Goal: Communication & Community: Answer question/provide support

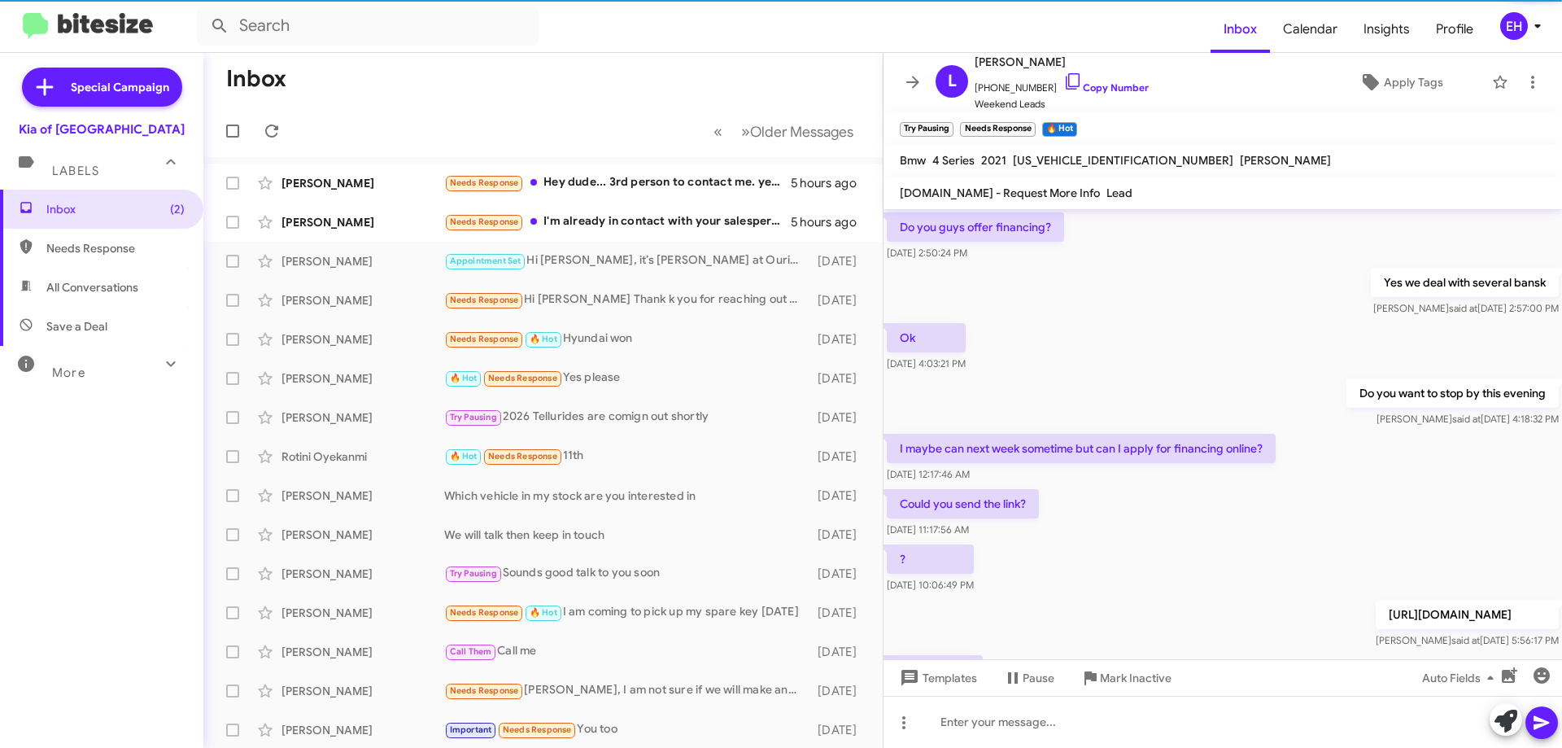
scroll to position [738, 0]
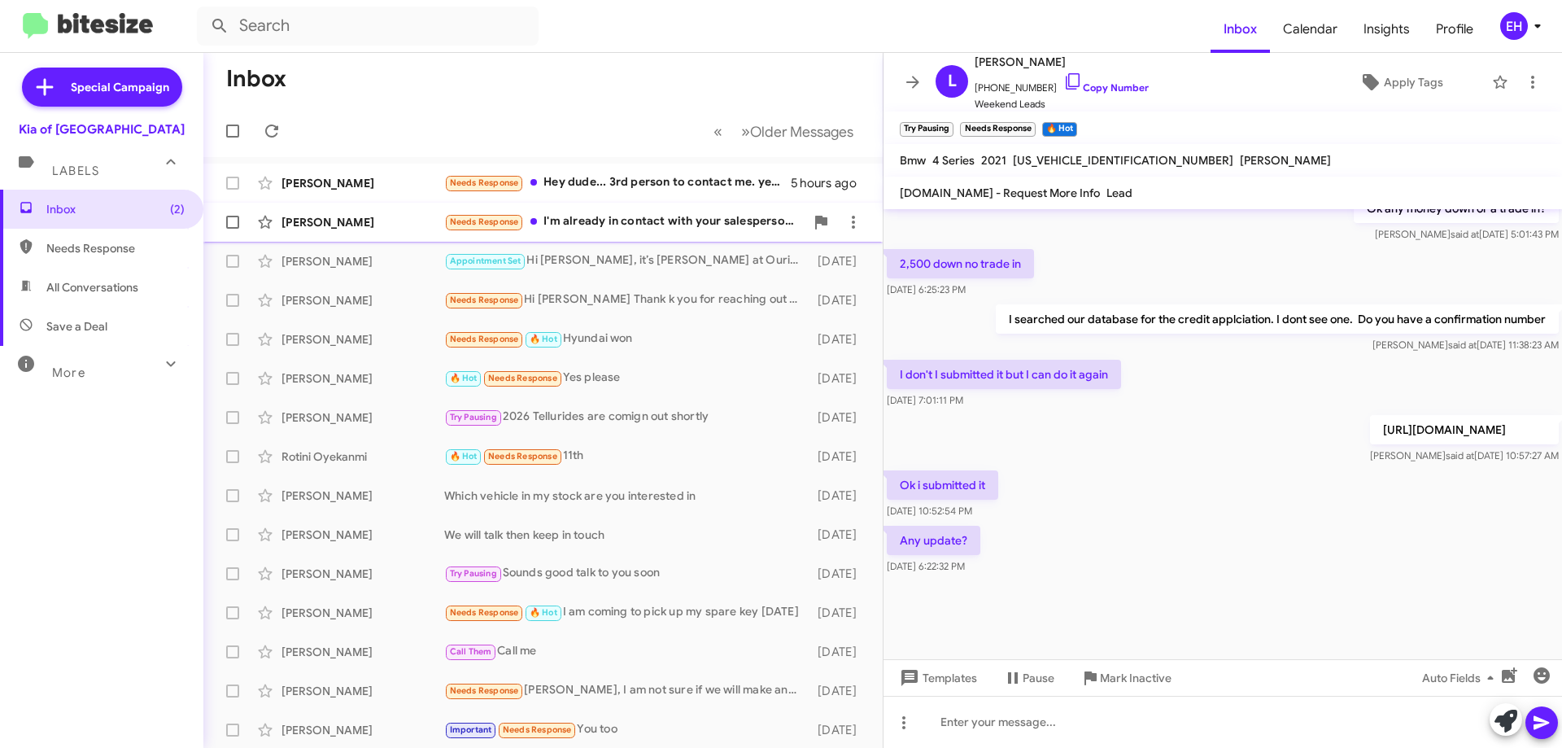
click at [649, 226] on div "Needs Response I'm already in contact with your salesperson Paulette about my p…" at bounding box center [624, 221] width 360 height 19
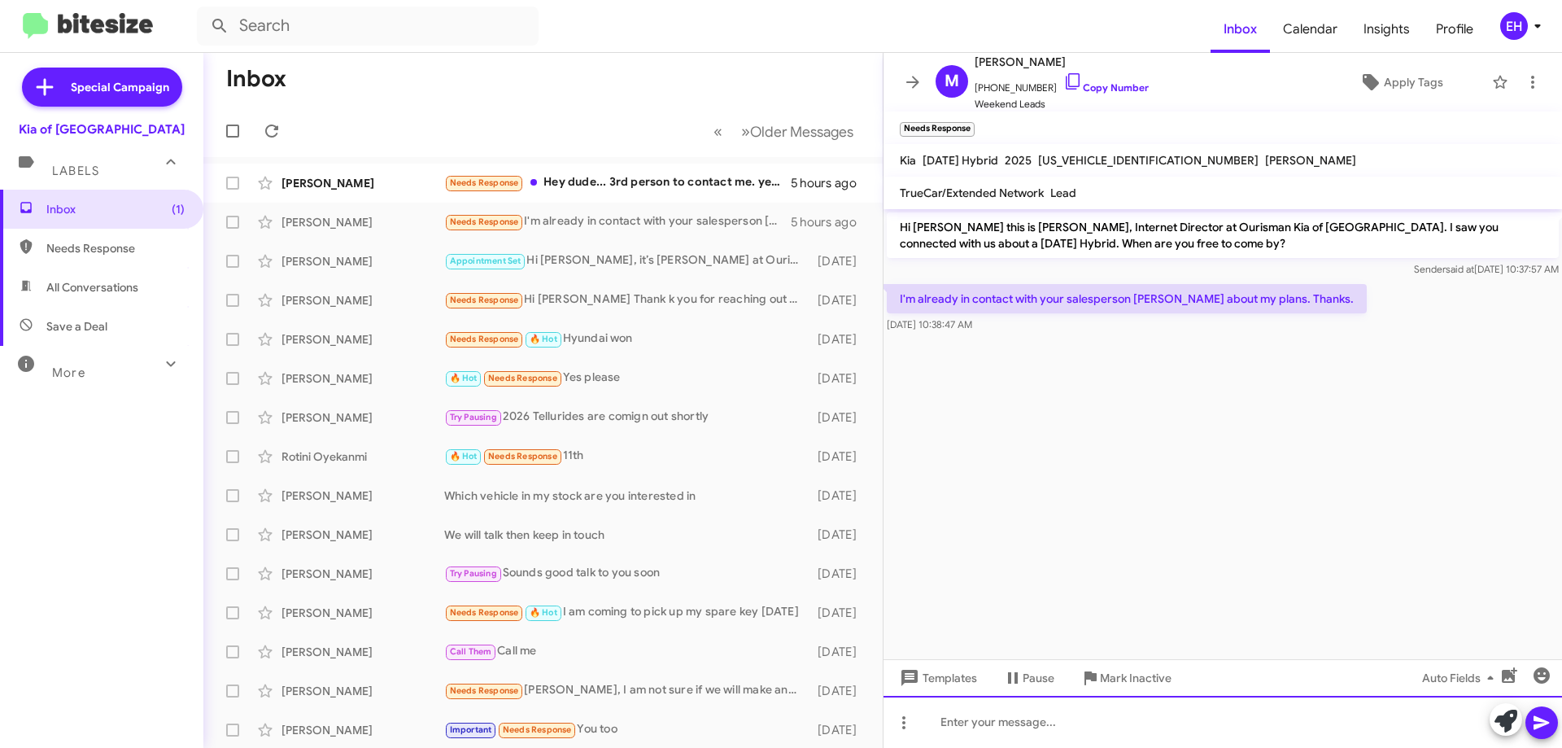
click at [947, 709] on div at bounding box center [1222, 722] width 678 height 52
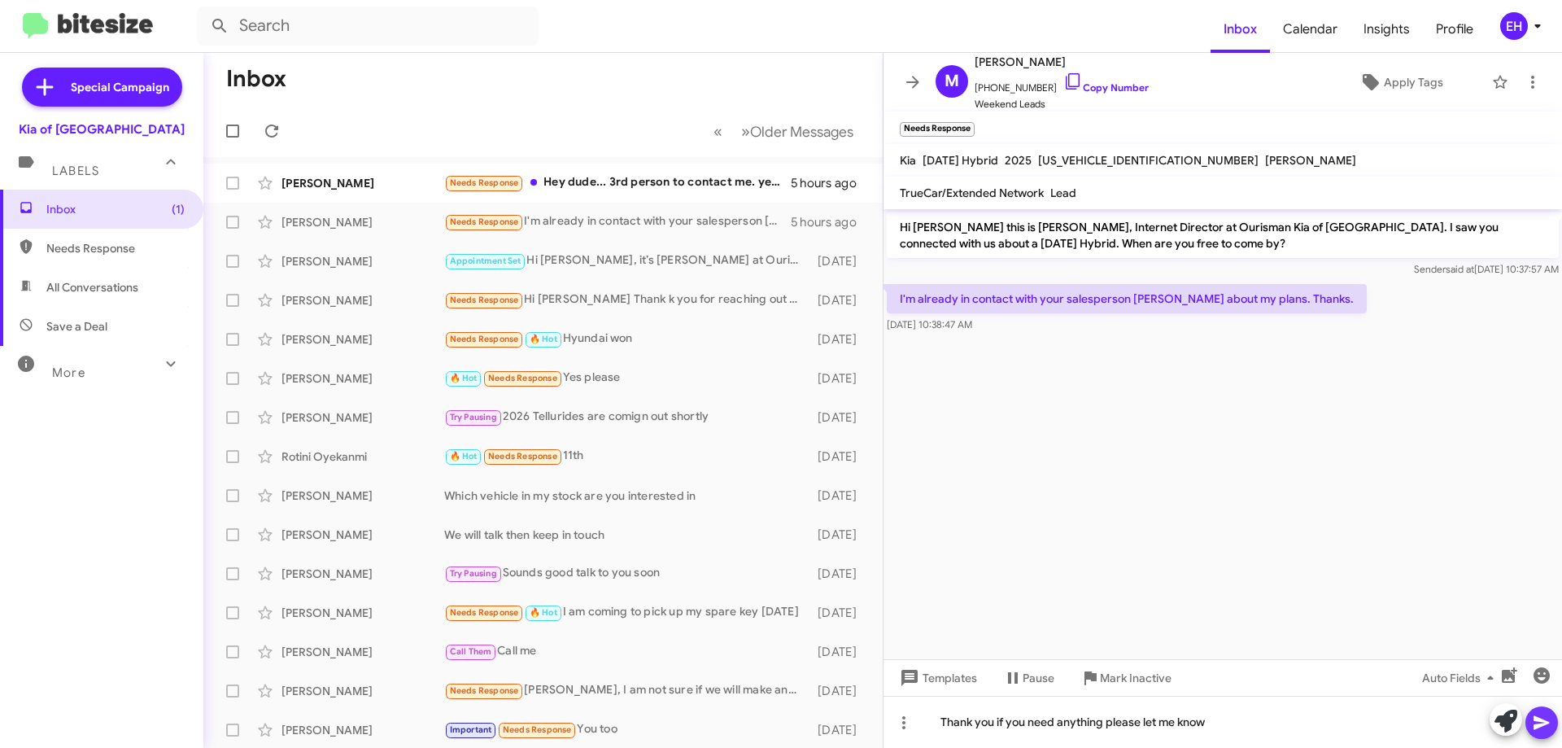
click at [1543, 731] on icon at bounding box center [1542, 723] width 20 height 20
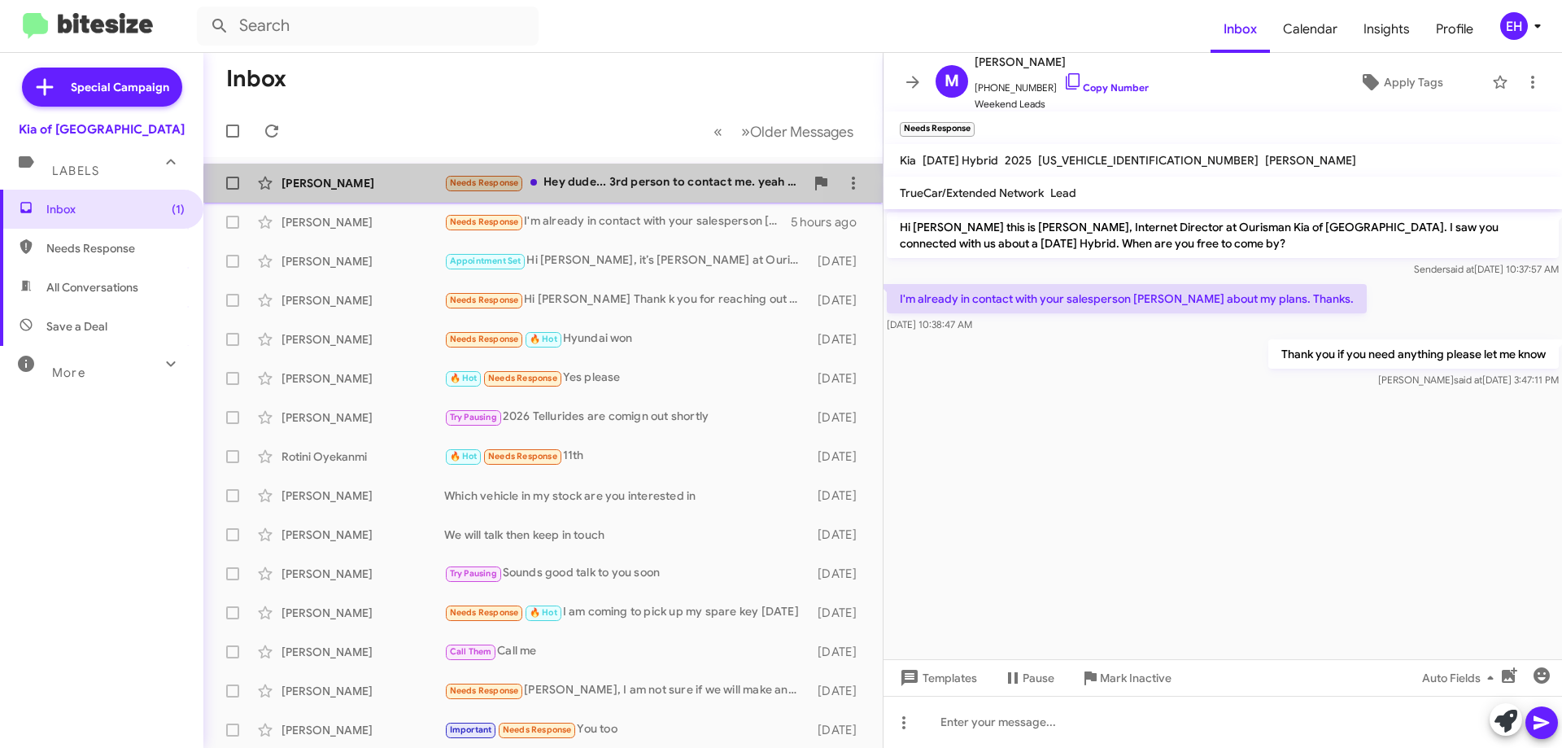
click at [602, 191] on div "Needs Response Hey dude... 3rd person to contact me. yeah noticed the milage on…" at bounding box center [624, 182] width 360 height 19
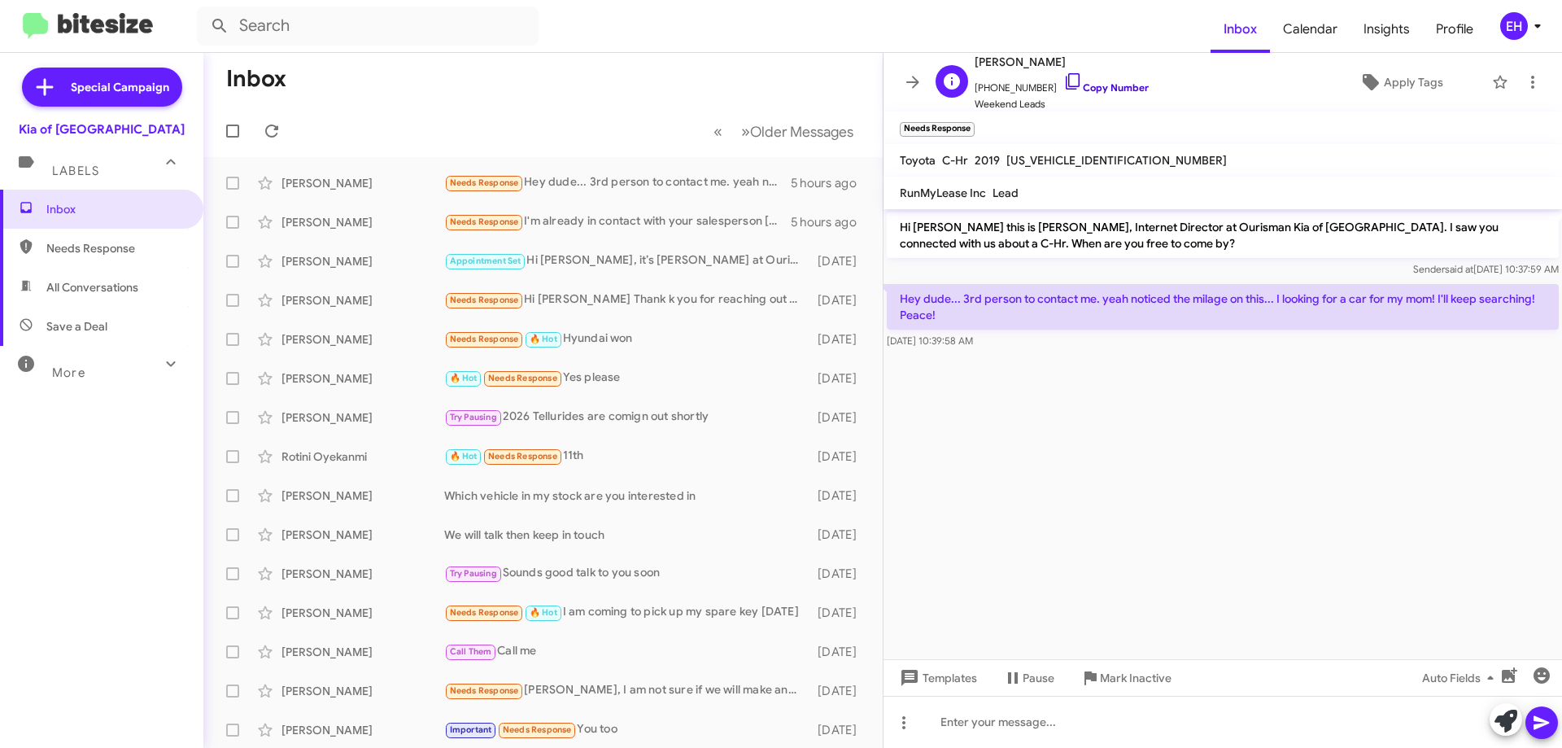
click at [1095, 89] on link "Copy Number" at bounding box center [1105, 87] width 85 height 12
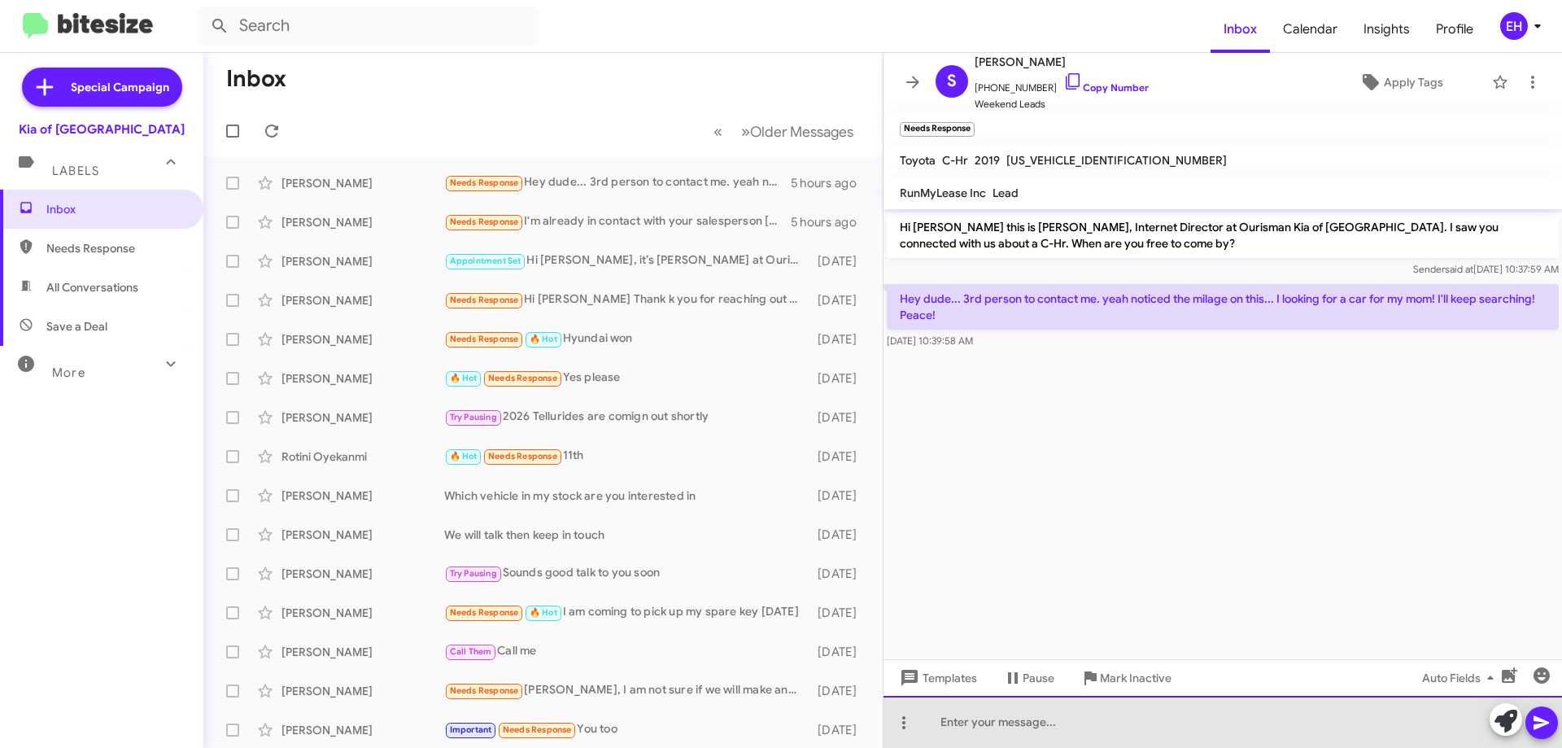
click at [1152, 716] on div at bounding box center [1222, 722] width 678 height 52
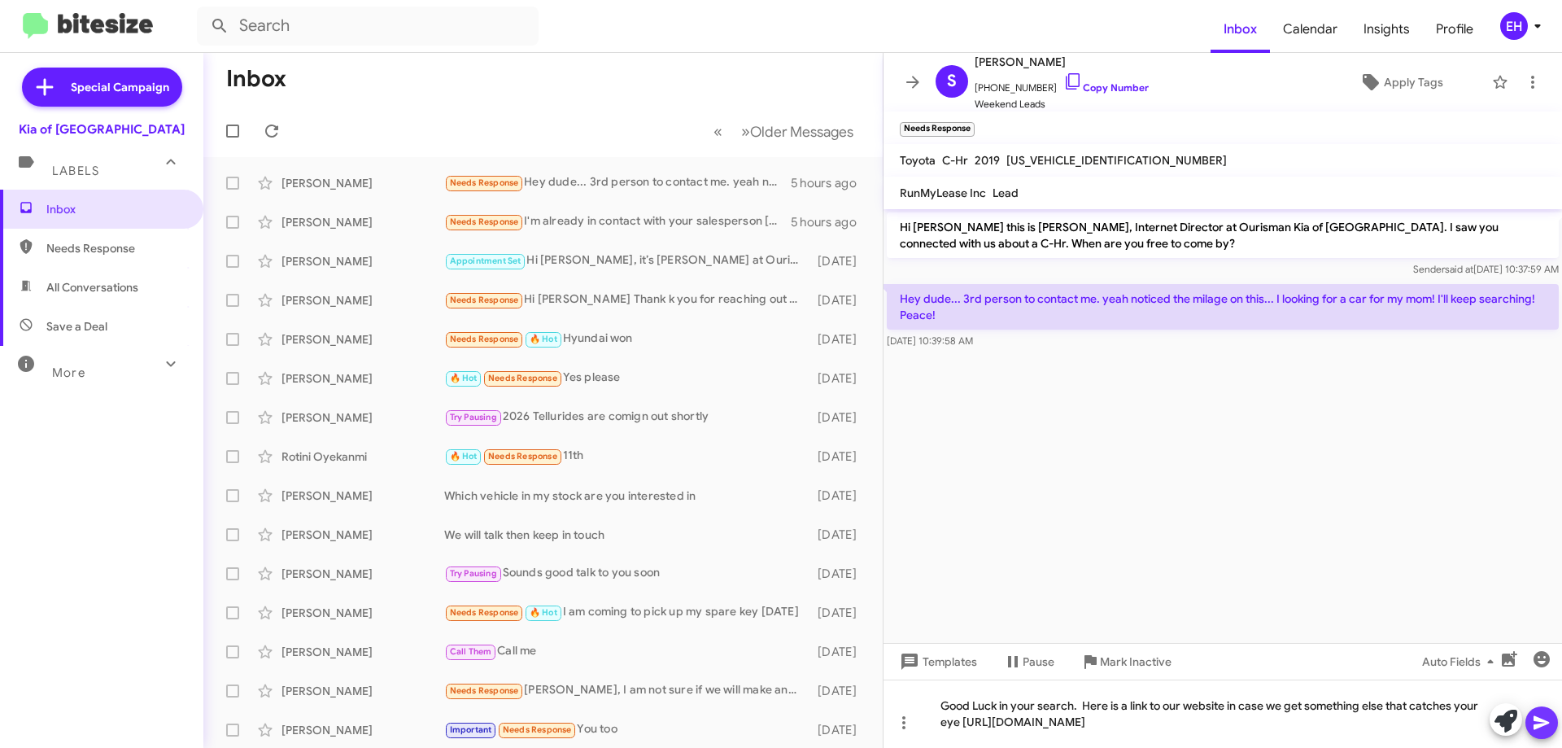
click at [1537, 717] on icon at bounding box center [1540, 723] width 15 height 14
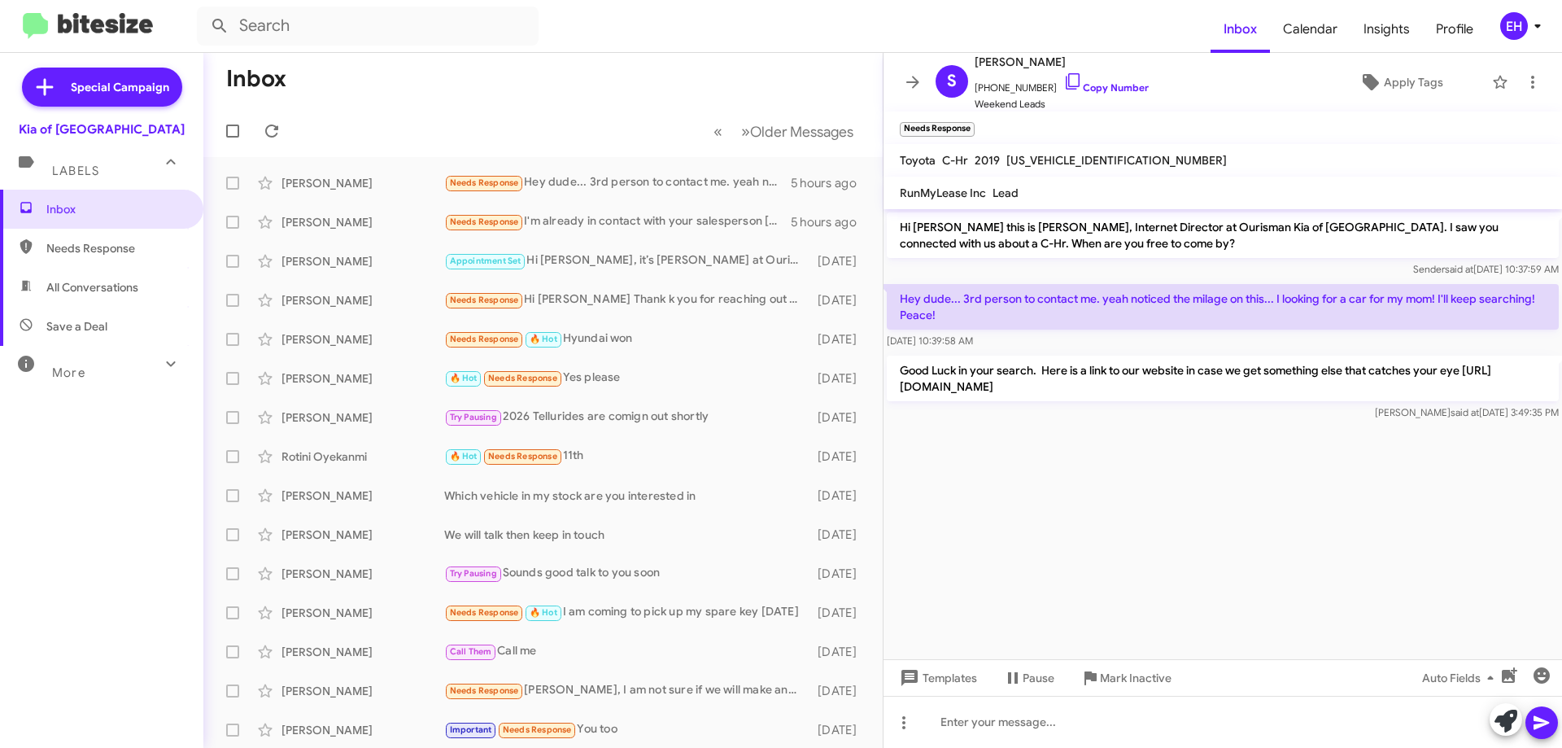
click at [88, 242] on span "Needs Response" at bounding box center [115, 248] width 138 height 16
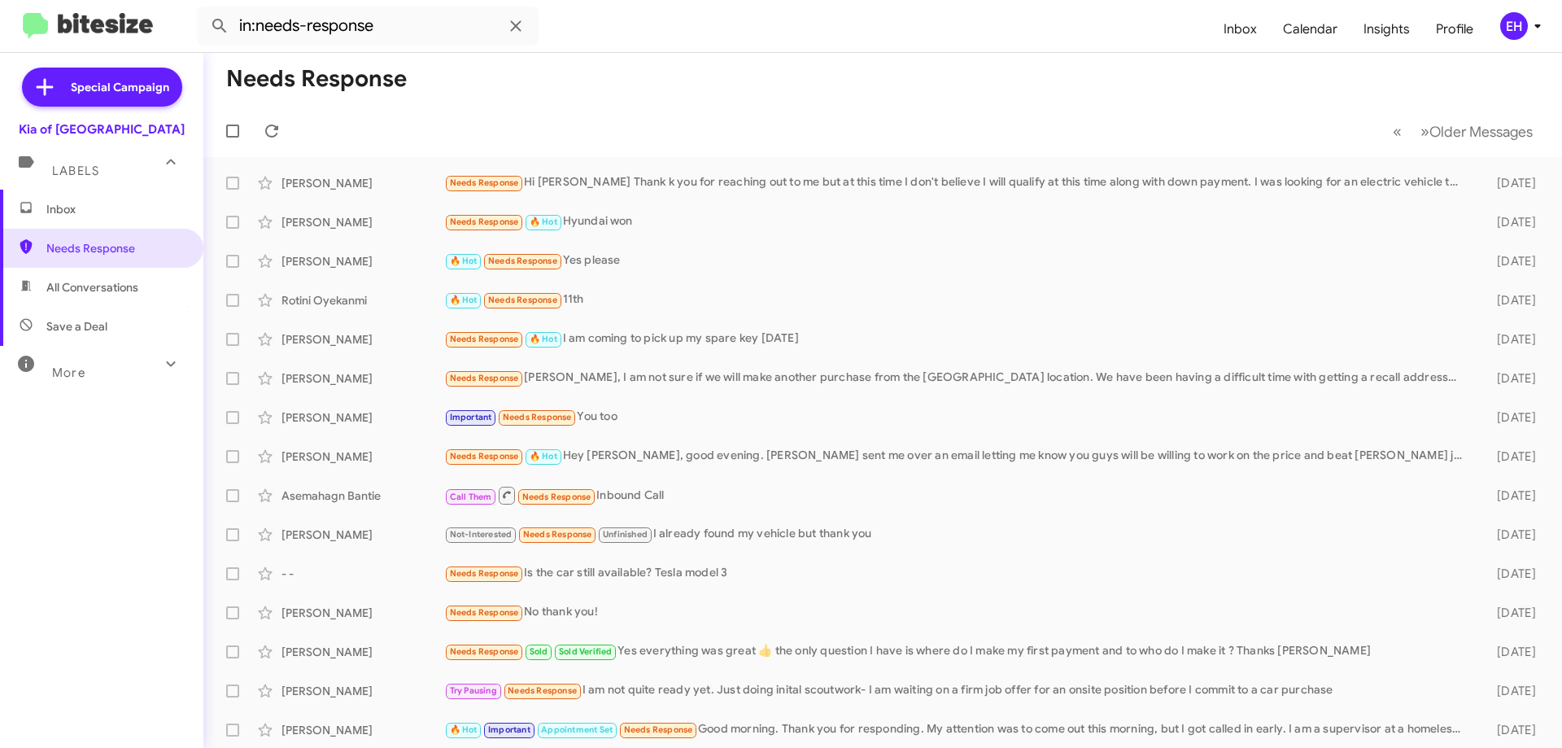
click at [131, 281] on span "All Conversations" at bounding box center [92, 287] width 92 height 16
type input "in:all-conversations"
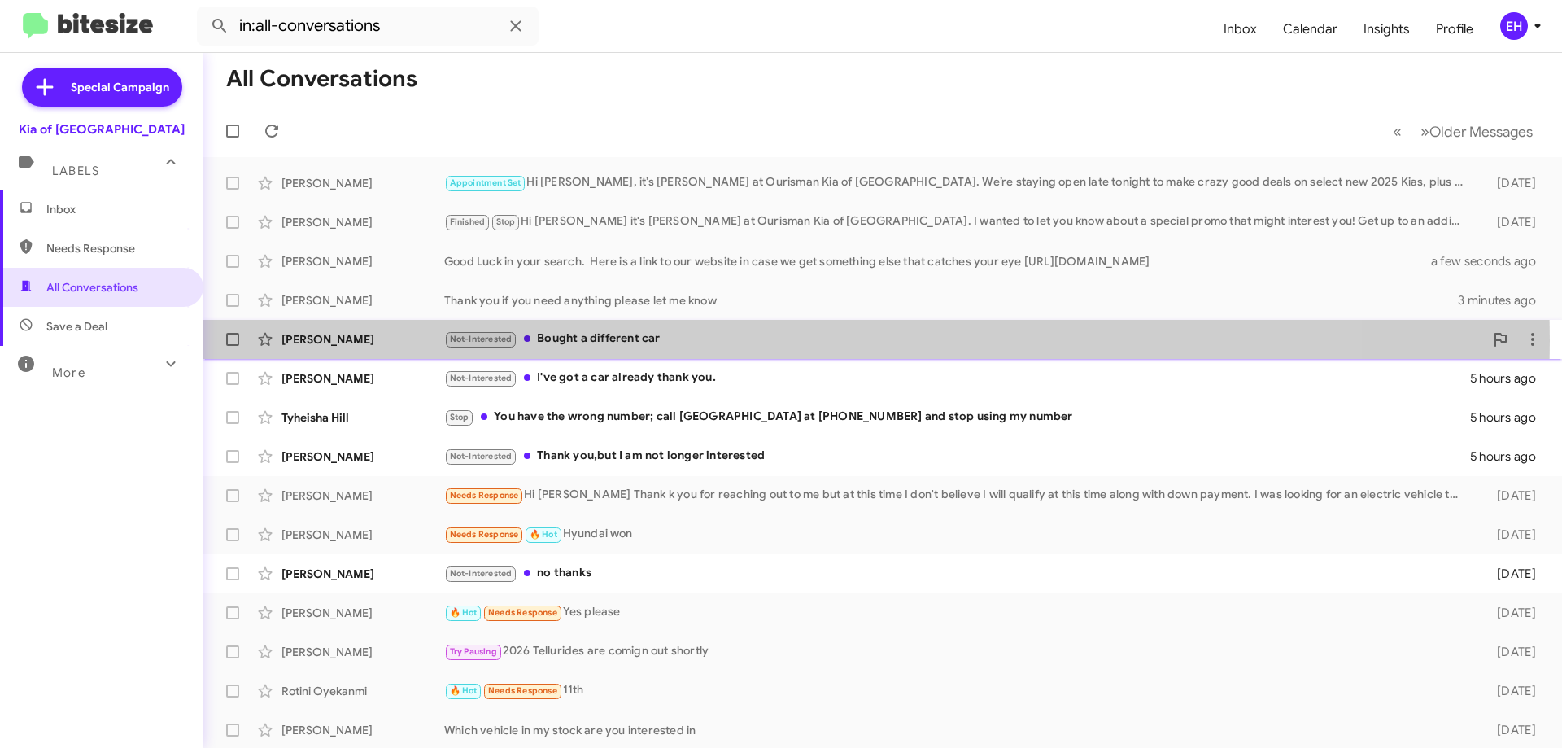
click at [629, 340] on div "Not-Interested Bought a different car" at bounding box center [964, 338] width 1040 height 19
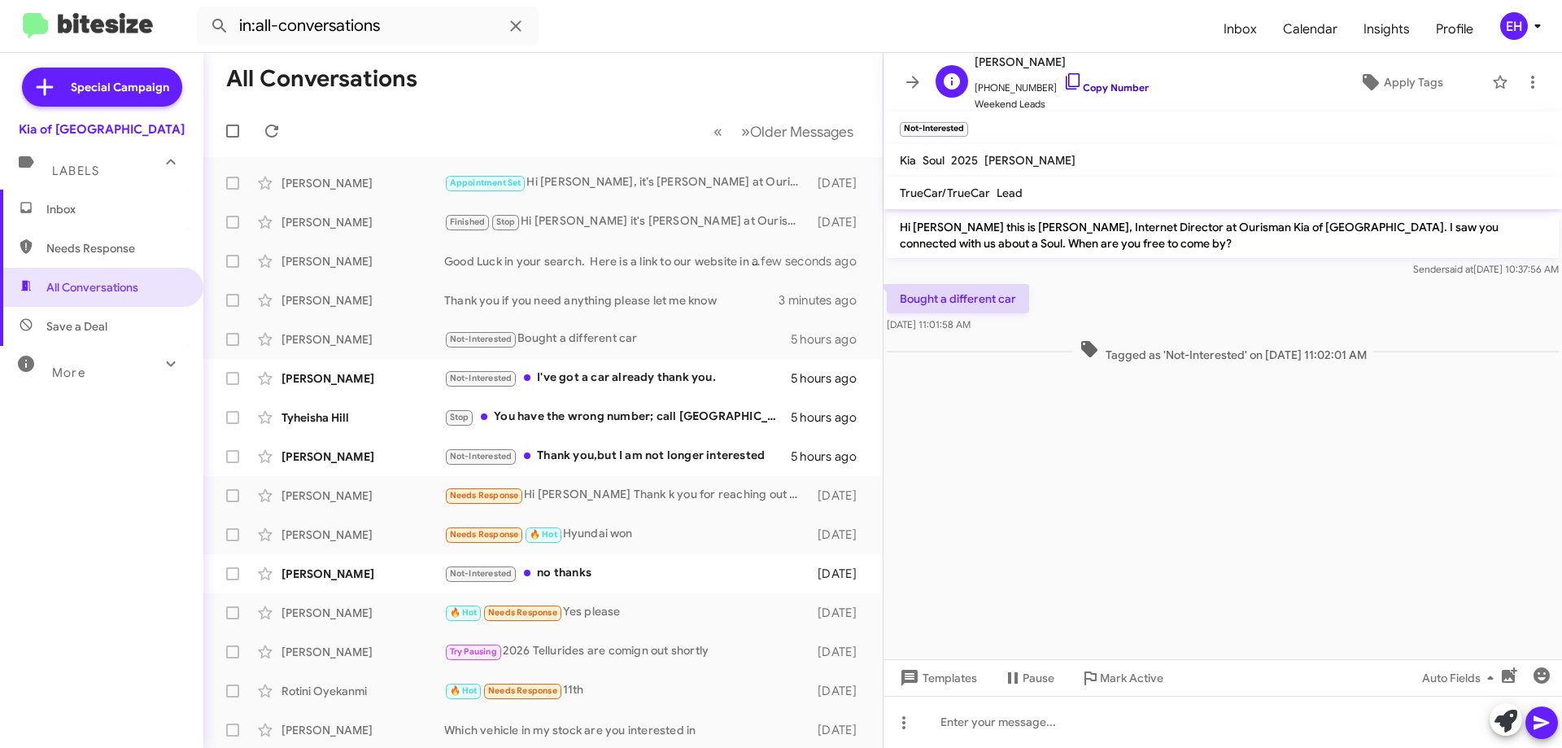
click at [1114, 89] on link "Copy Number" at bounding box center [1105, 87] width 85 height 12
click at [1531, 82] on icon at bounding box center [1532, 82] width 3 height 13
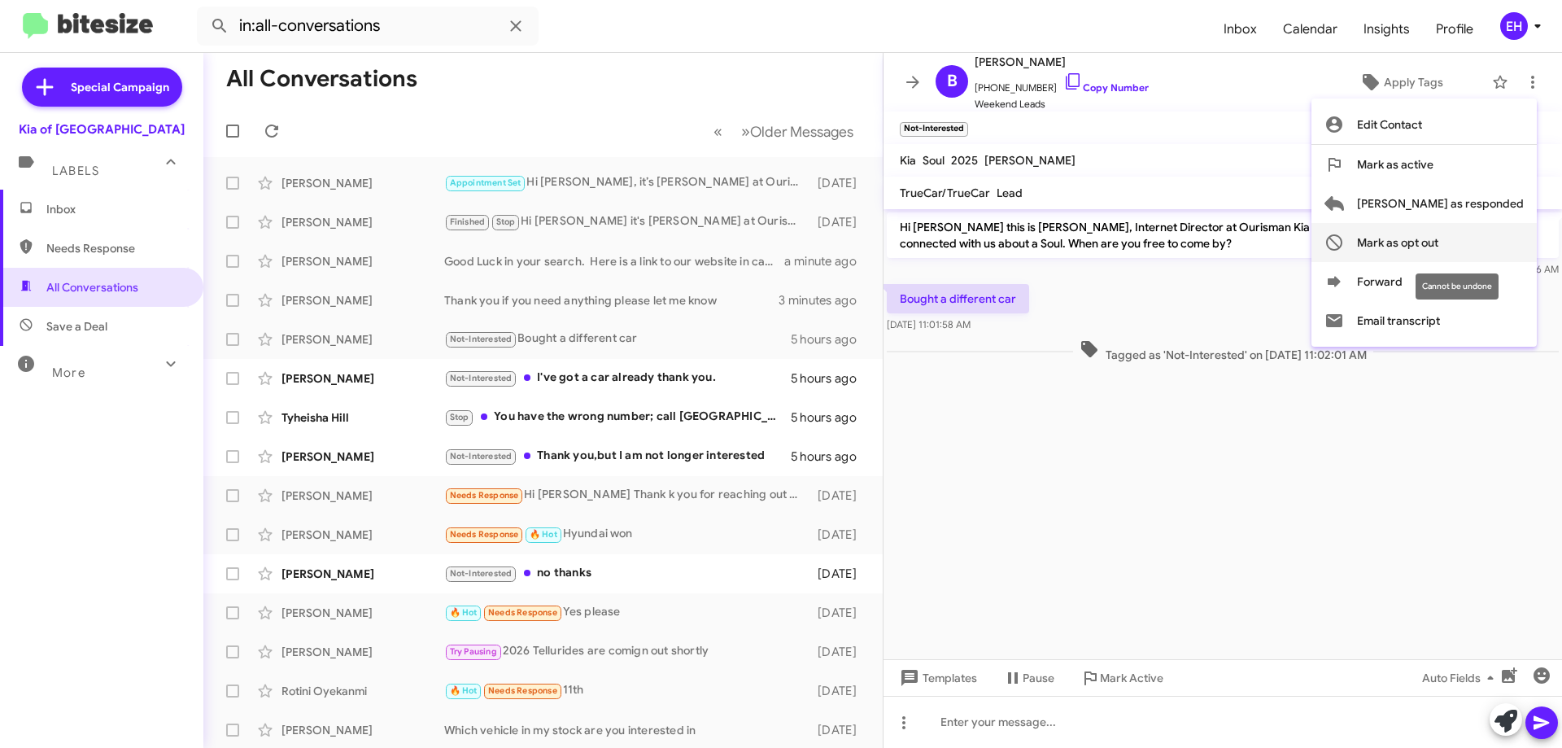
click at [1438, 243] on span "Mark as opt out" at bounding box center [1397, 242] width 81 height 39
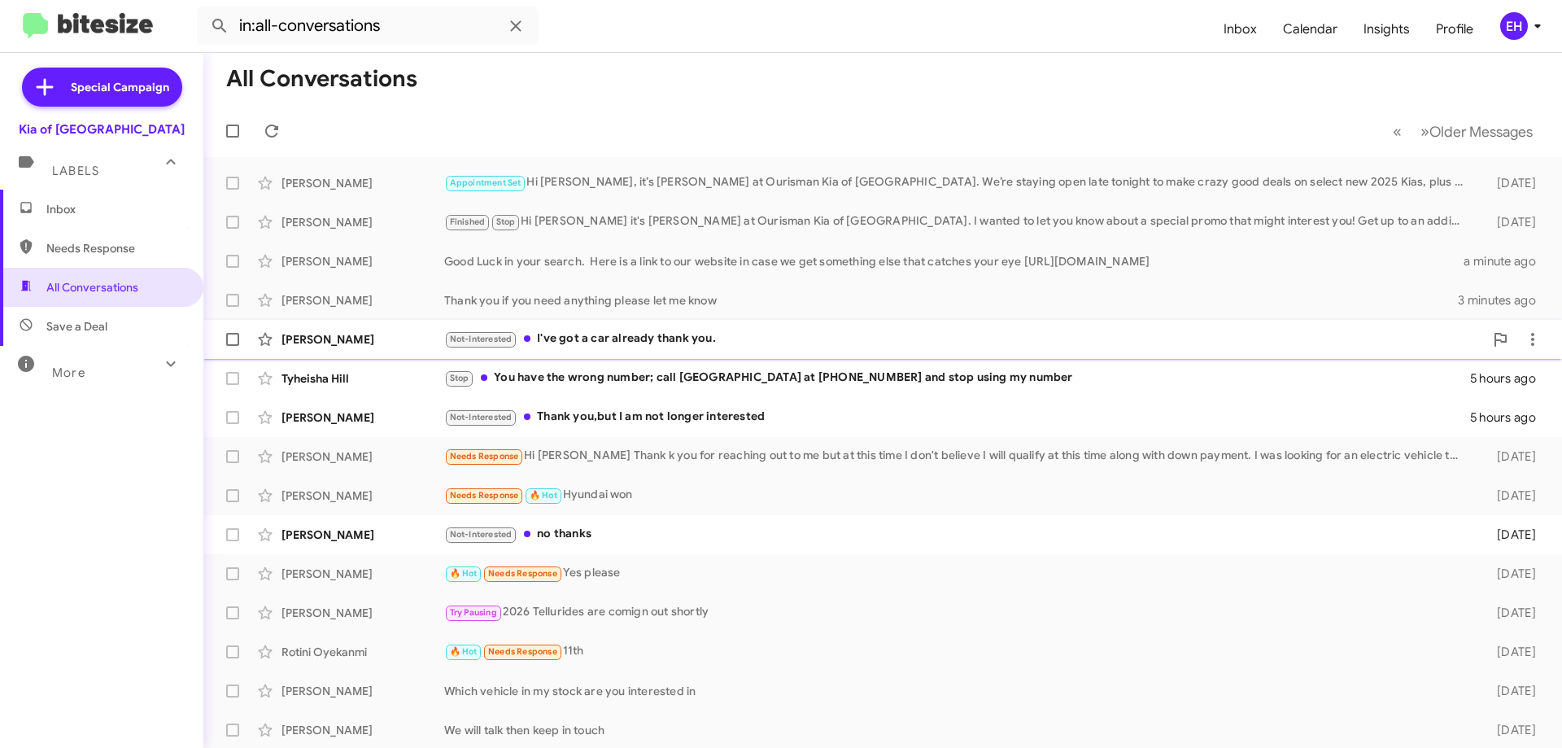
click at [595, 341] on div "Not-Interested I've got a car already thank you." at bounding box center [964, 338] width 1040 height 19
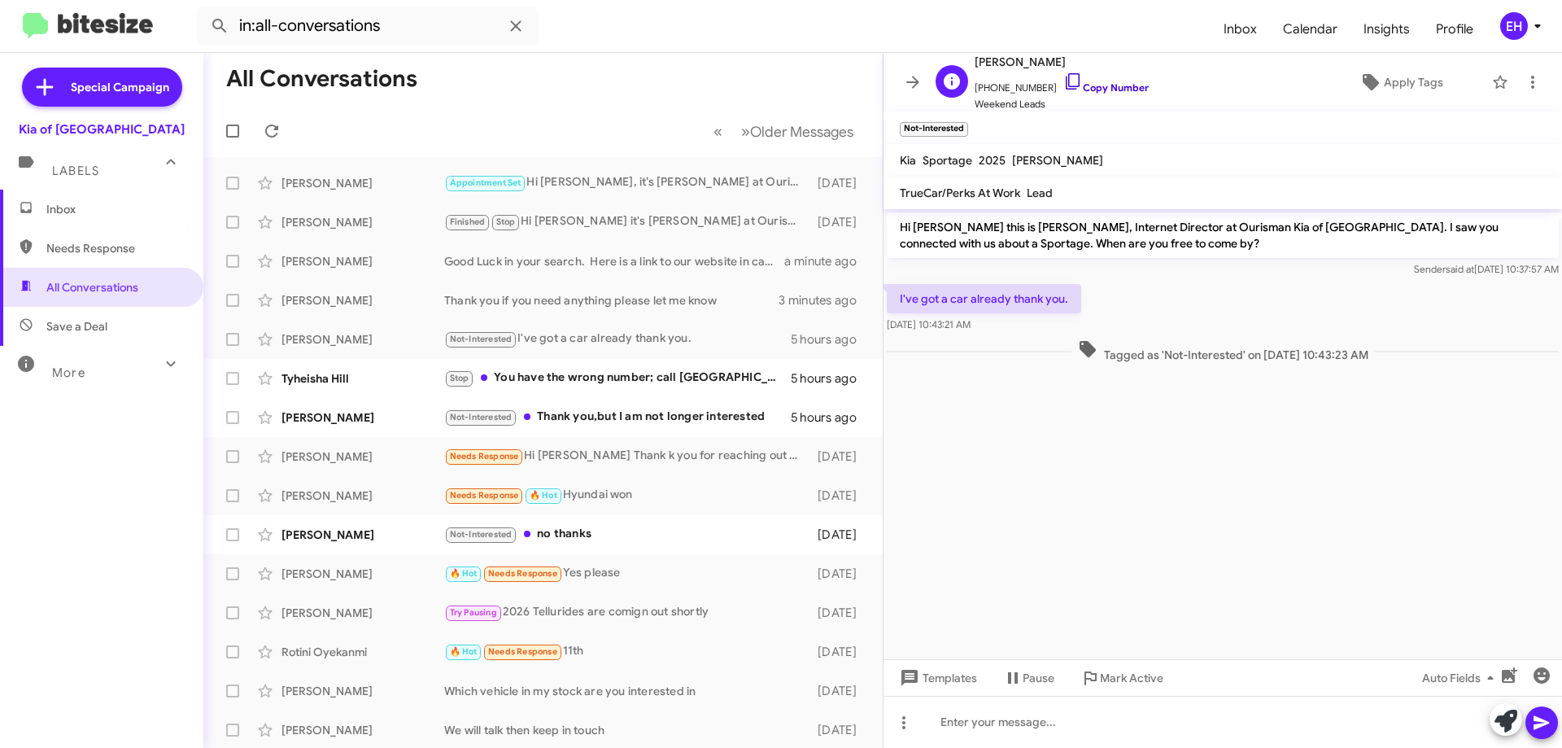
click at [1099, 93] on link "Copy Number" at bounding box center [1105, 87] width 85 height 12
click at [1529, 81] on icon at bounding box center [1533, 82] width 20 height 20
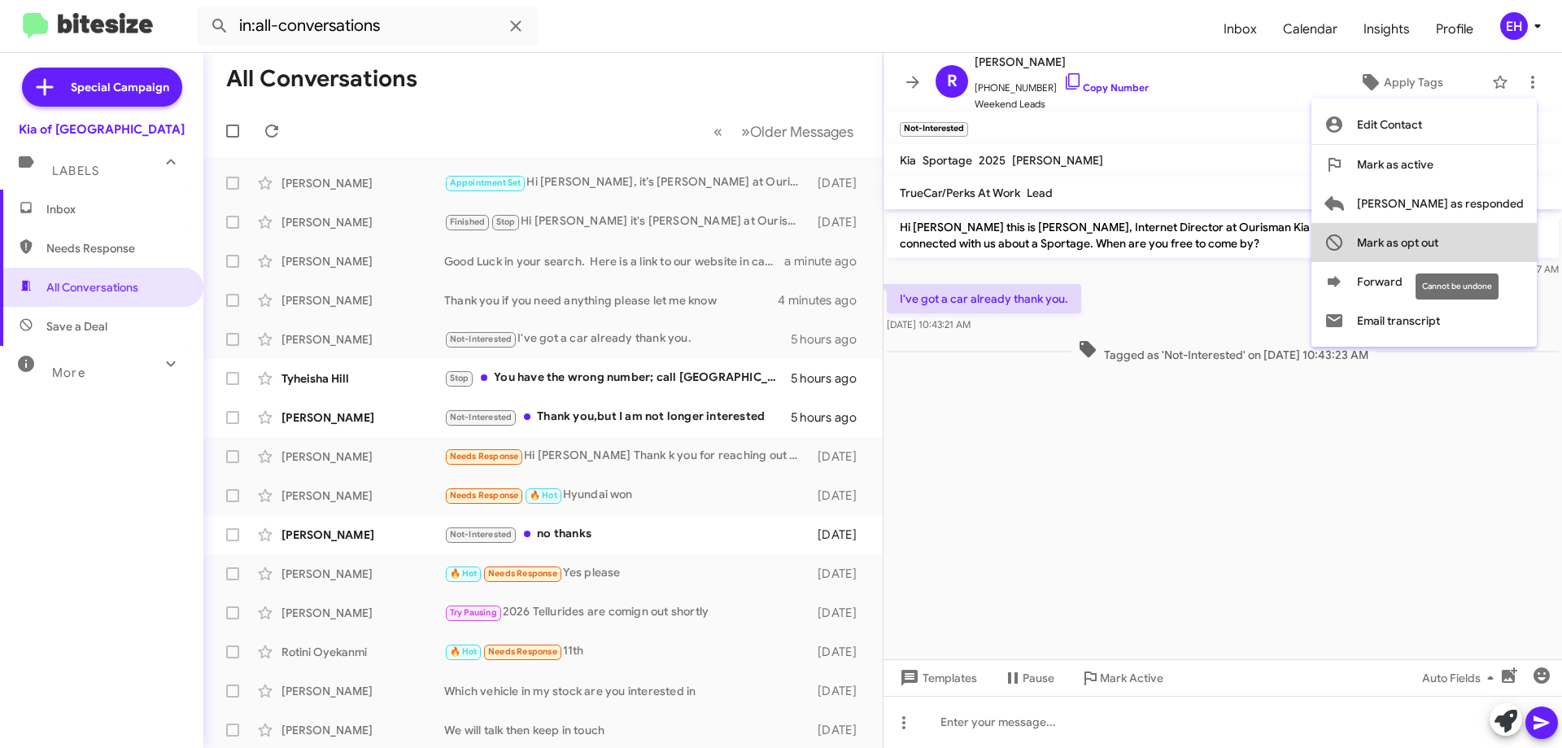
click at [1519, 252] on button "Mark as opt out" at bounding box center [1423, 242] width 225 height 39
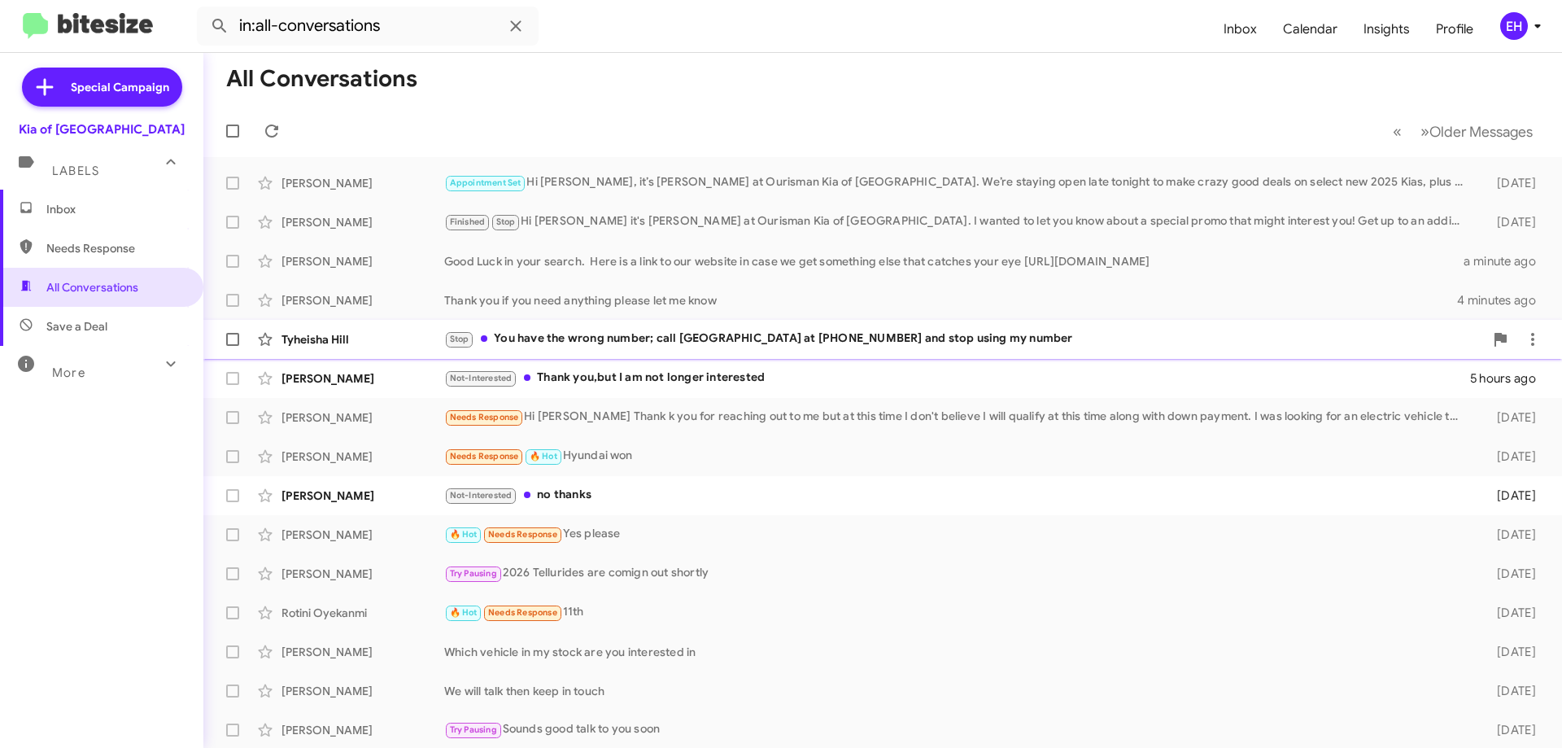
click at [600, 342] on div "Stop You have the wrong number; call Valencia at 202-386-1781 and stop using my…" at bounding box center [964, 338] width 1040 height 19
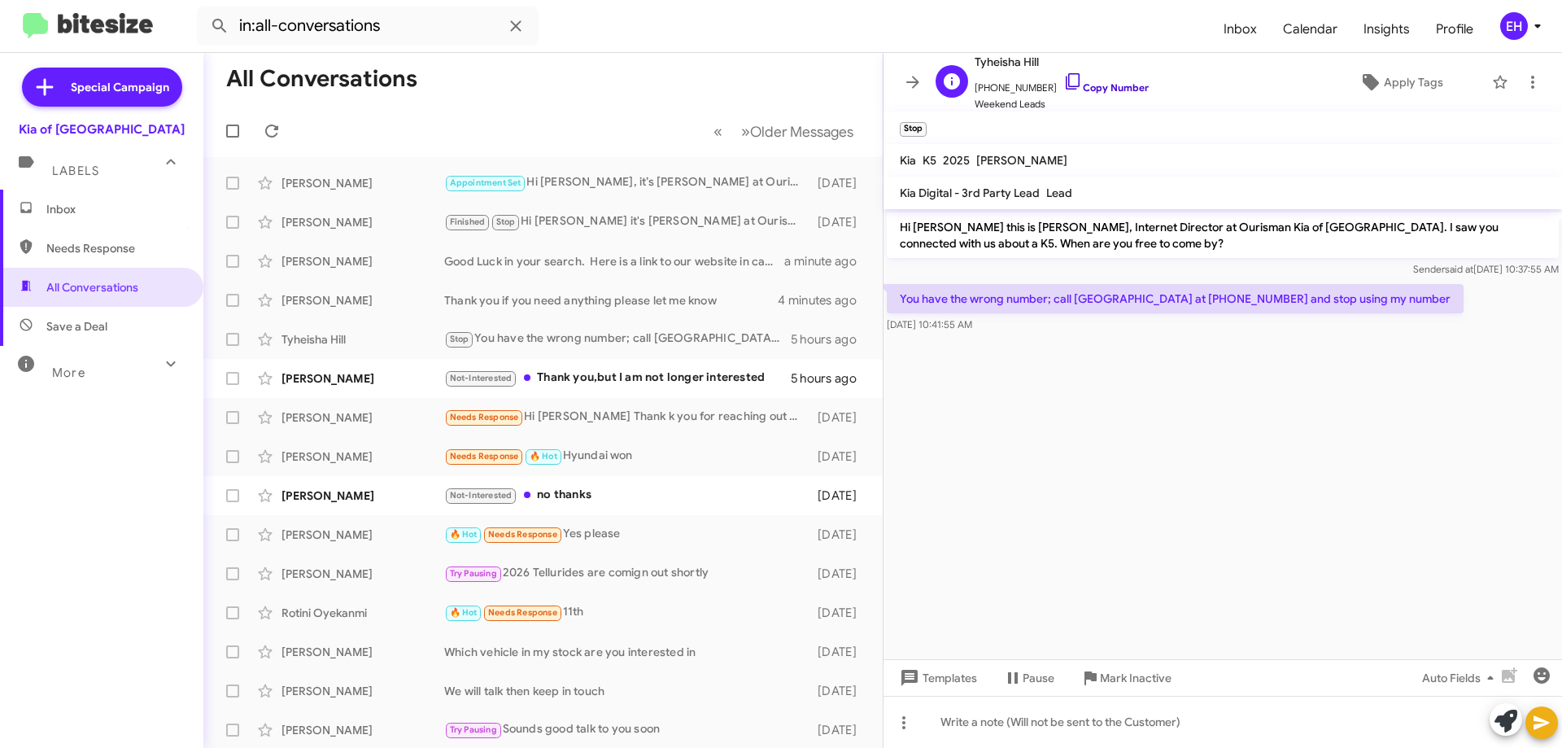
click at [1098, 85] on link "Copy Number" at bounding box center [1105, 87] width 85 height 12
click at [1524, 89] on icon at bounding box center [1533, 82] width 20 height 20
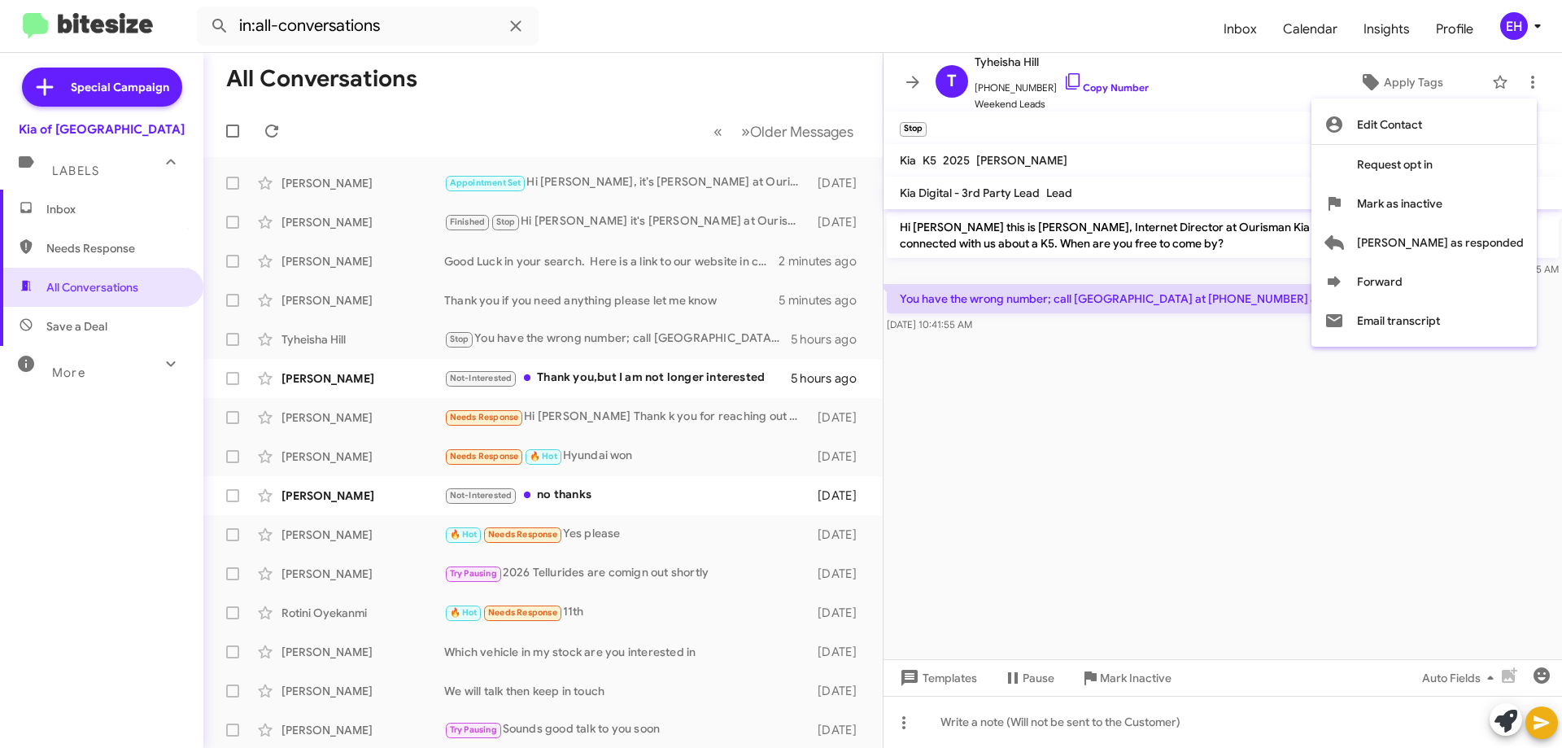
click at [1103, 678] on div at bounding box center [781, 374] width 1562 height 748
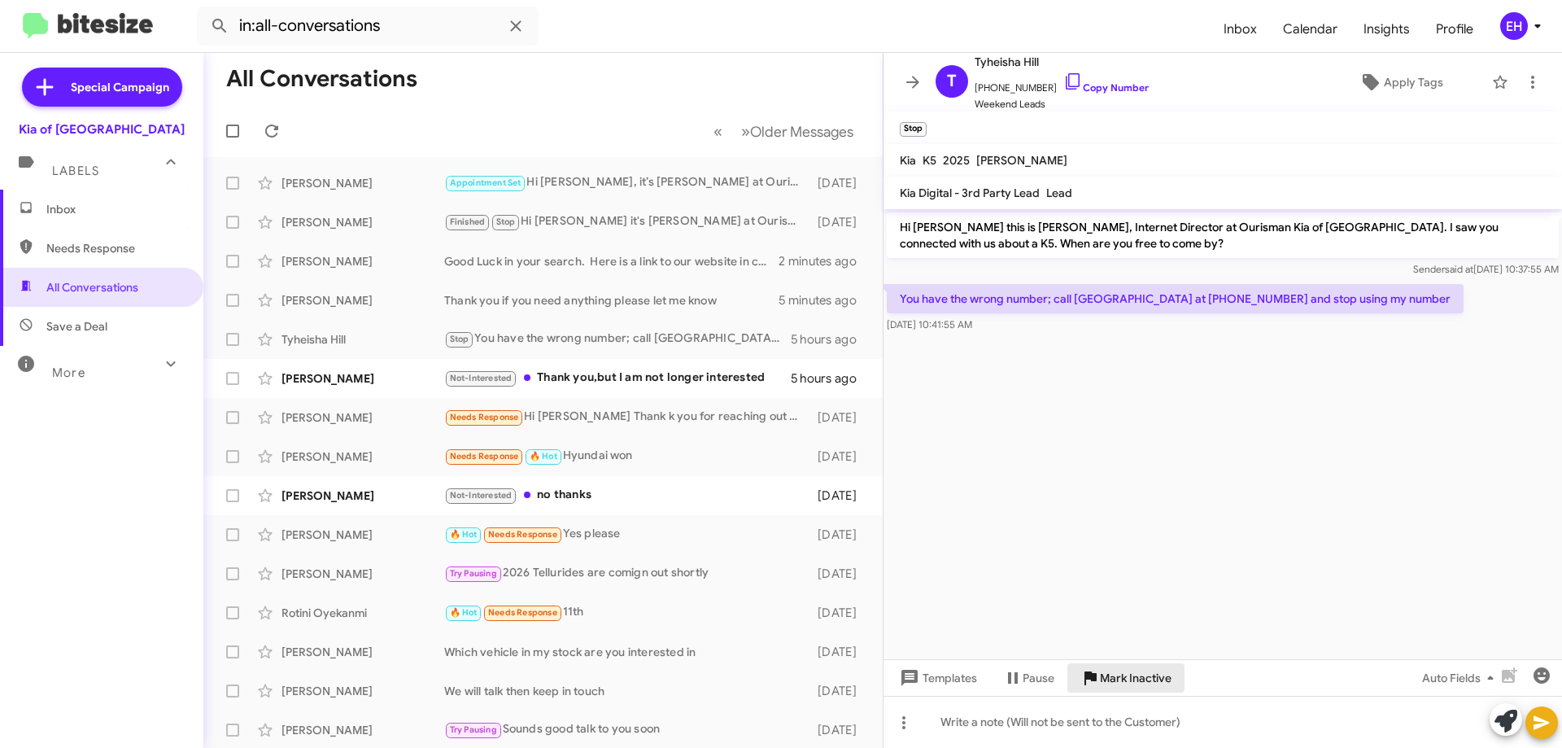
click at [1085, 676] on icon at bounding box center [1090, 678] width 12 height 14
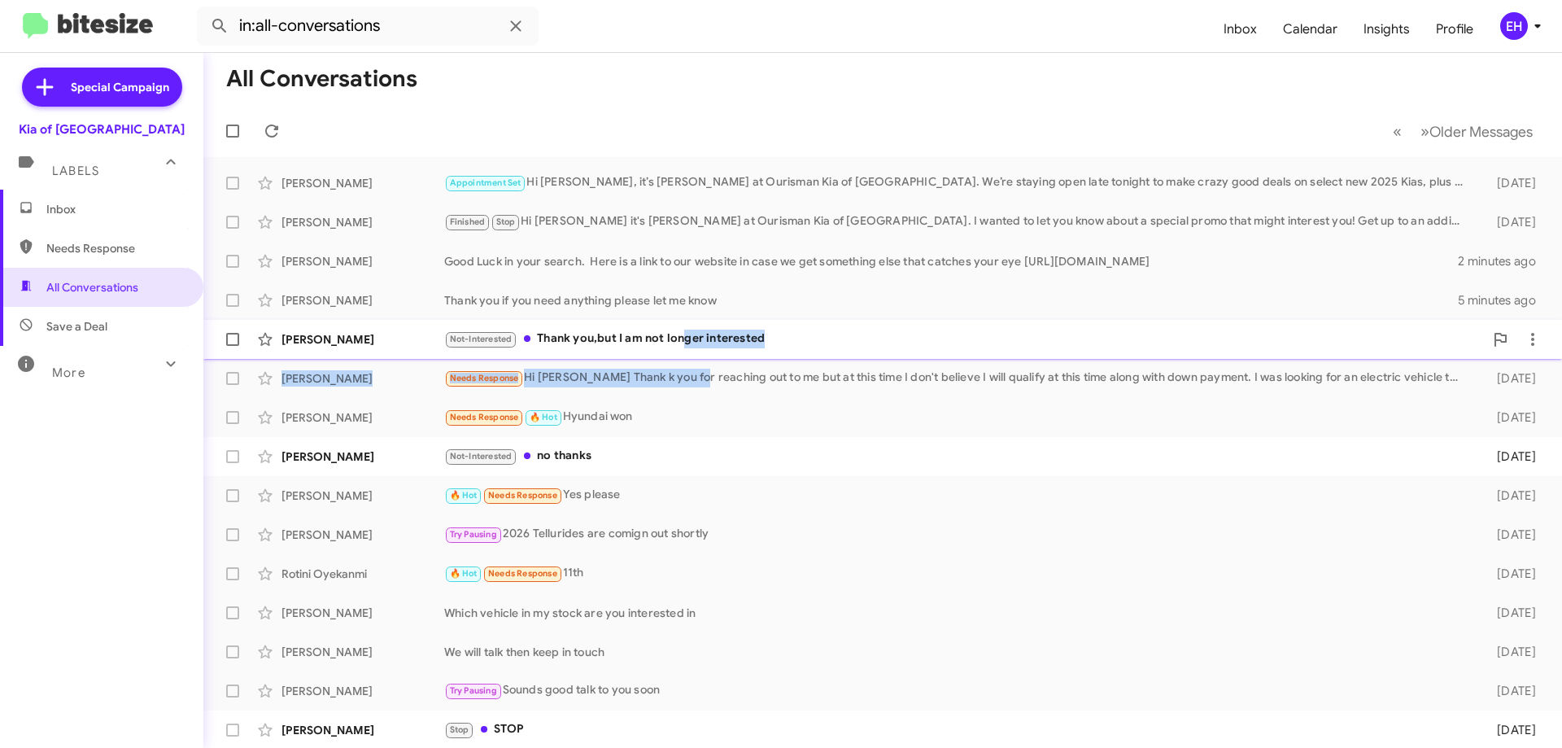
drag, startPoint x: 684, startPoint y: 382, endPoint x: 679, endPoint y: 349, distance: 33.7
click at [679, 349] on mat-action-list "Jahi Thomas Appointment Set Hi Jahi, it’s Erik Hershan at Ourisman Kia of Caton…" at bounding box center [882, 492] width 1359 height 670
click at [672, 332] on div "Not-Interested Thank you,but I am not longer interested" at bounding box center [964, 338] width 1040 height 19
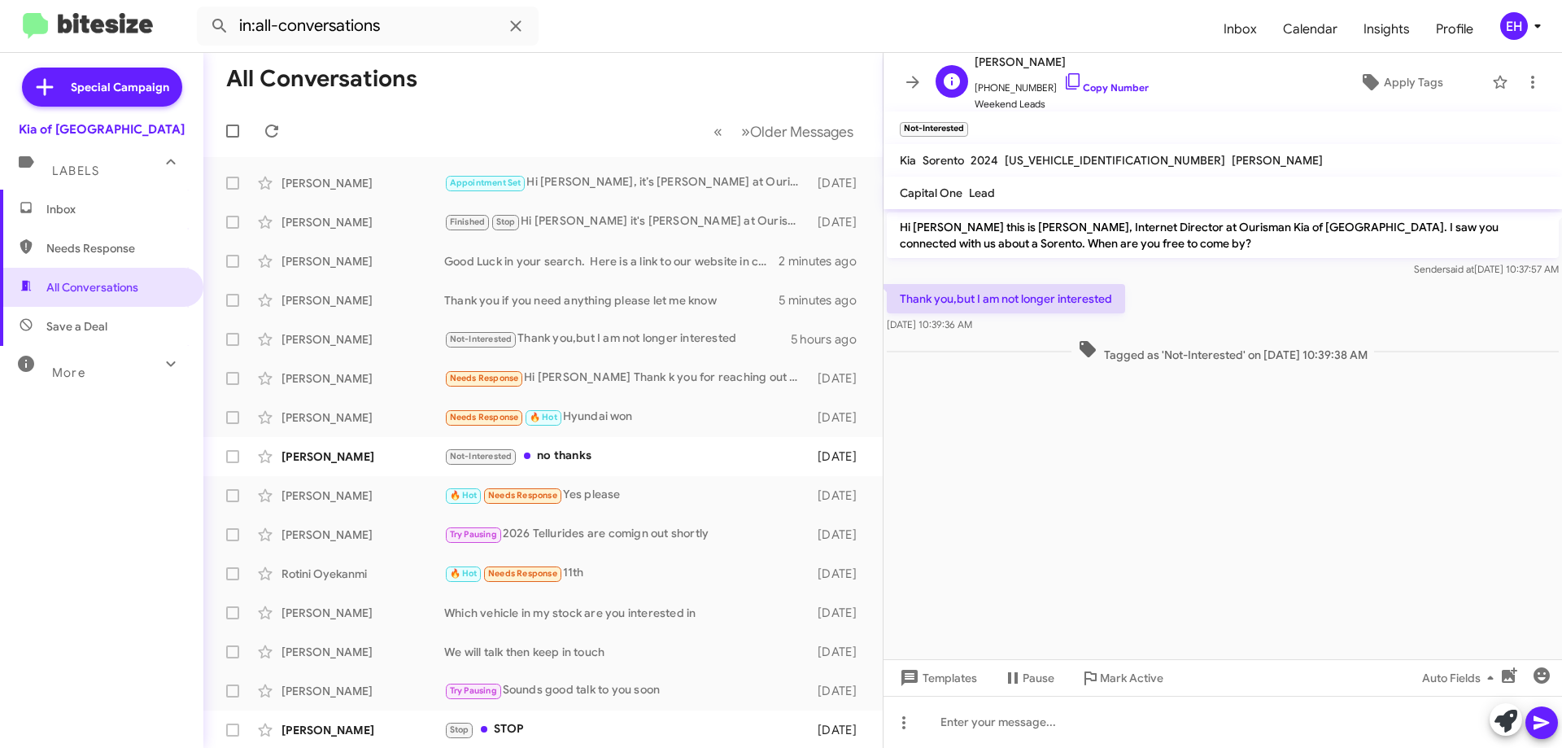
click at [1092, 95] on span "+14105988824 Copy Number" at bounding box center [1062, 84] width 174 height 24
click at [1523, 79] on icon at bounding box center [1533, 82] width 20 height 20
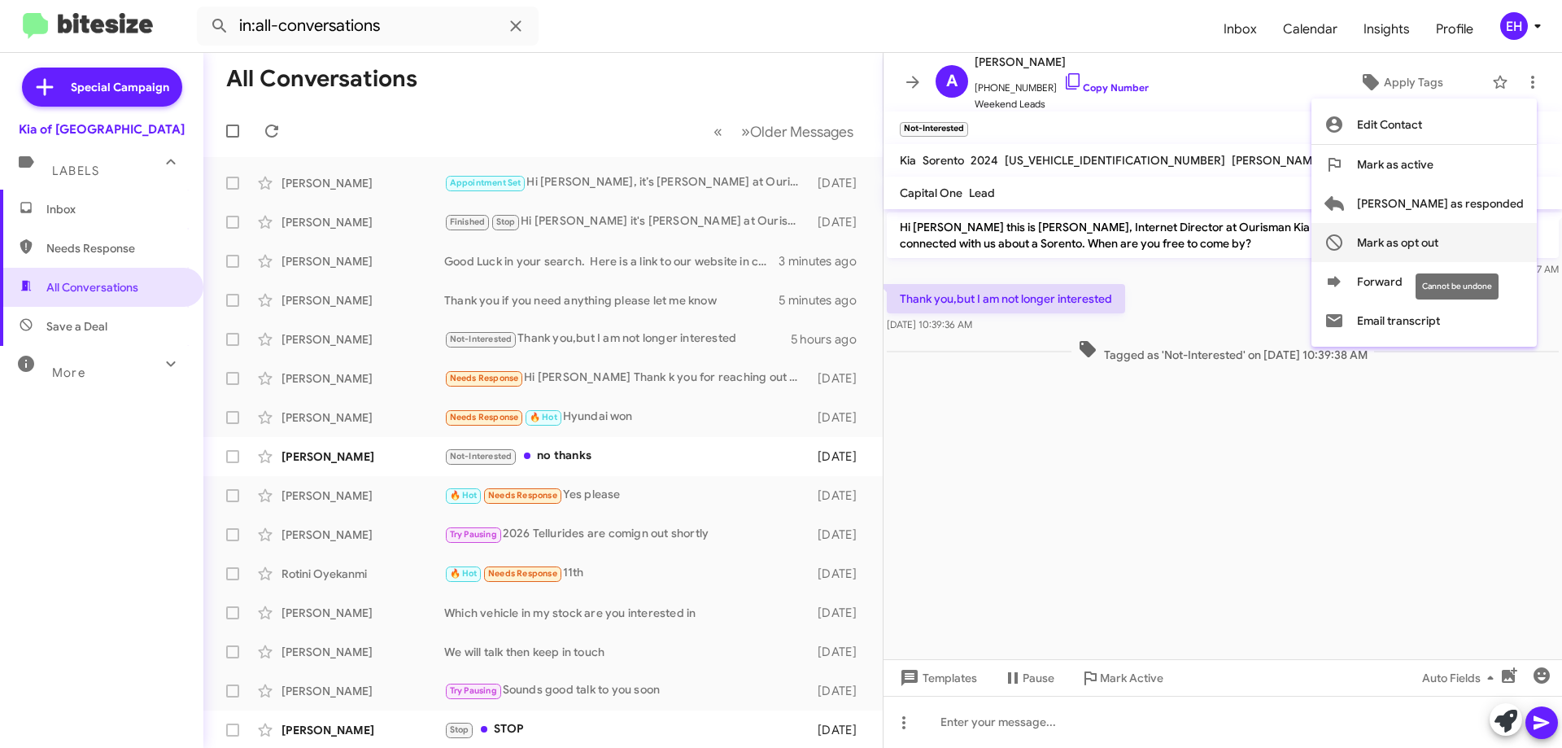
click at [1438, 250] on span "Mark as opt out" at bounding box center [1397, 242] width 81 height 39
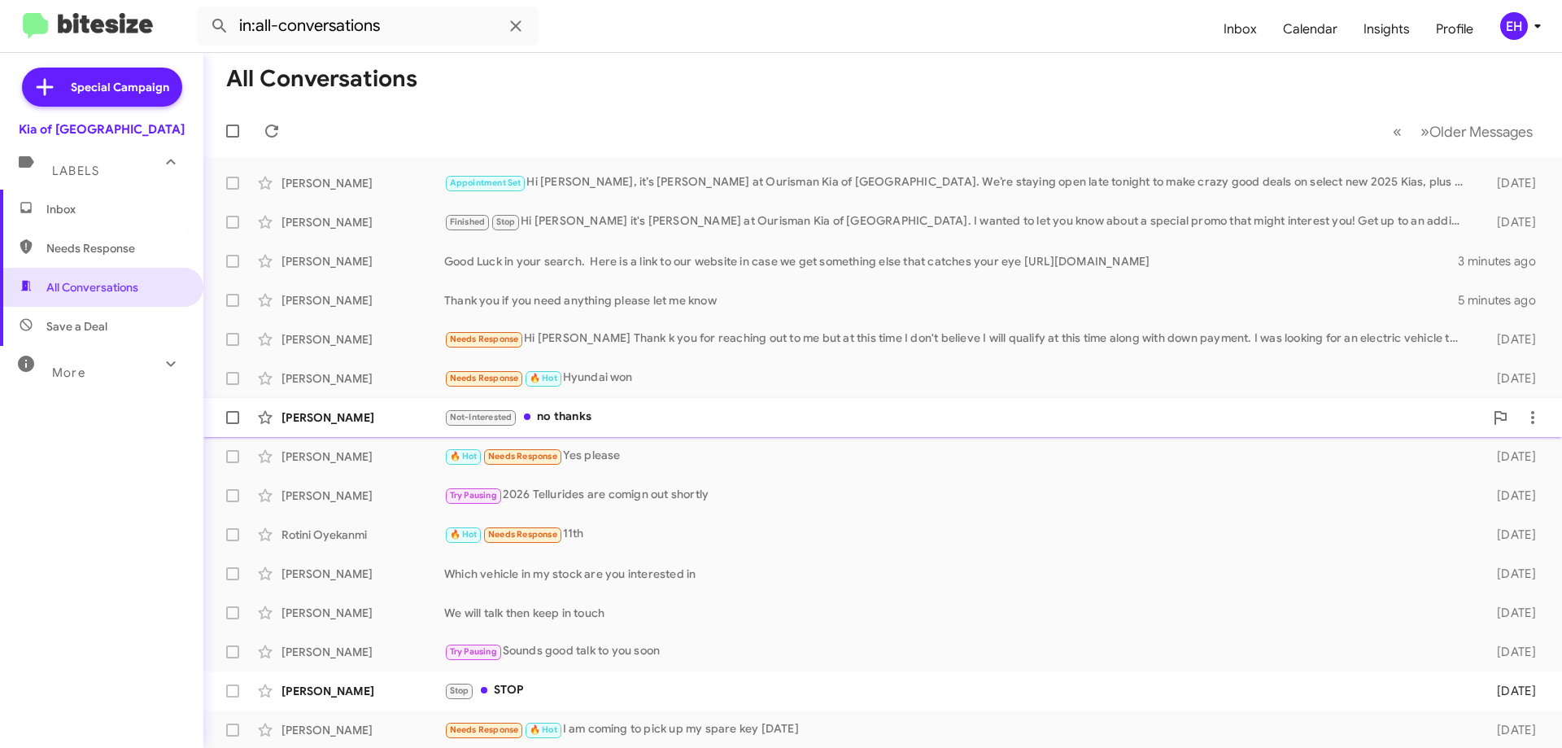
click at [582, 412] on div "Not-Interested no thanks" at bounding box center [964, 417] width 1040 height 19
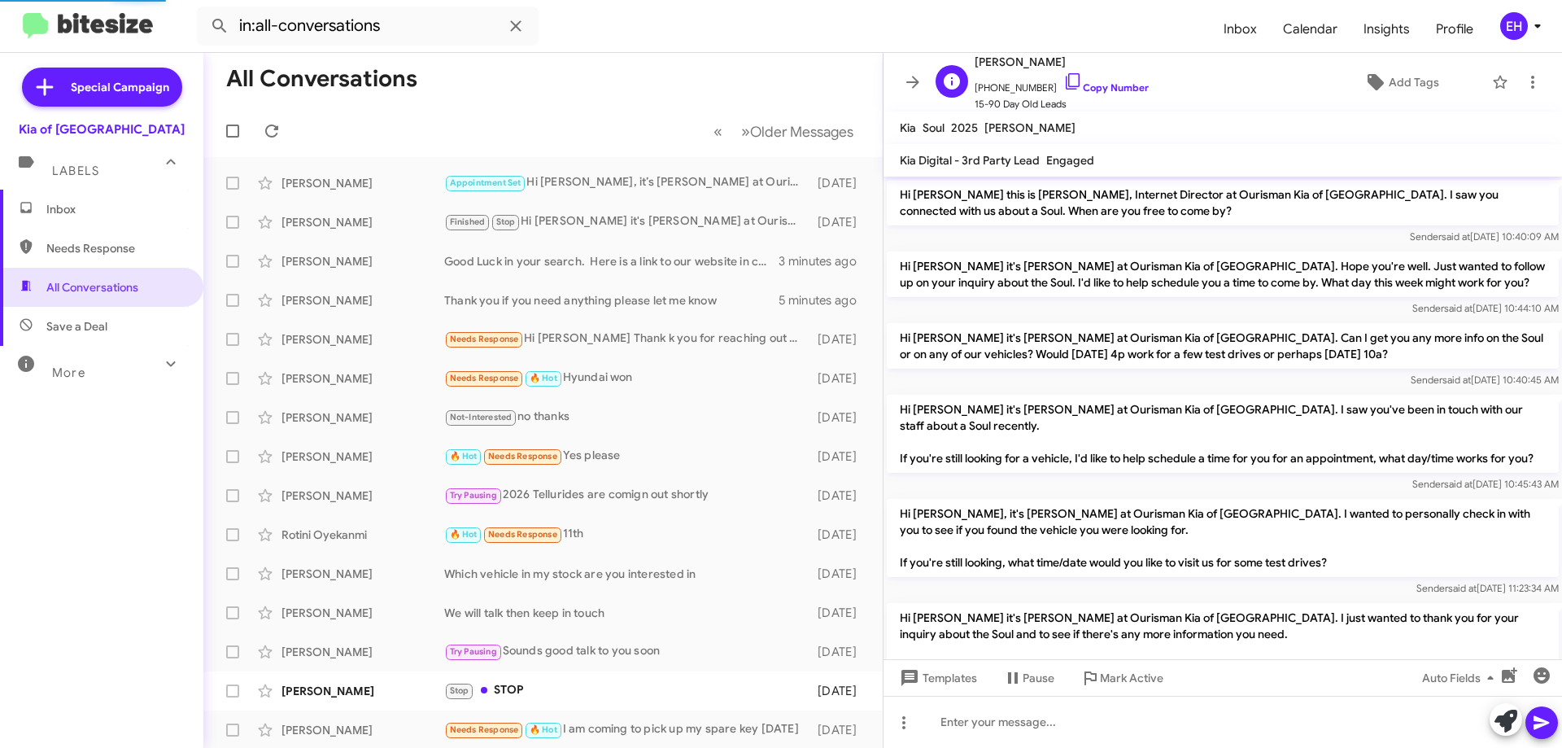
scroll to position [569, 0]
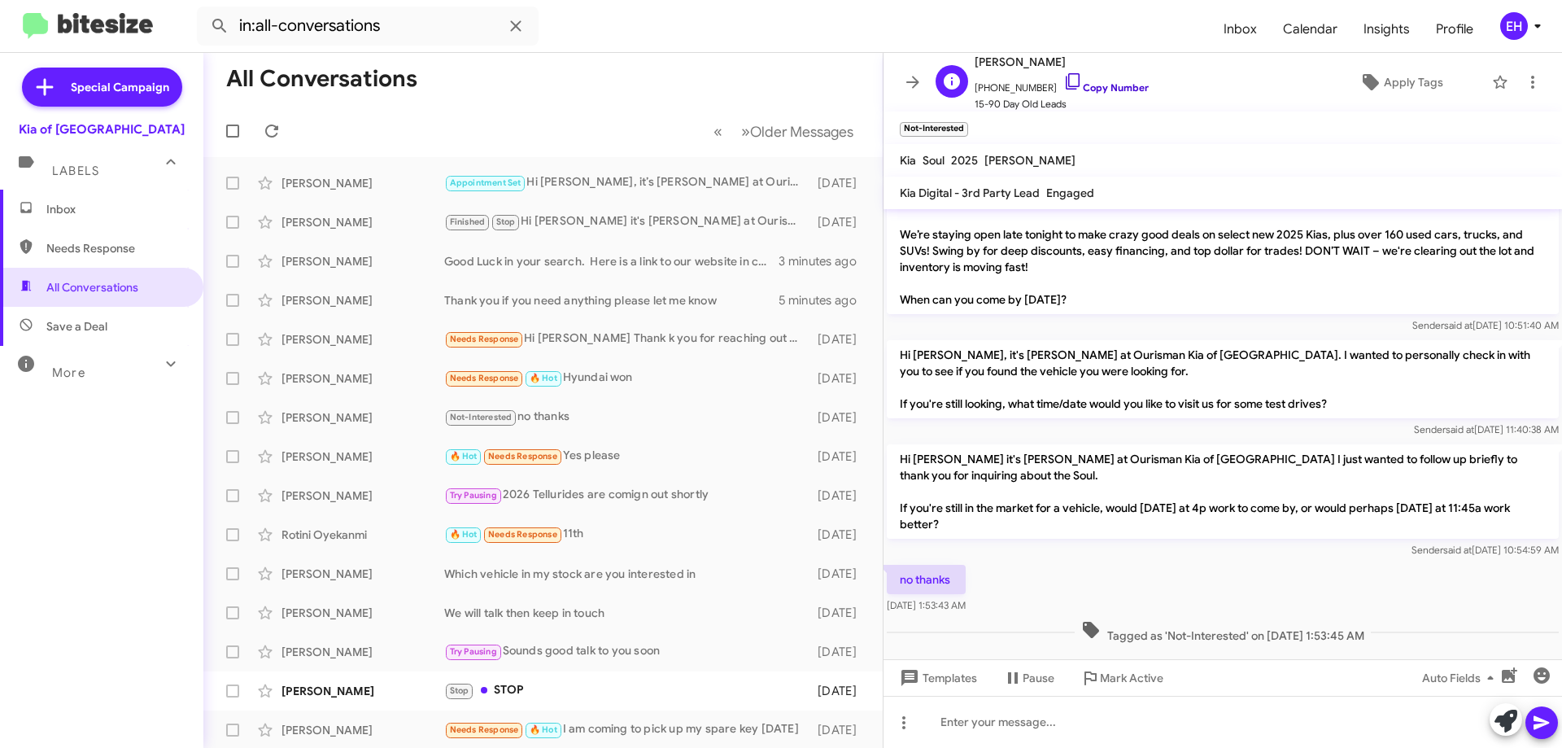
click at [1098, 85] on link "Copy Number" at bounding box center [1105, 87] width 85 height 12
click at [1523, 79] on icon at bounding box center [1533, 82] width 20 height 20
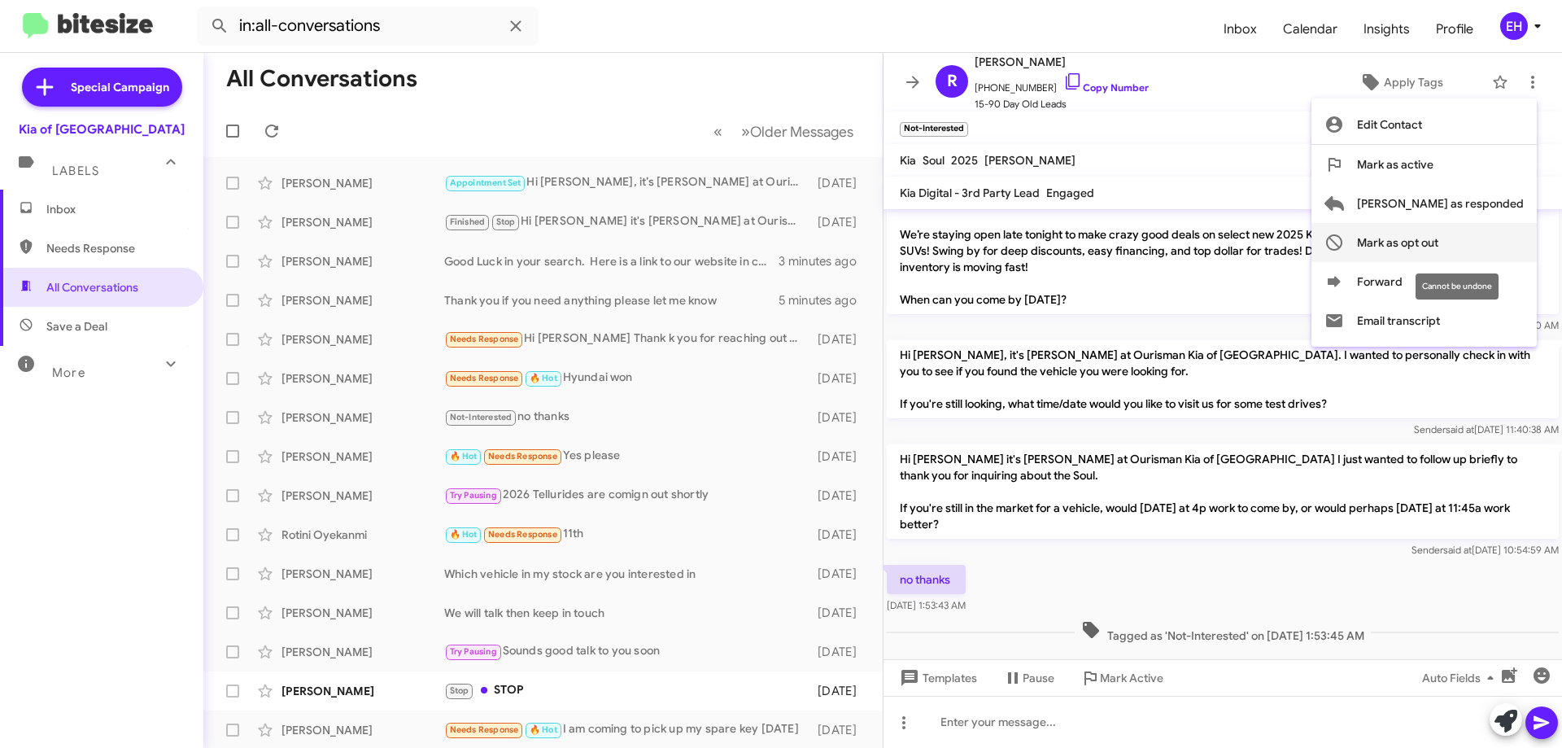
click at [1513, 251] on button "Mark as opt out" at bounding box center [1423, 242] width 225 height 39
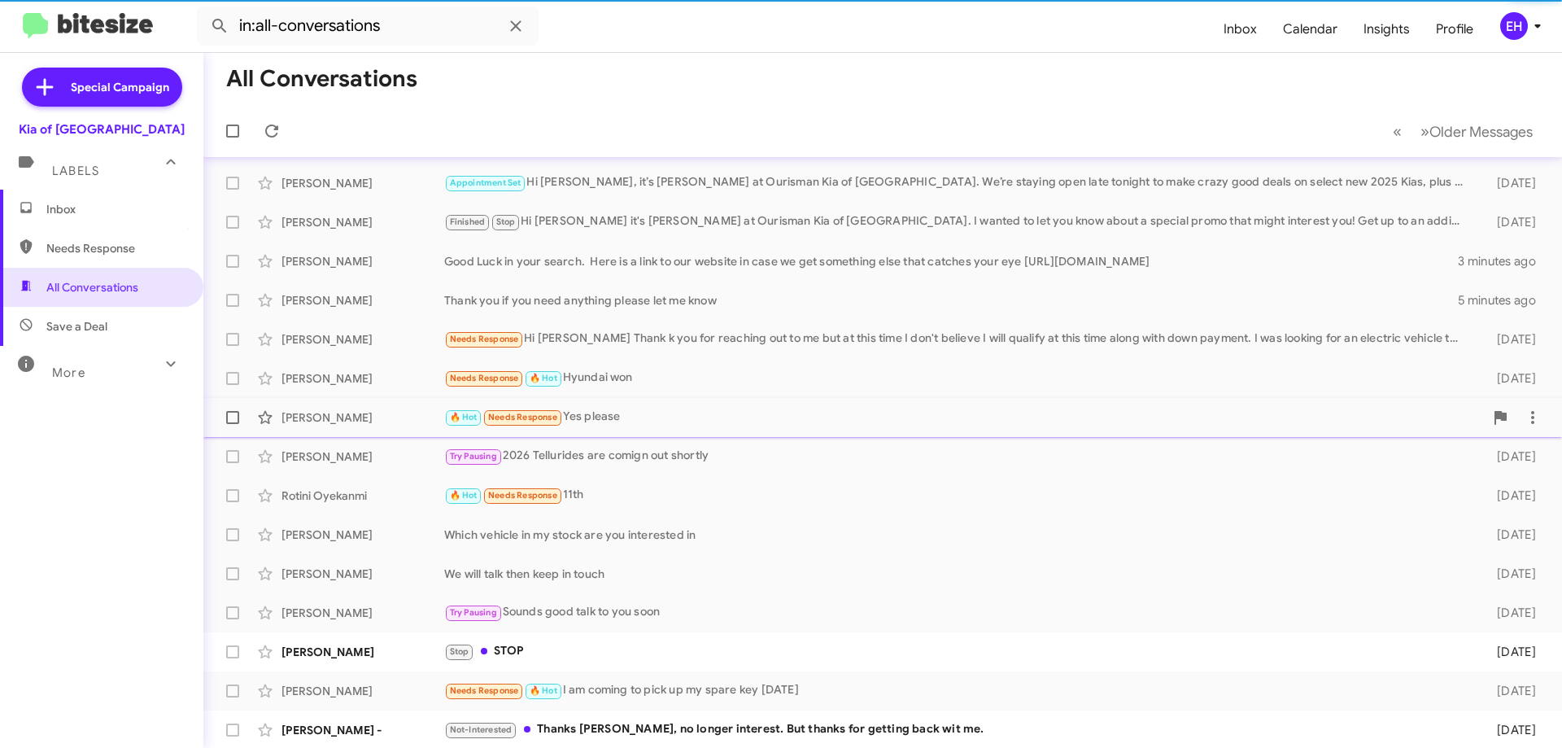
scroll to position [2, 0]
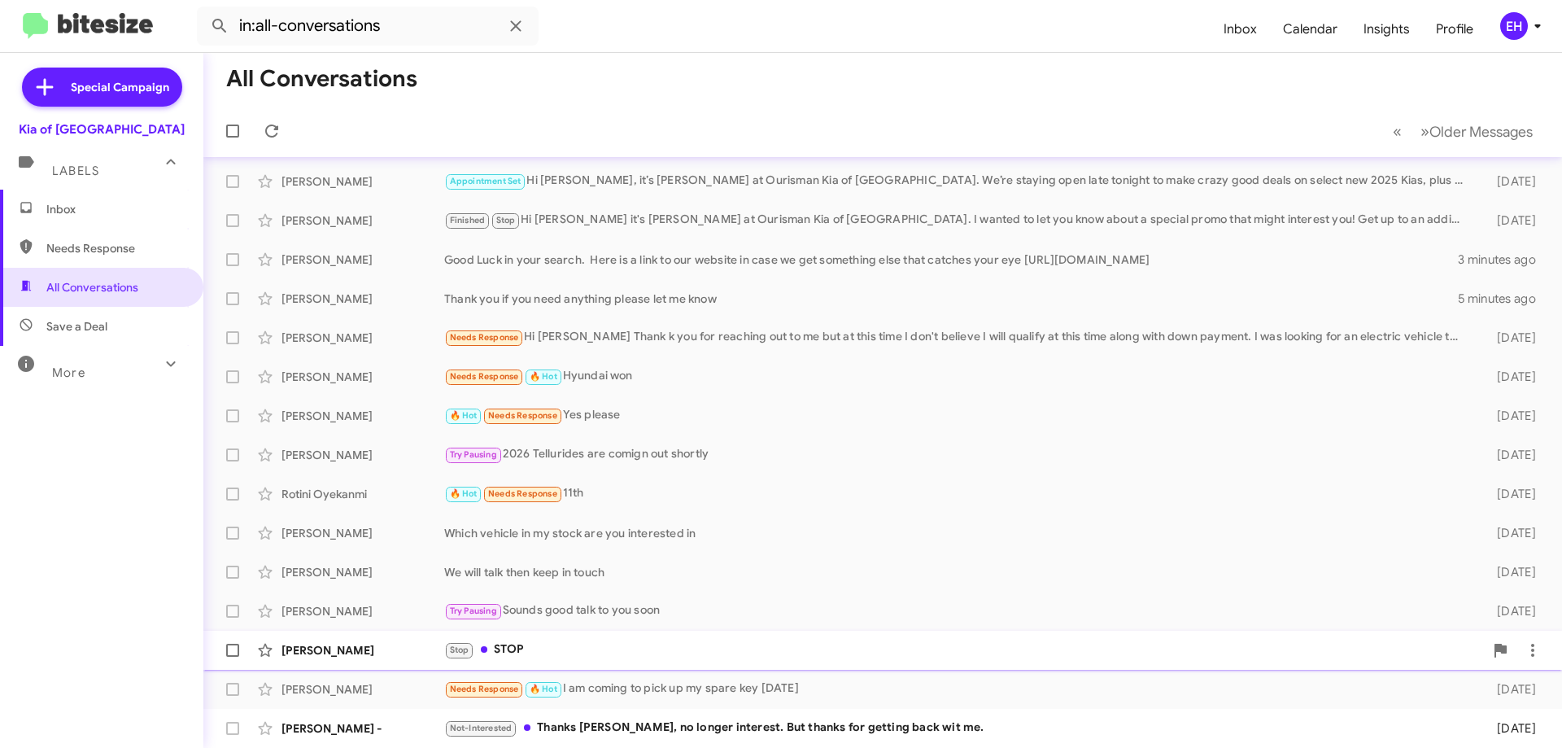
click at [531, 649] on div "Stop STOP" at bounding box center [964, 649] width 1040 height 19
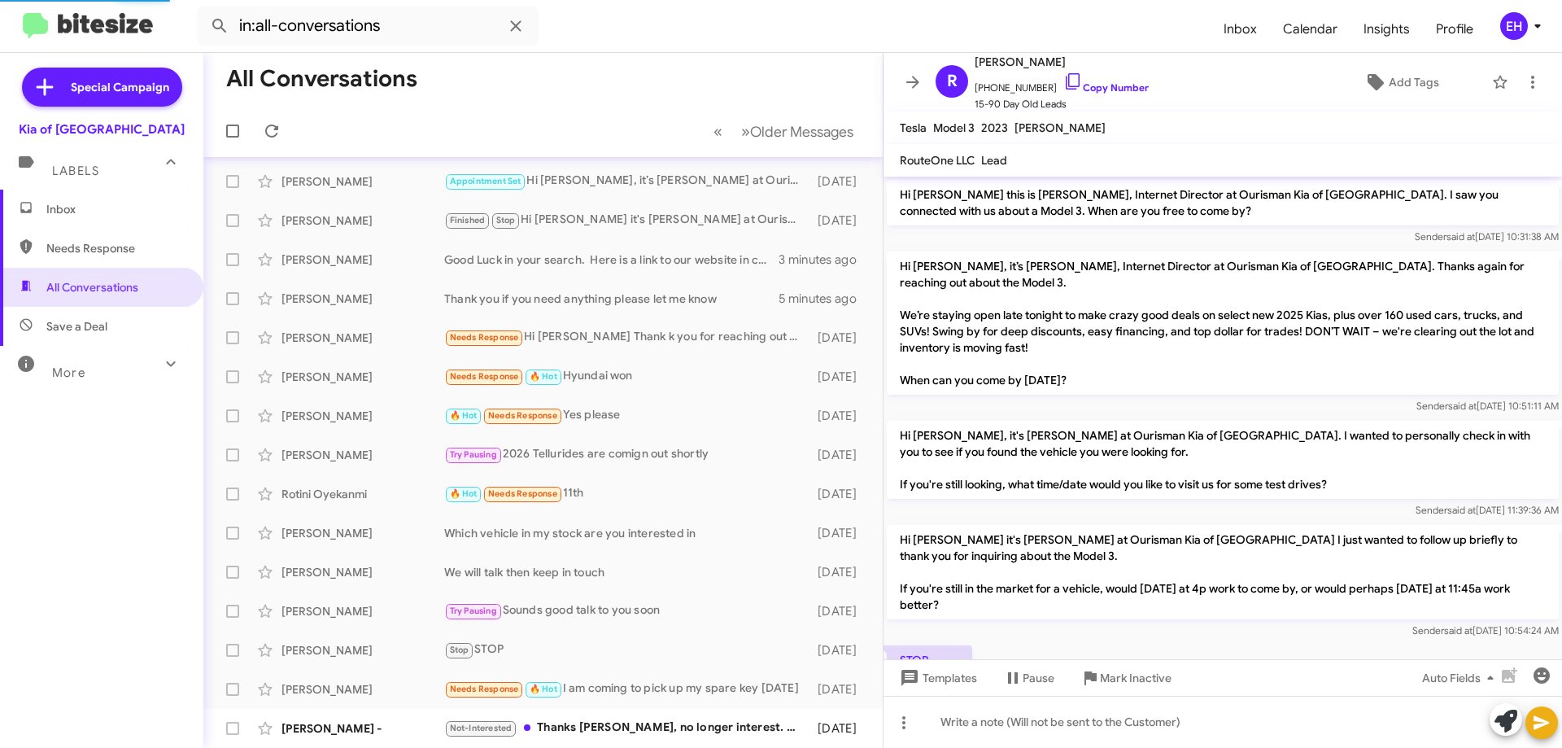
scroll to position [59, 0]
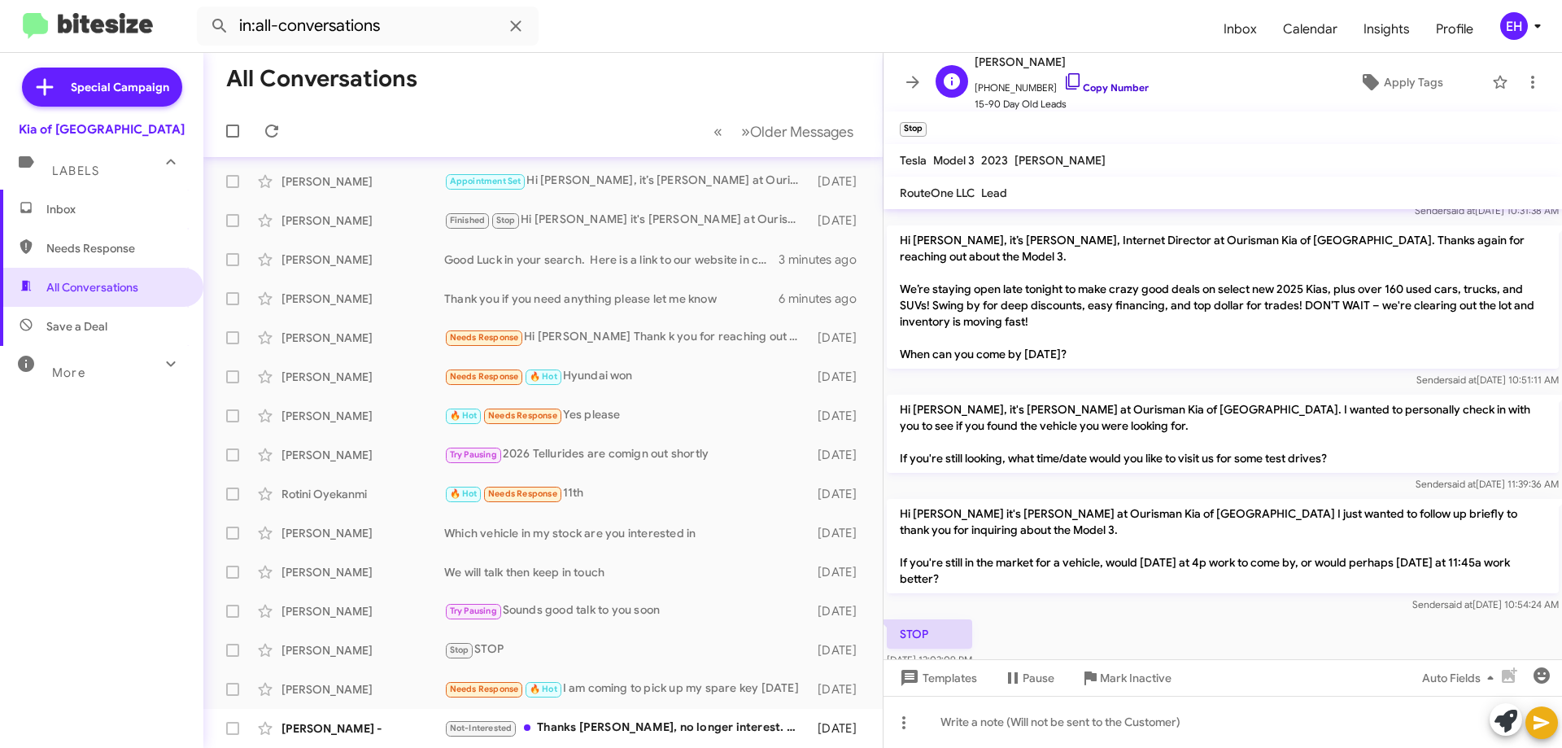
click at [1106, 87] on link "Copy Number" at bounding box center [1105, 87] width 85 height 12
click at [1523, 81] on icon at bounding box center [1533, 82] width 20 height 20
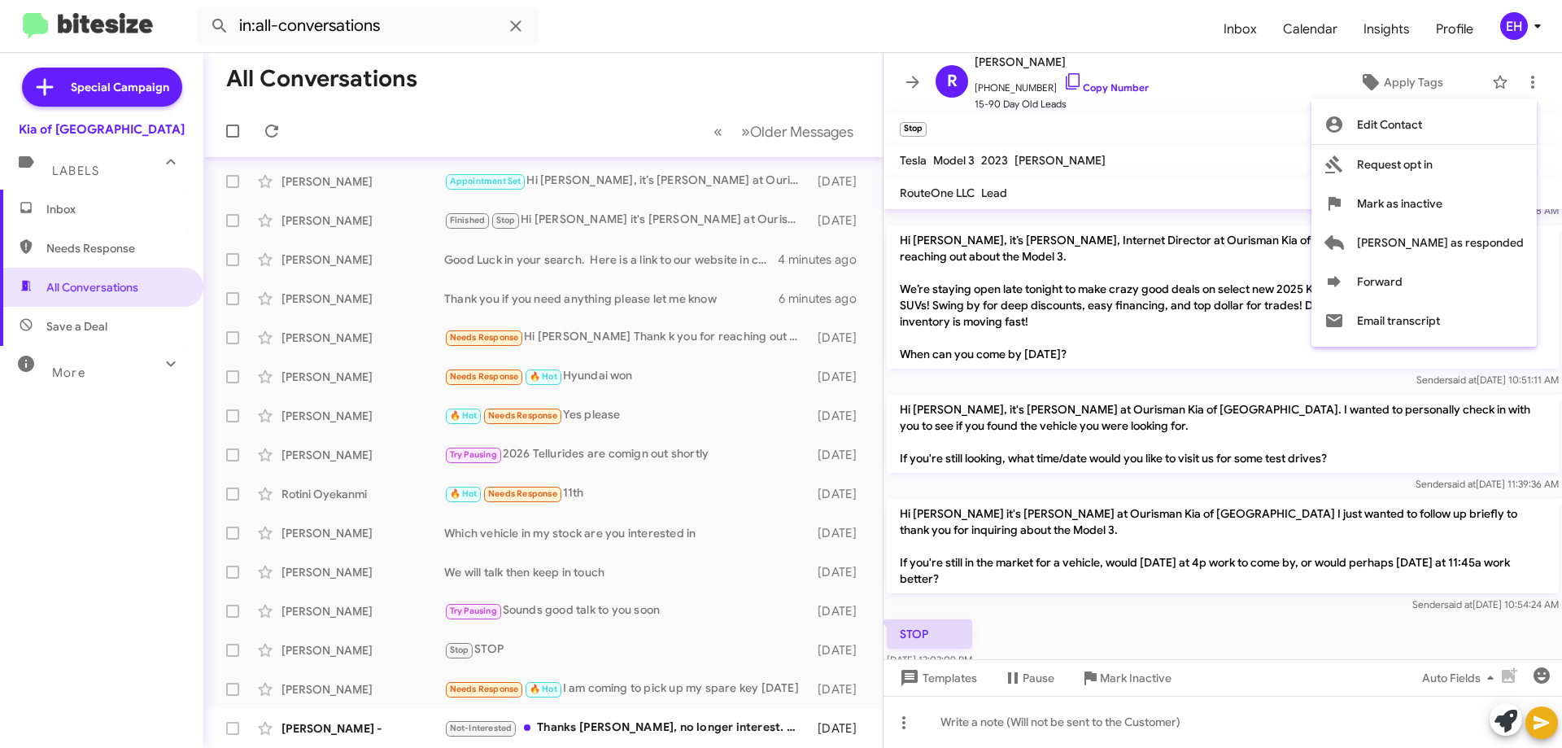
click at [1131, 682] on div at bounding box center [781, 374] width 1562 height 748
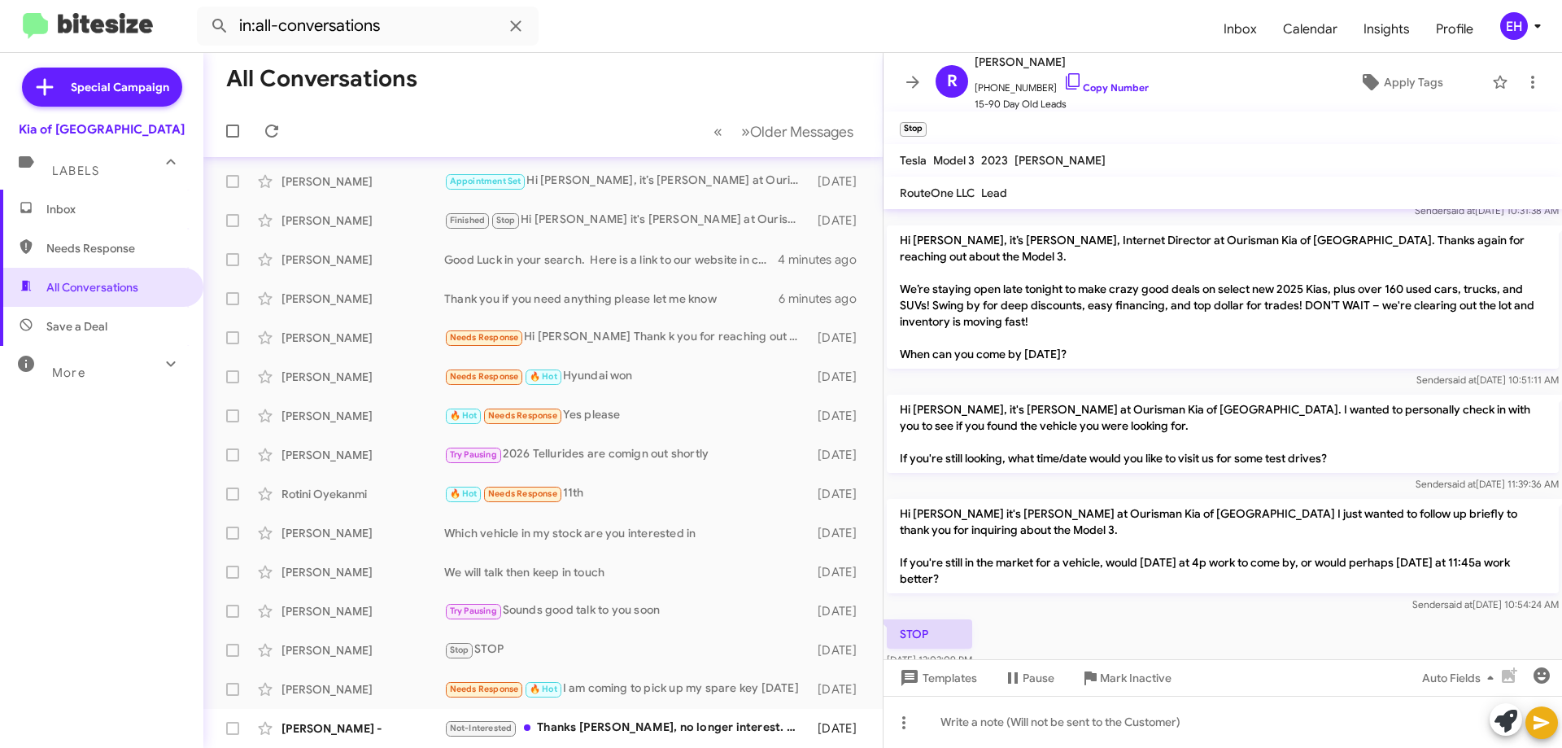
scroll to position [91, 0]
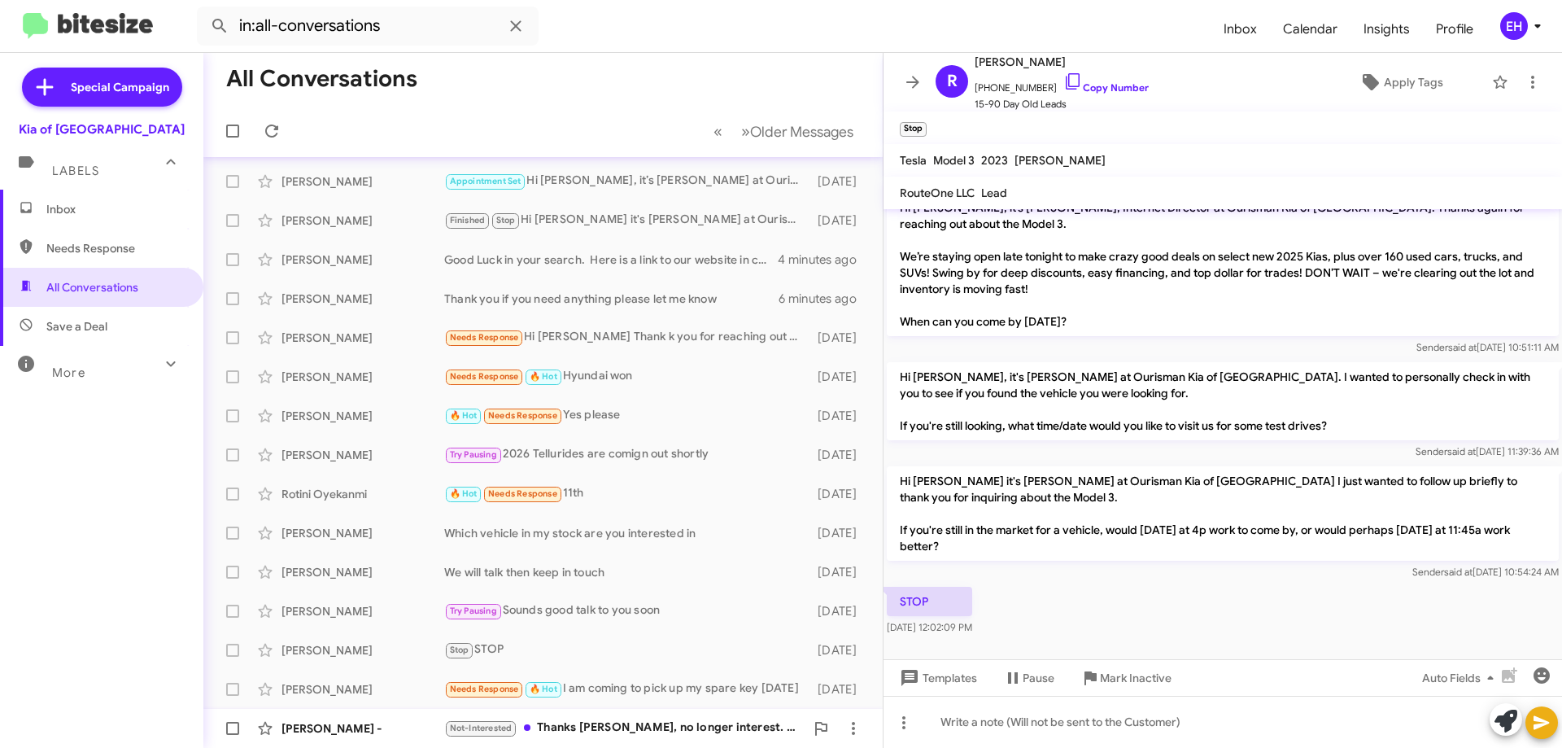
click at [608, 724] on div "Not-Interested Thanks Erik, no longer interest. But thanks for getting back wit…" at bounding box center [624, 727] width 360 height 19
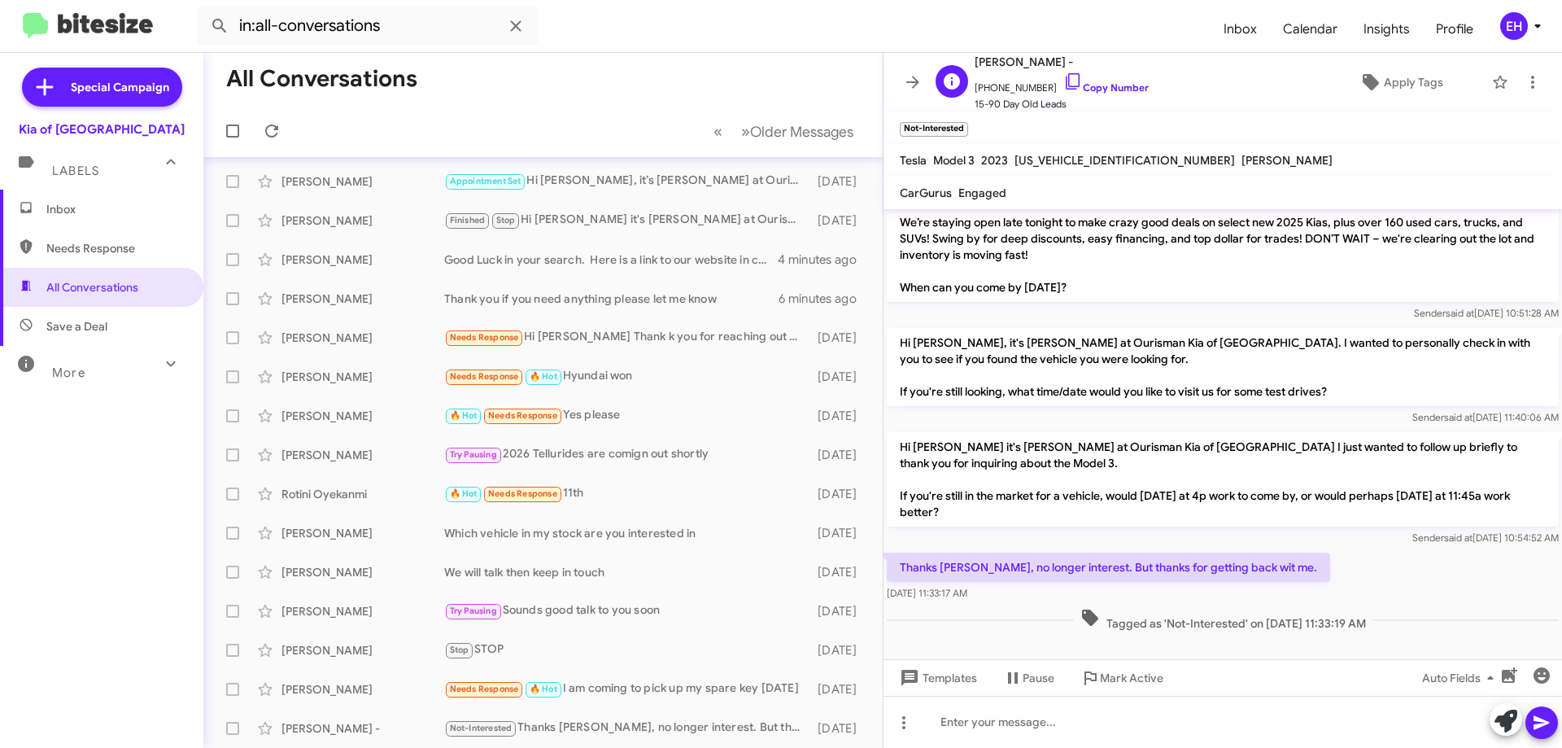
click at [1118, 80] on span "+18148673282 Copy Number" at bounding box center [1062, 84] width 174 height 24
click at [1099, 93] on link "Copy Number" at bounding box center [1105, 87] width 85 height 12
click at [1523, 84] on icon at bounding box center [1533, 82] width 20 height 20
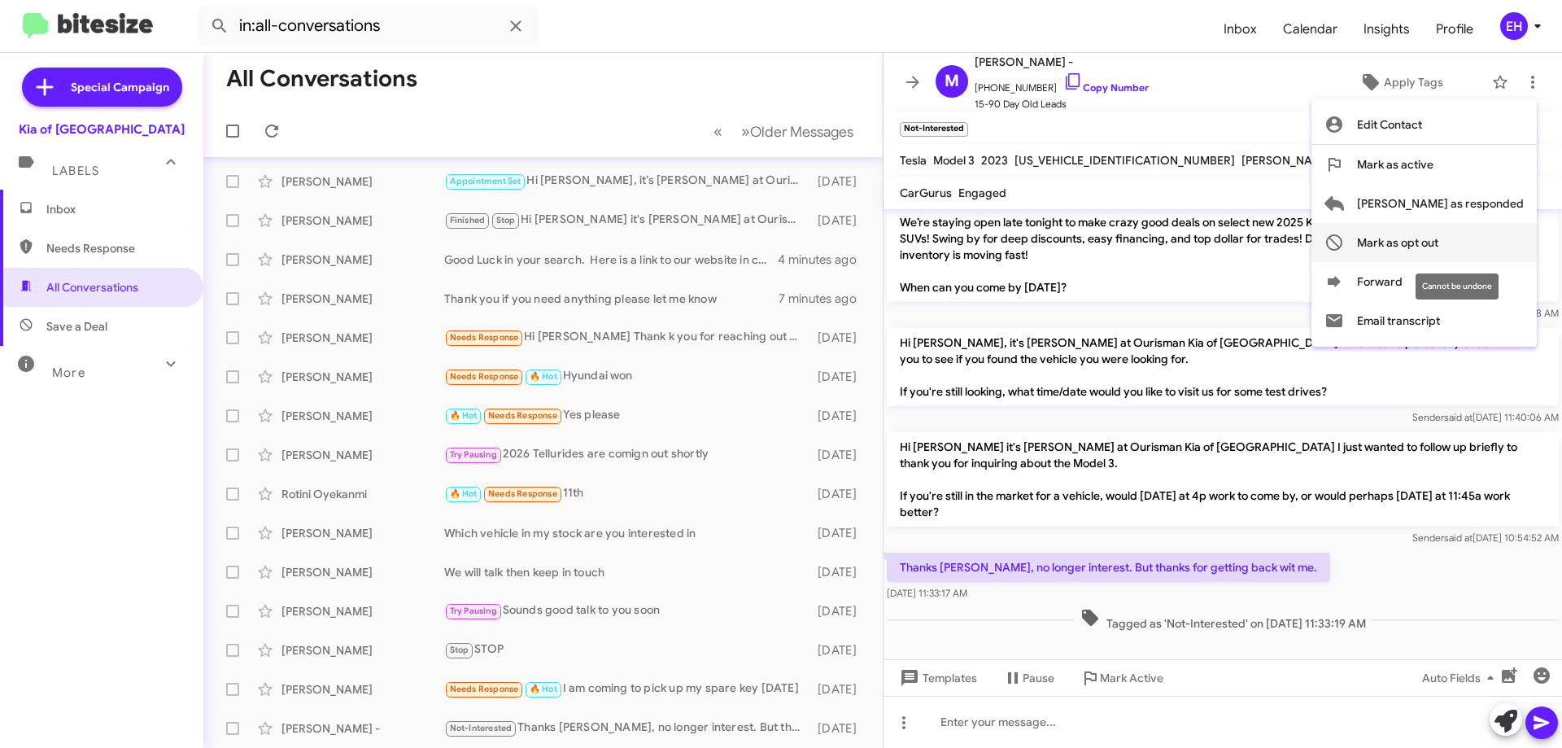
click at [1438, 248] on span "Mark as opt out" at bounding box center [1397, 242] width 81 height 39
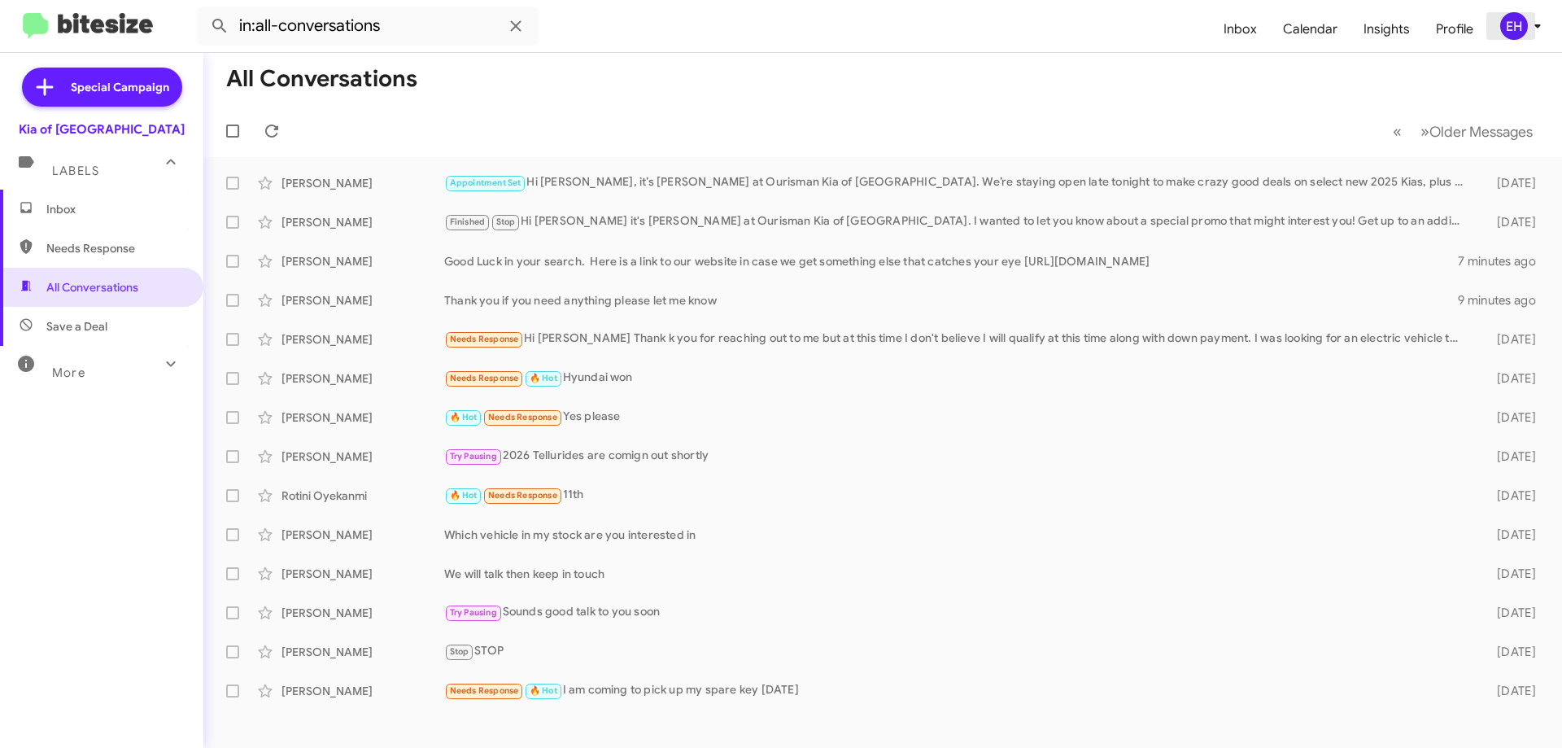
click at [1523, 22] on div "EH" at bounding box center [1514, 26] width 28 height 28
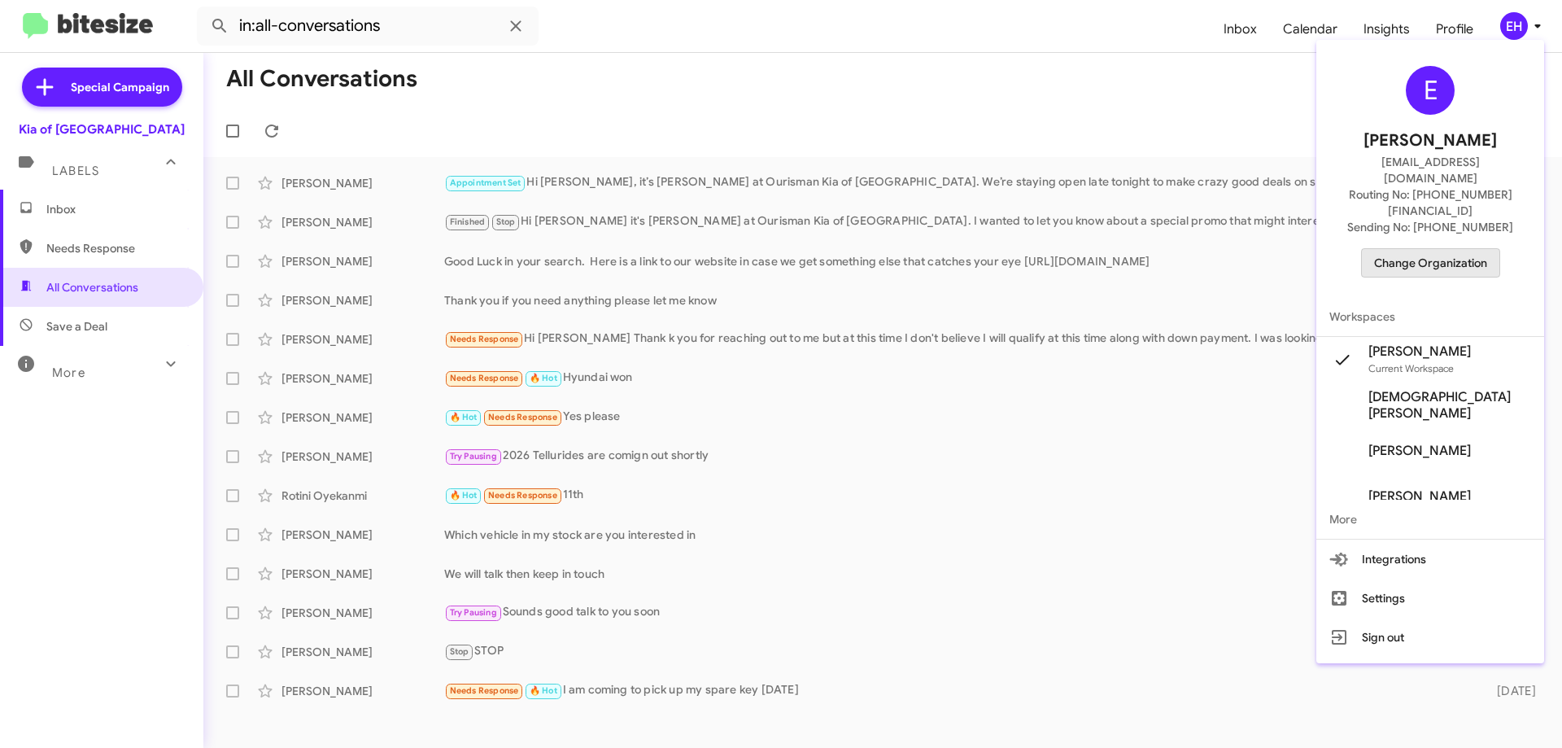
click at [1450, 249] on span "Change Organization" at bounding box center [1430, 263] width 113 height 28
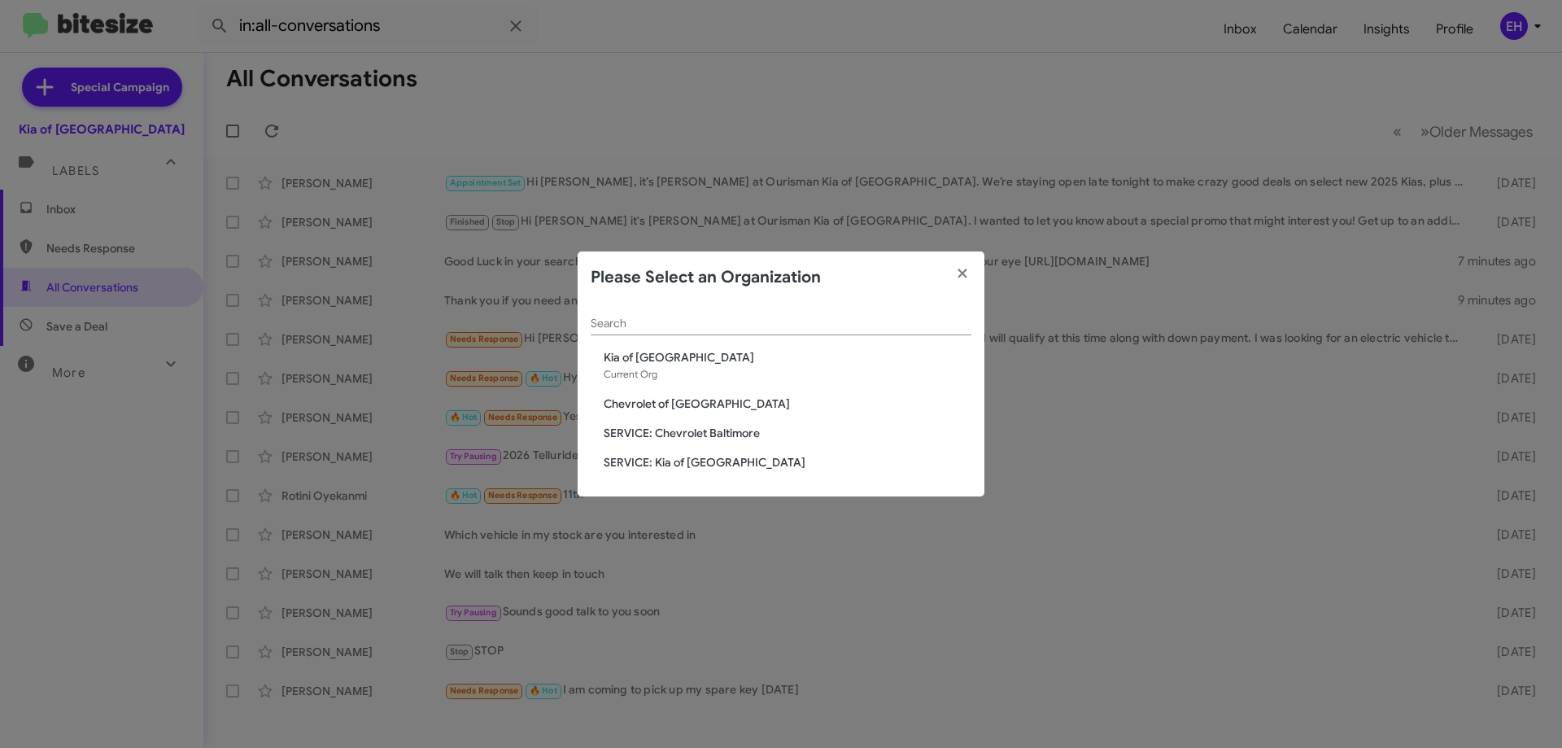
click at [700, 395] on span "Chevrolet of [GEOGRAPHIC_DATA]" at bounding box center [788, 403] width 368 height 16
click at [696, 403] on span "Chevrolet of [GEOGRAPHIC_DATA]" at bounding box center [788, 403] width 368 height 16
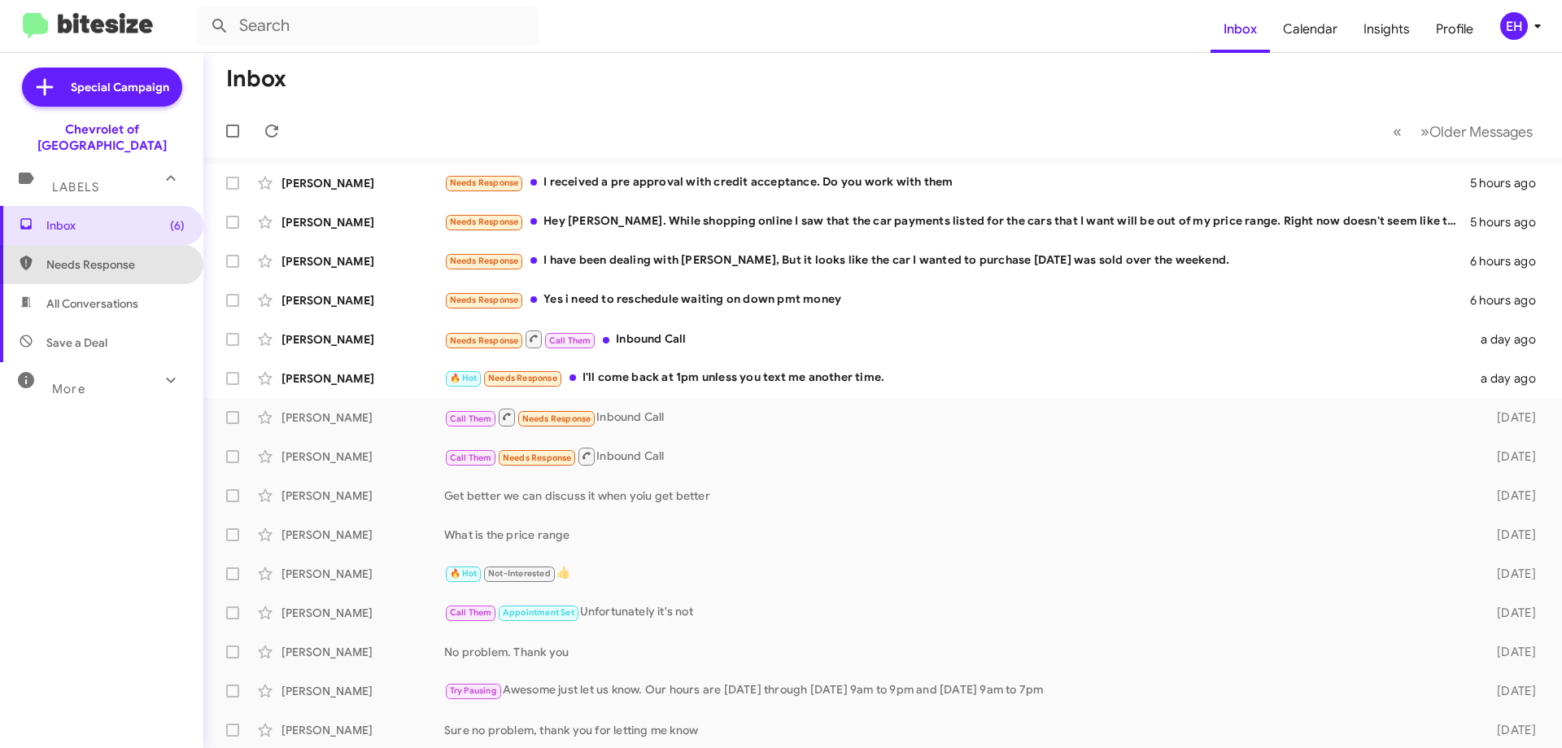
click at [107, 256] on span "Needs Response" at bounding box center [115, 264] width 138 height 16
type input "in:needs-response"
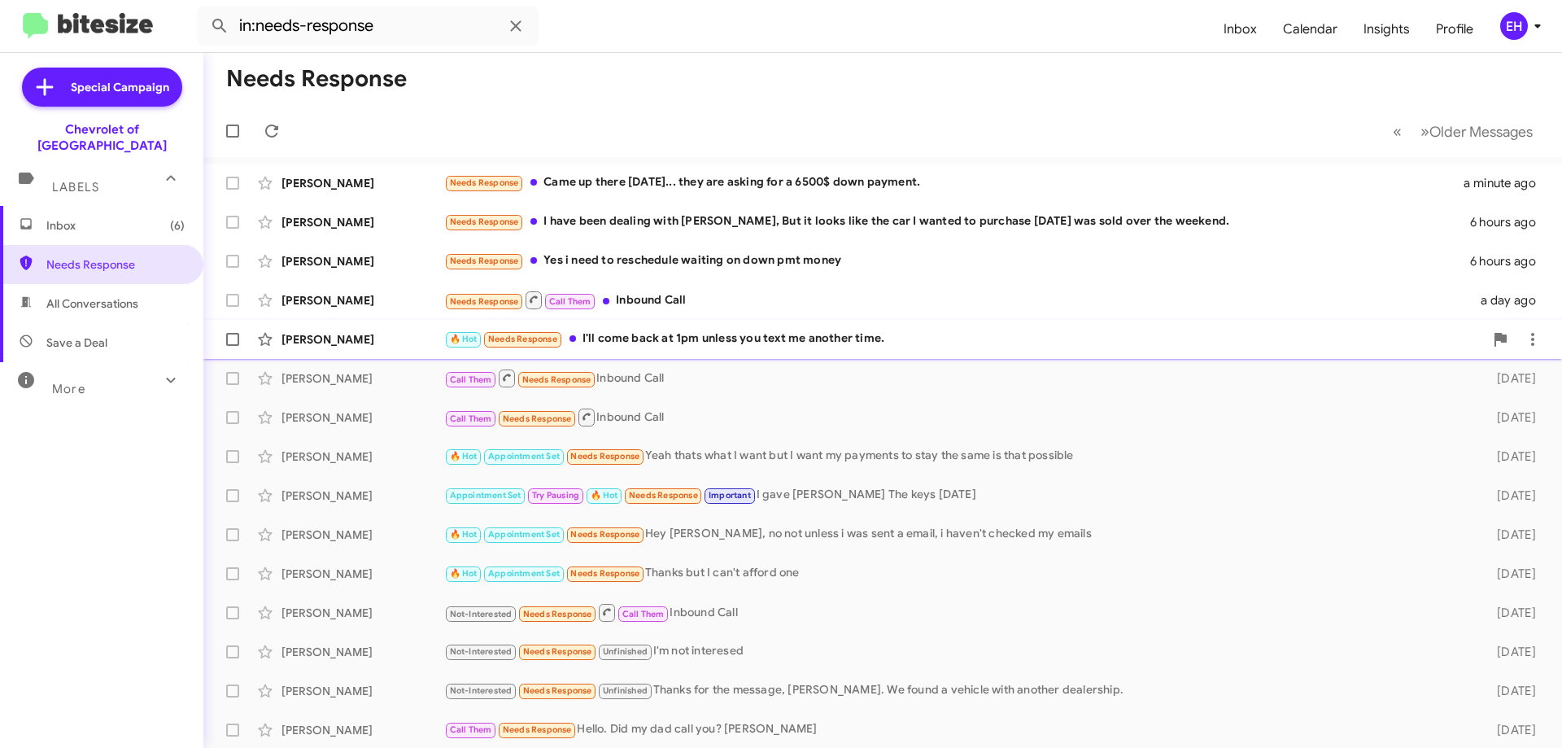
click at [771, 341] on div "🔥 Hot Needs Response I'll come back at 1pm unless you text me another time." at bounding box center [964, 338] width 1040 height 19
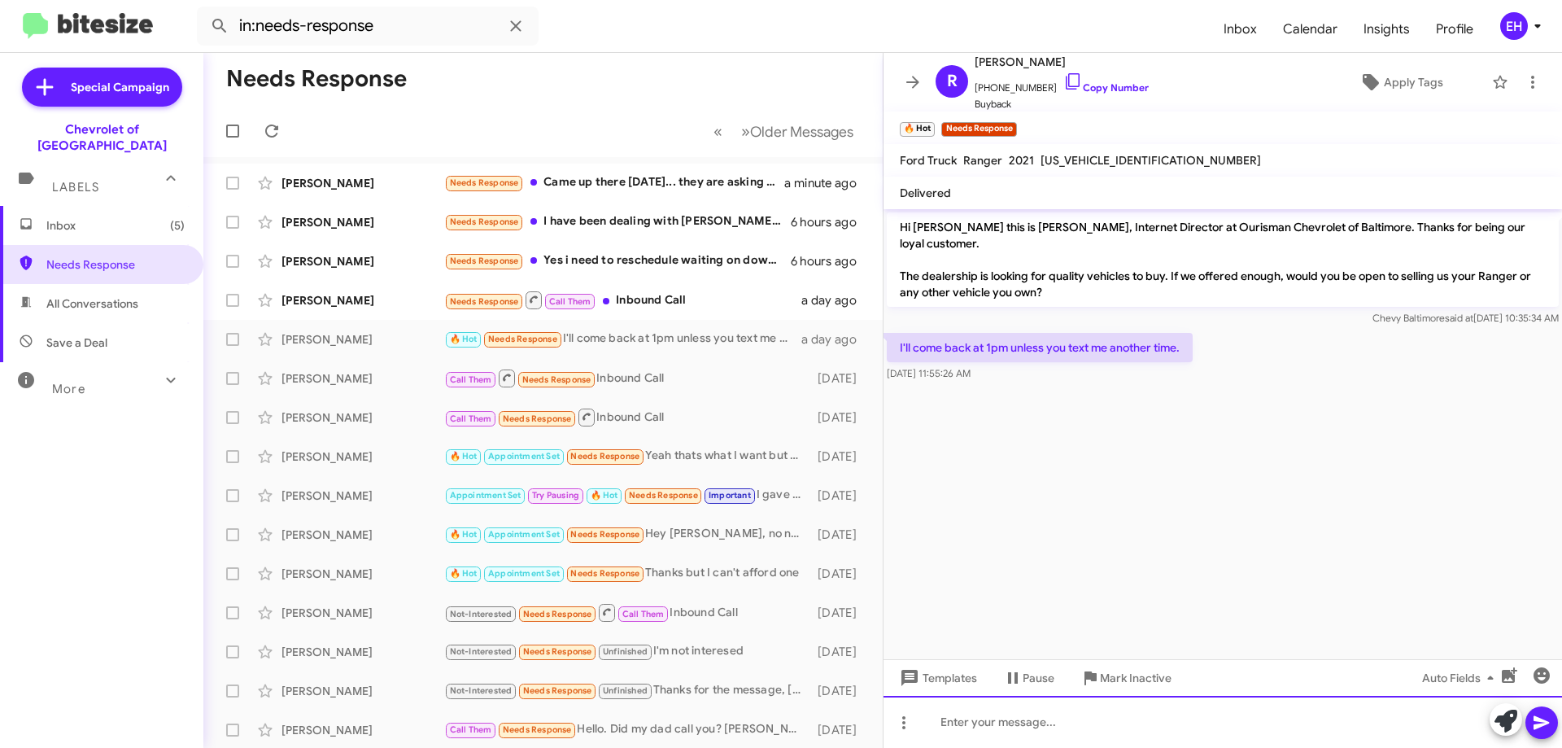
click at [1092, 722] on div at bounding box center [1222, 722] width 678 height 52
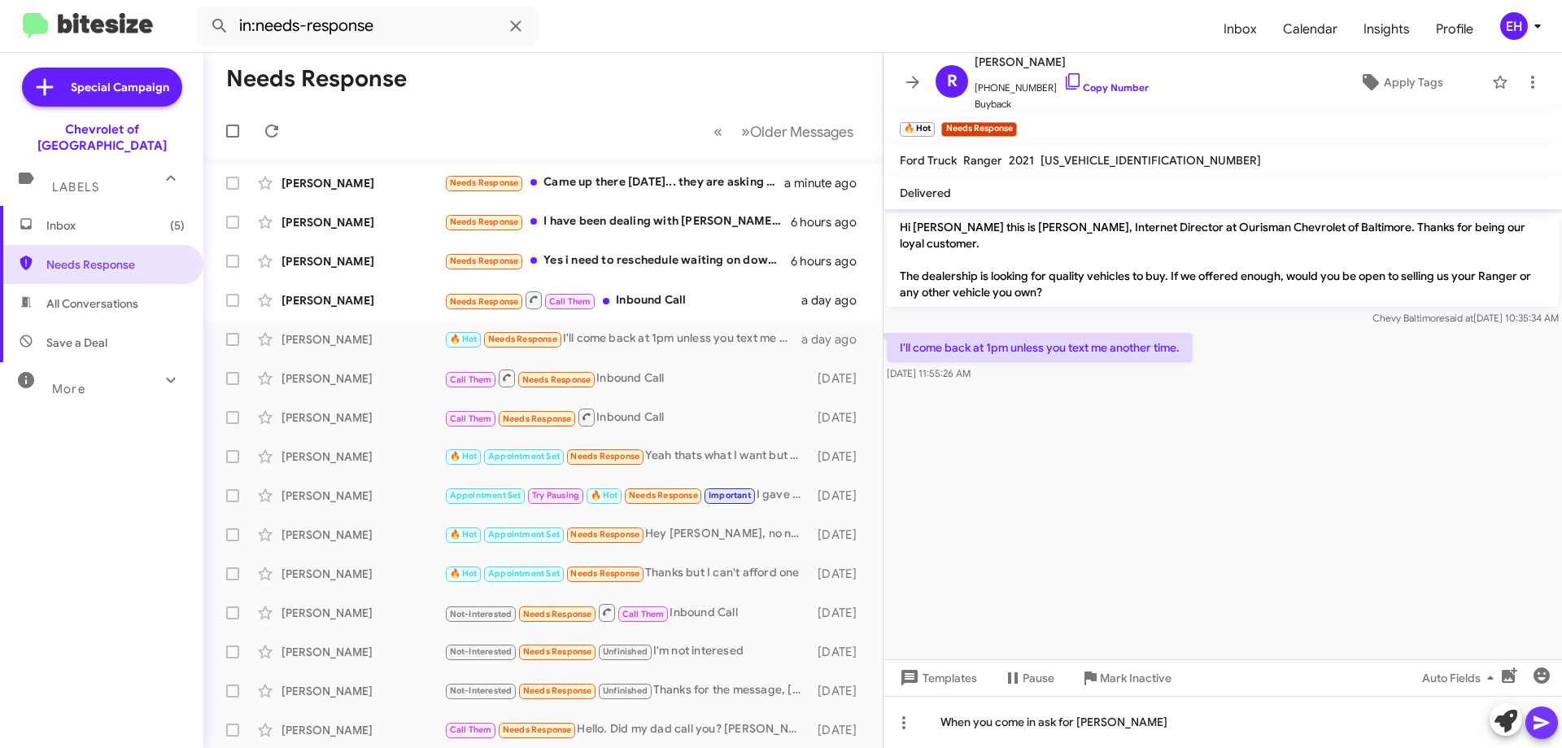
click at [1545, 713] on icon at bounding box center [1542, 723] width 20 height 20
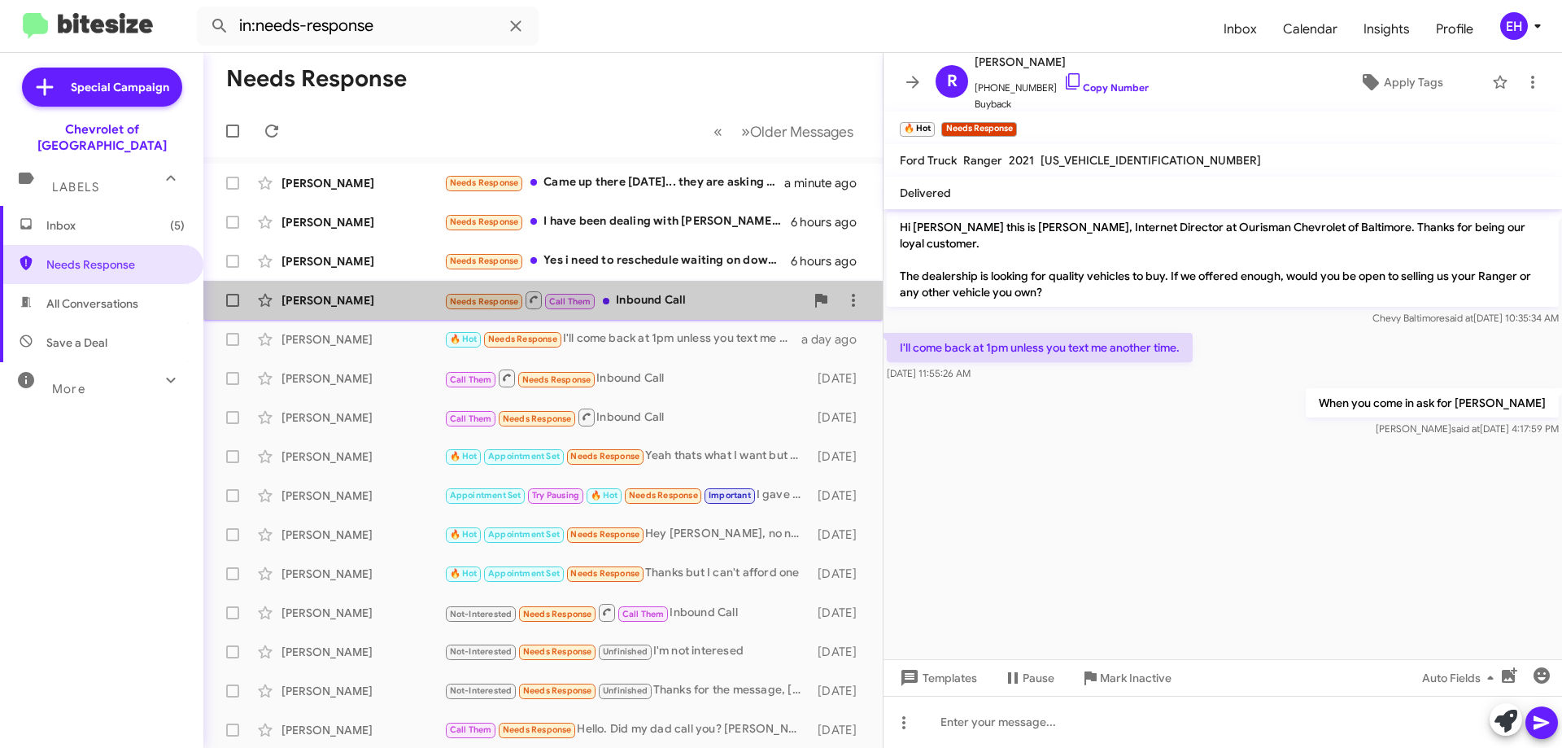
click at [672, 292] on div "Needs Response Call Them Inbound Call" at bounding box center [624, 300] width 360 height 20
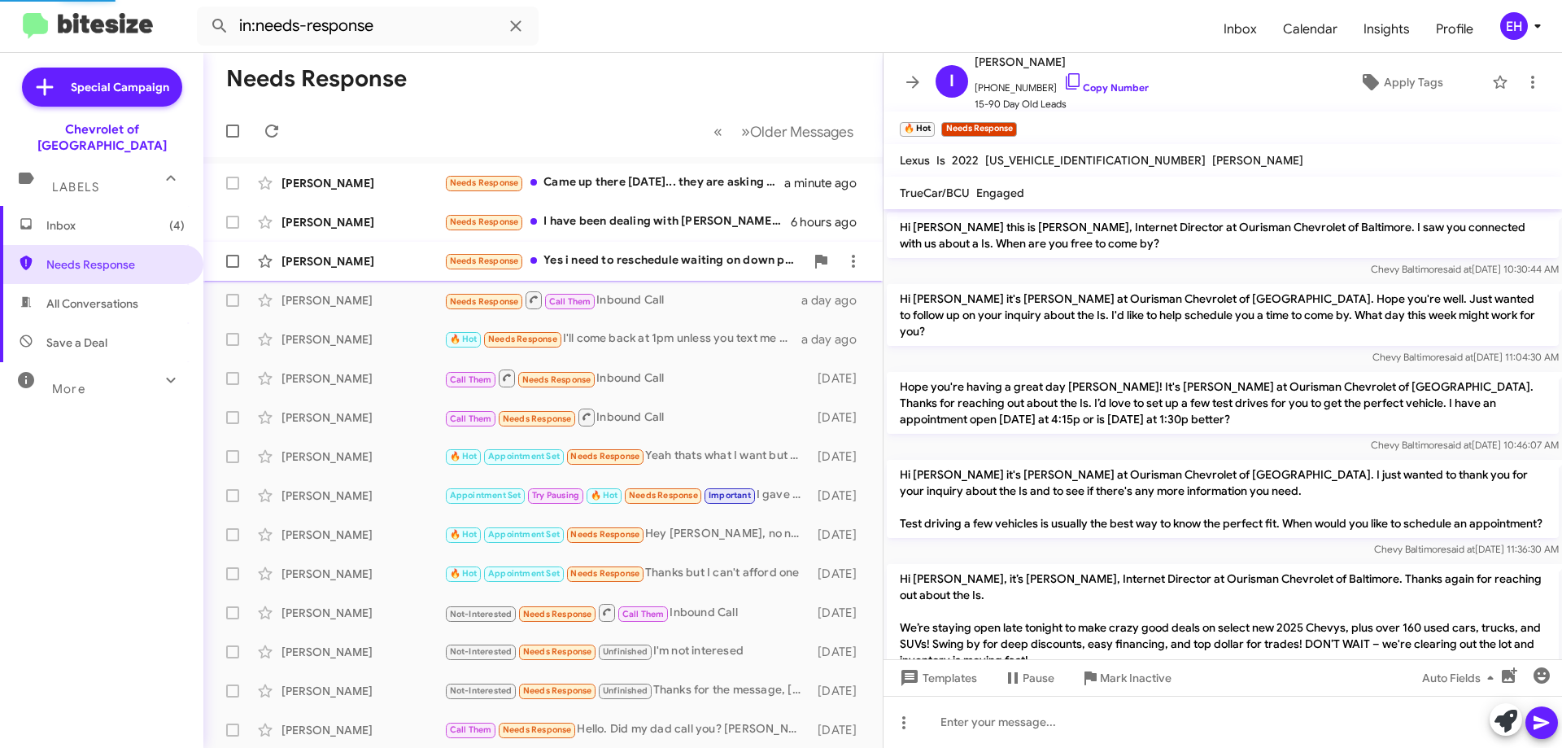
scroll to position [293, 0]
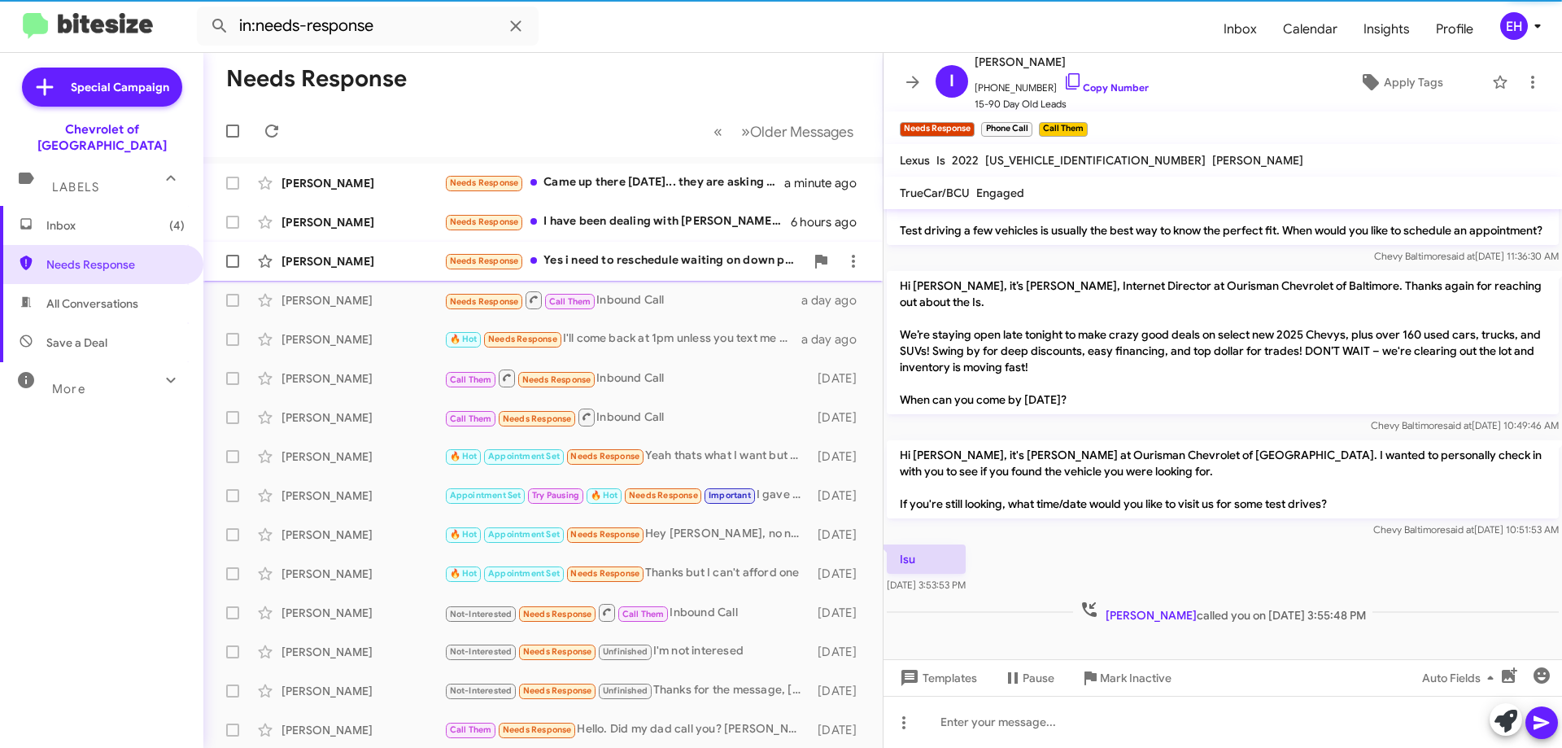
click at [666, 262] on div "Needs Response Yes i need to reschedule waiting on down pmt money" at bounding box center [624, 260] width 360 height 19
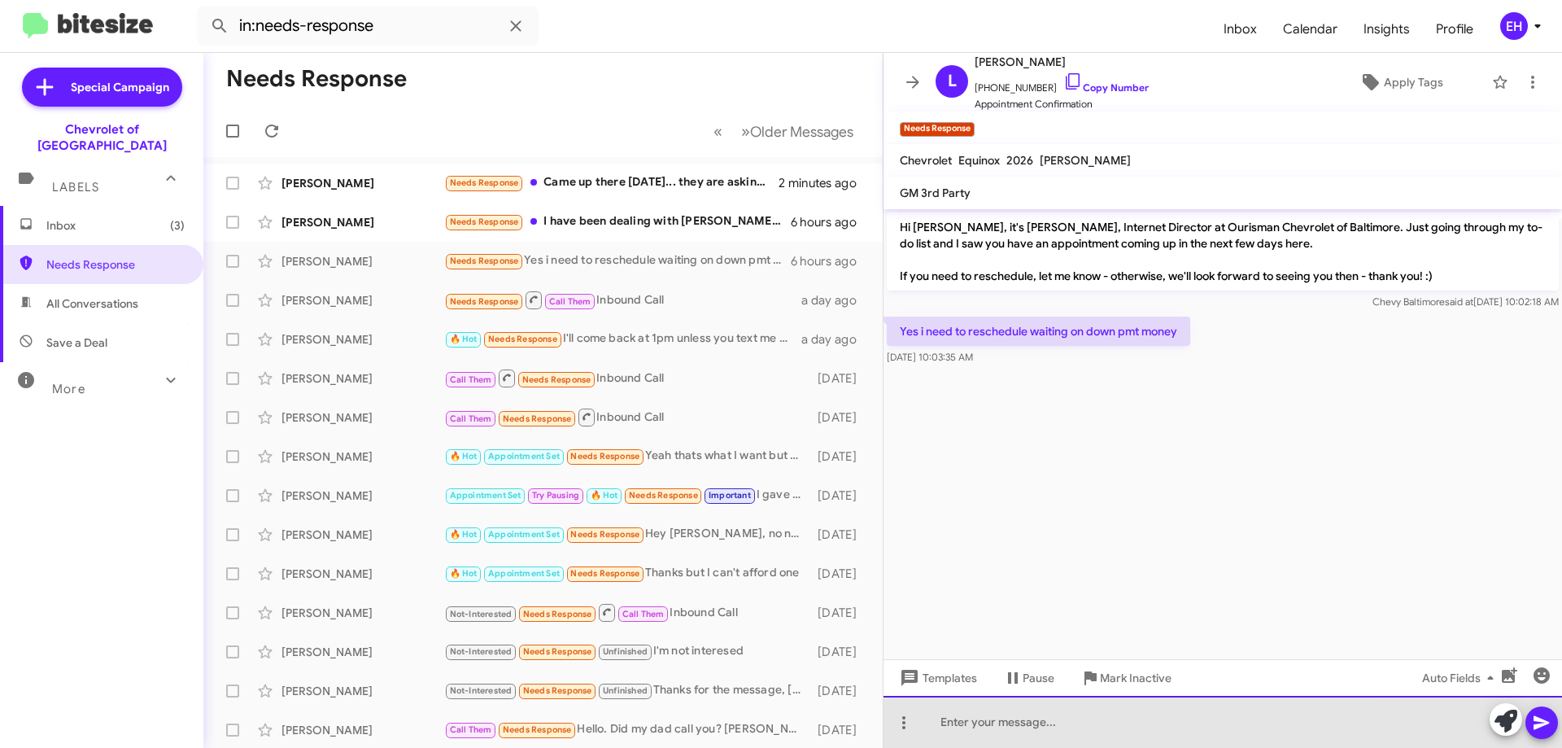
click at [1058, 718] on div at bounding box center [1222, 722] width 678 height 52
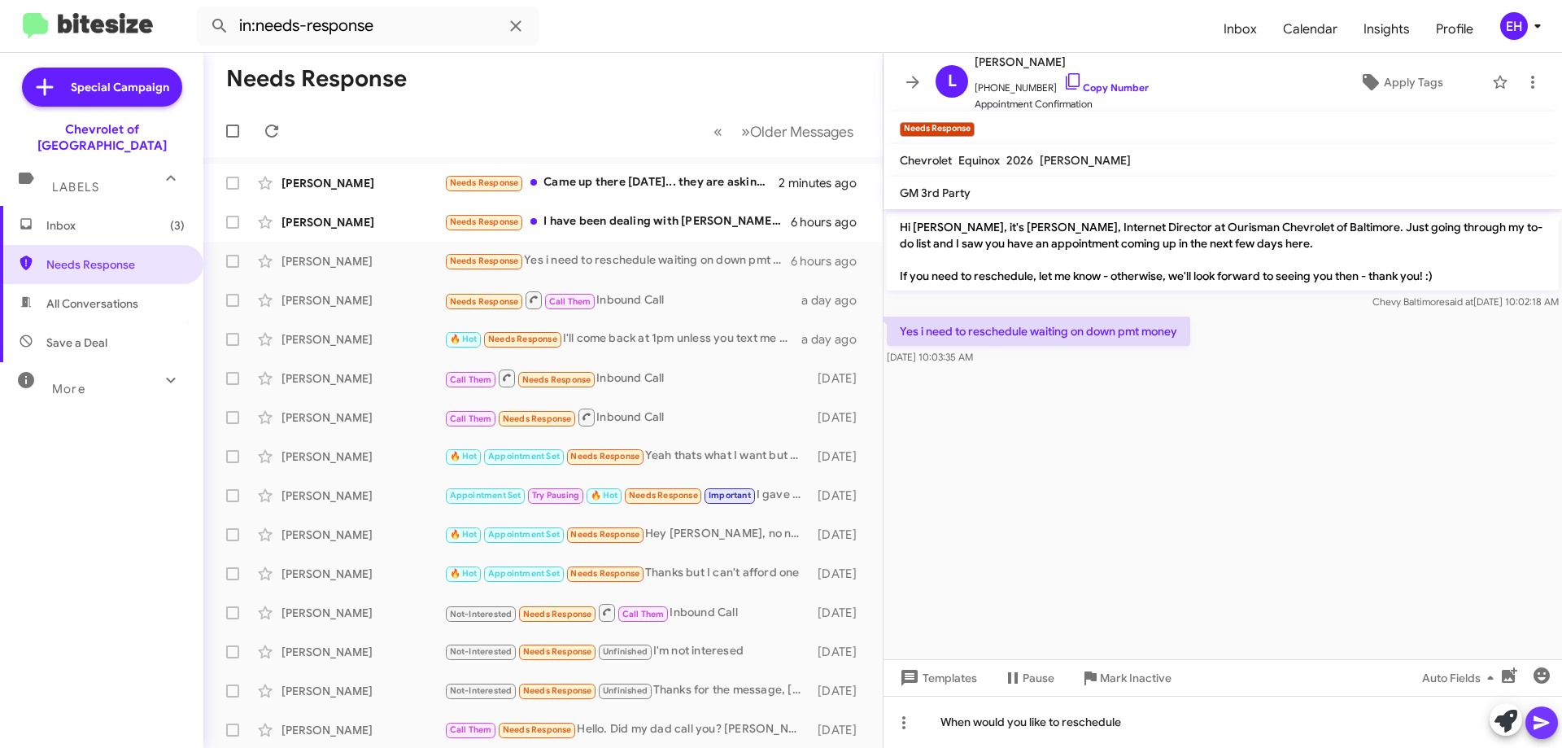
click at [1538, 714] on icon at bounding box center [1542, 723] width 20 height 20
click at [640, 225] on div "Needs Response I have been dealing with [PERSON_NAME], But it looks like the ca…" at bounding box center [624, 221] width 360 height 19
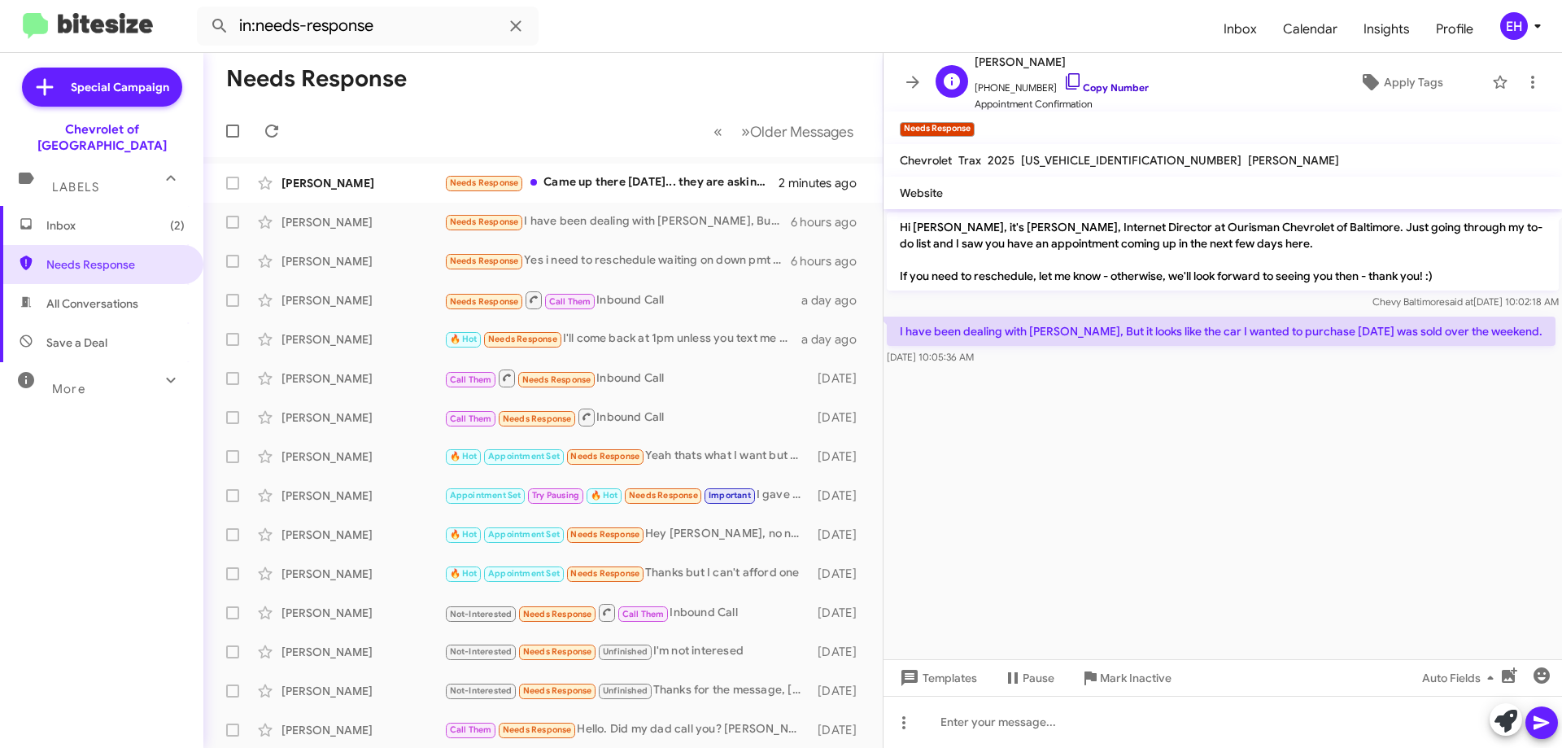
click at [1107, 87] on link "Copy Number" at bounding box center [1105, 87] width 85 height 12
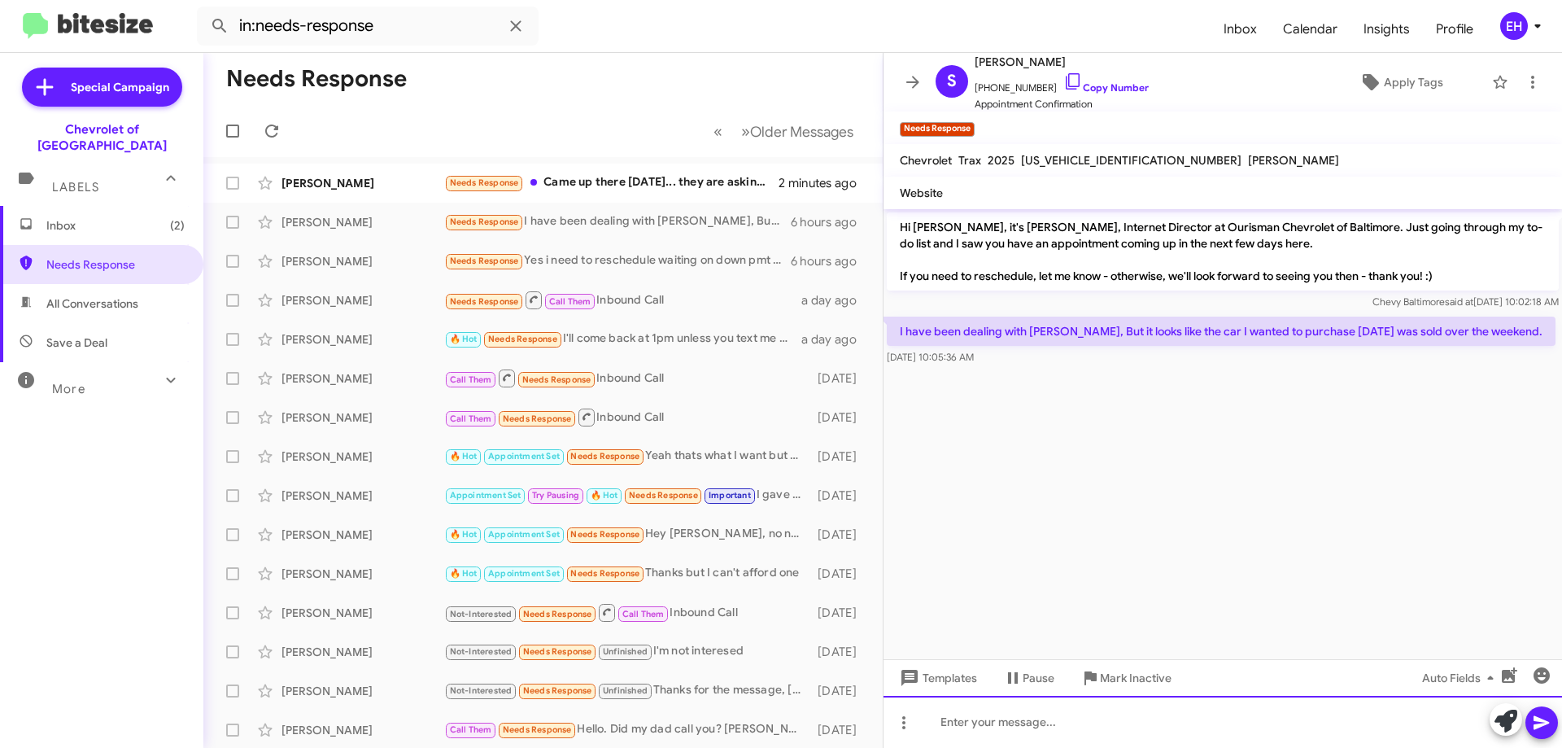
click at [1055, 733] on div at bounding box center [1222, 722] width 678 height 52
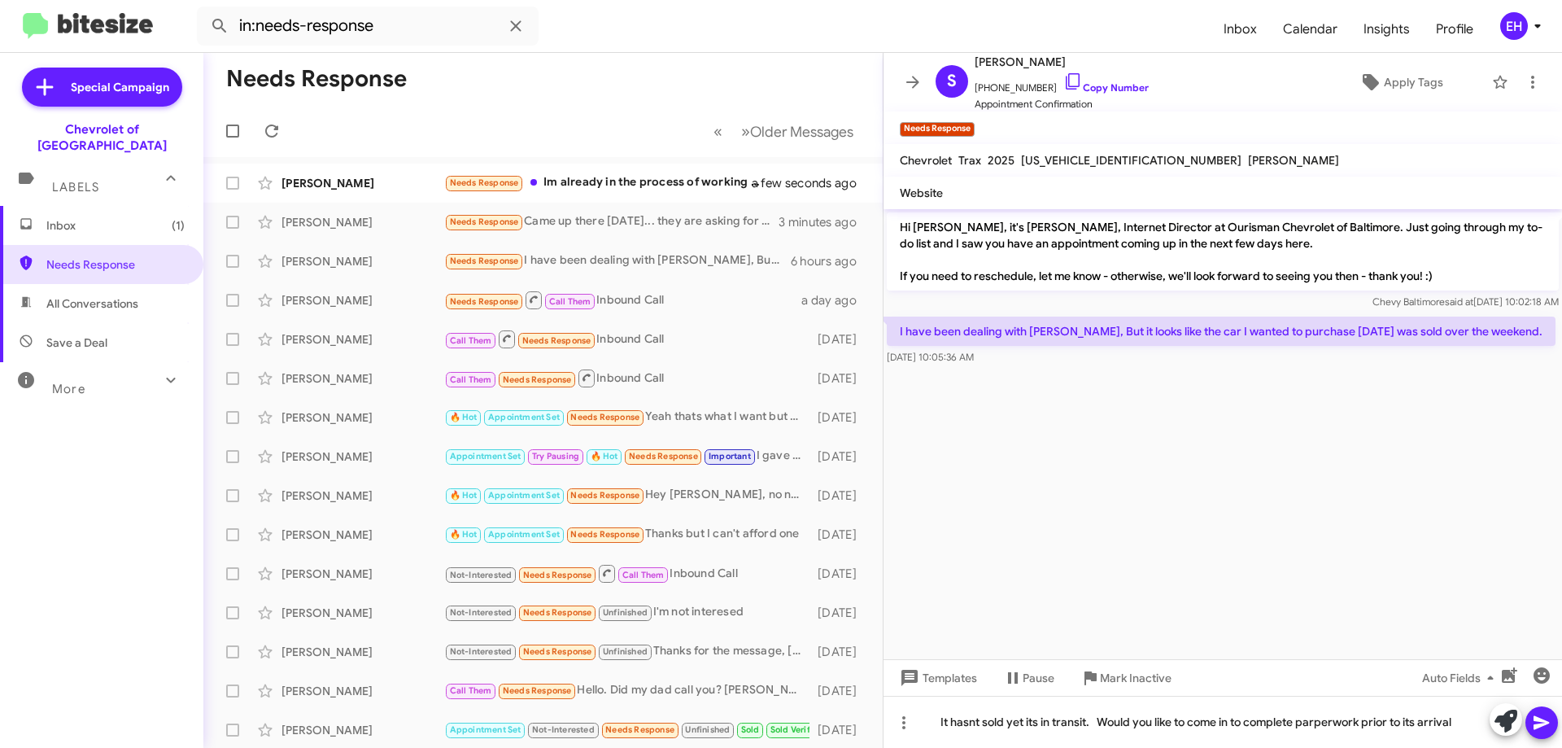
click at [1534, 714] on icon at bounding box center [1542, 723] width 20 height 20
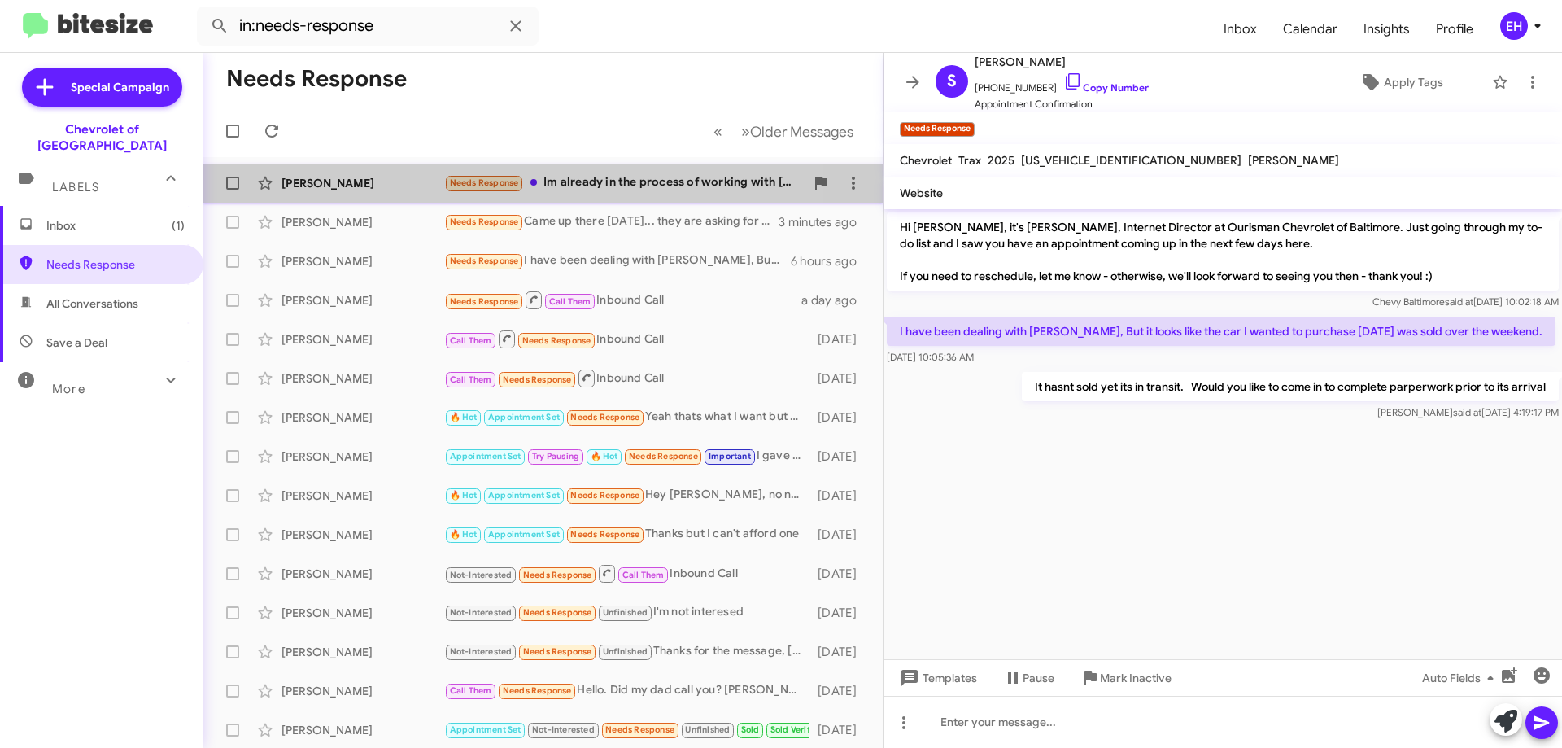
click at [630, 186] on div "Needs Response Im already in the process of working with [PERSON_NAME]." at bounding box center [624, 182] width 360 height 19
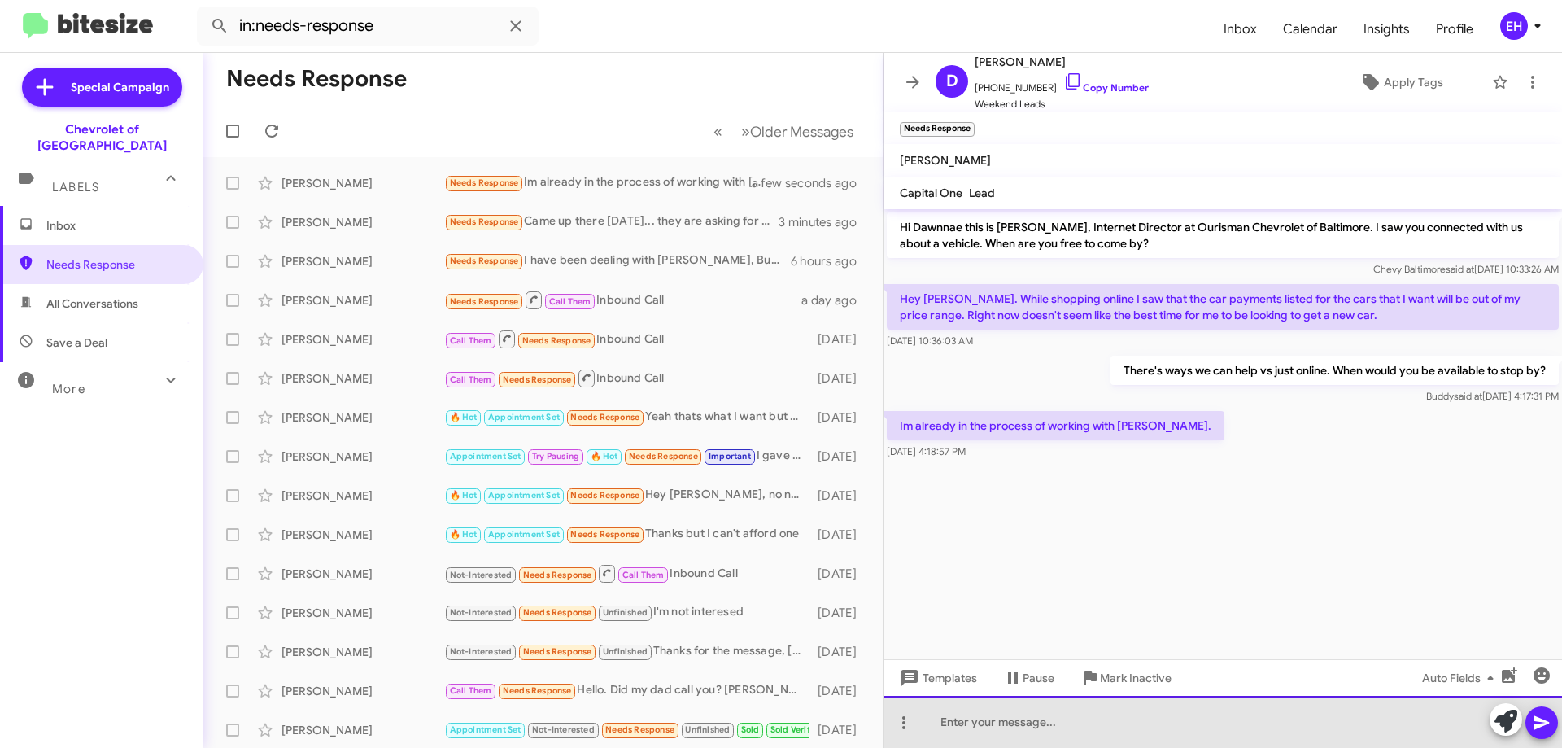
click at [1127, 725] on div at bounding box center [1222, 722] width 678 height 52
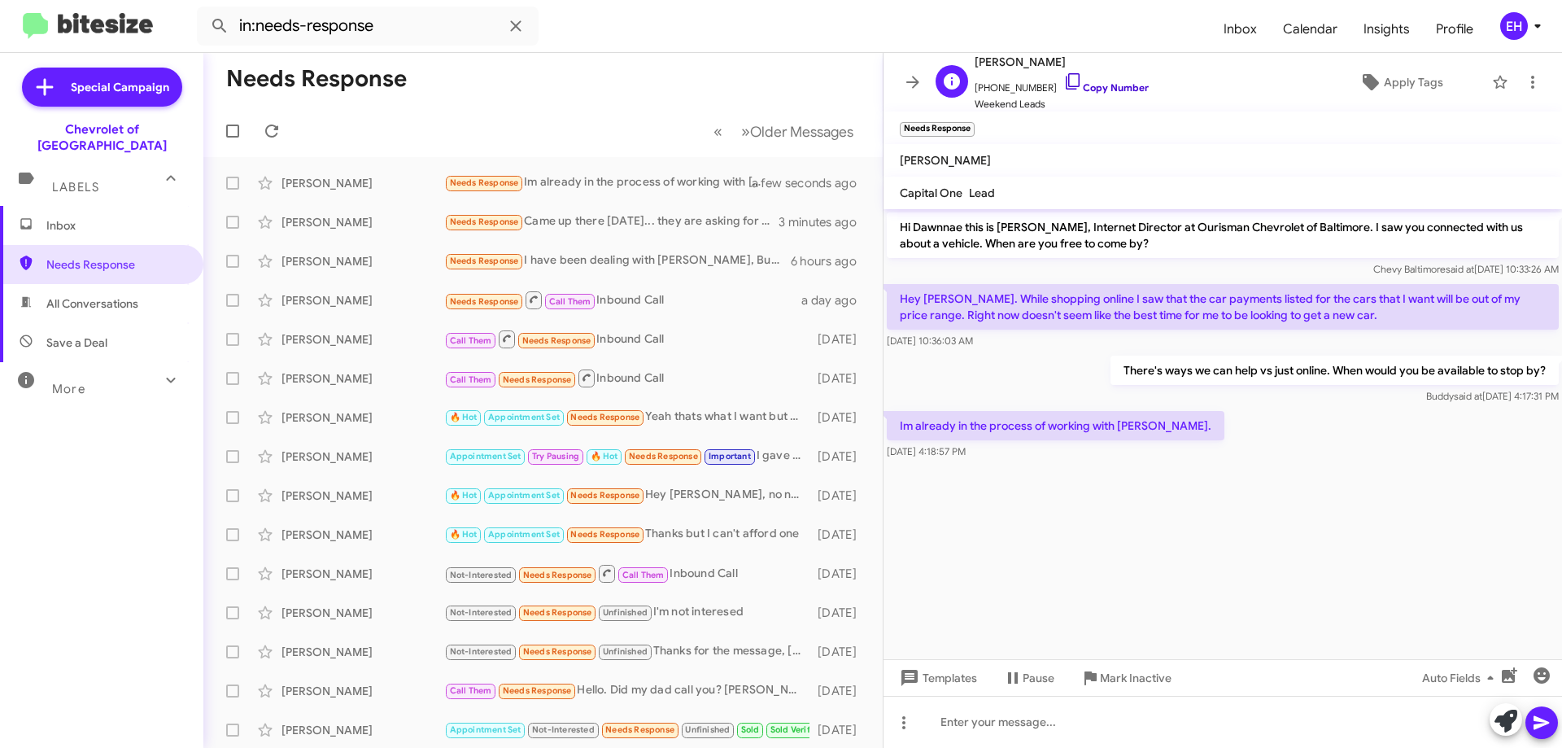
click at [1117, 89] on link "Copy Number" at bounding box center [1105, 87] width 85 height 12
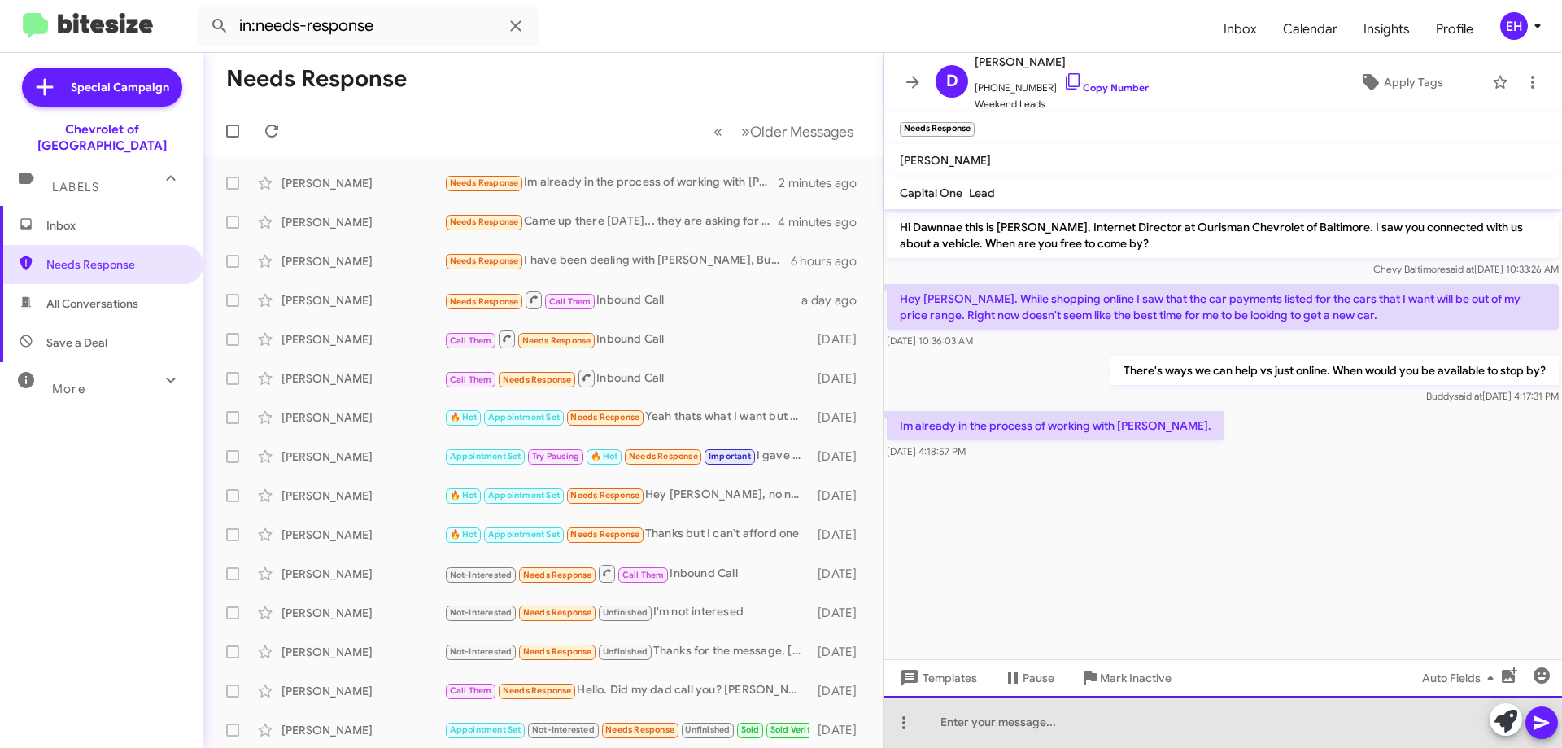
click at [998, 709] on div at bounding box center [1222, 722] width 678 height 52
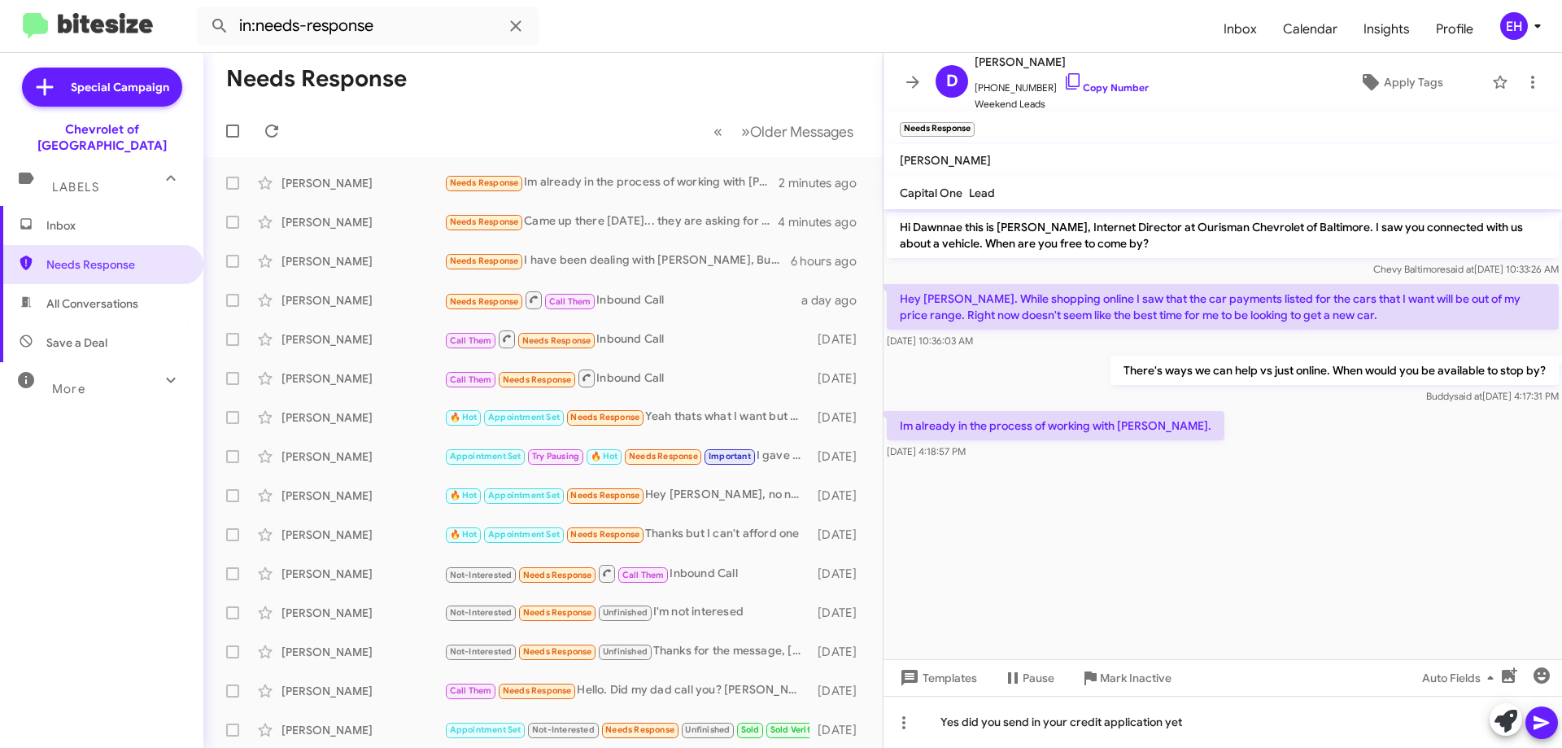
click at [1538, 716] on icon at bounding box center [1542, 723] width 20 height 20
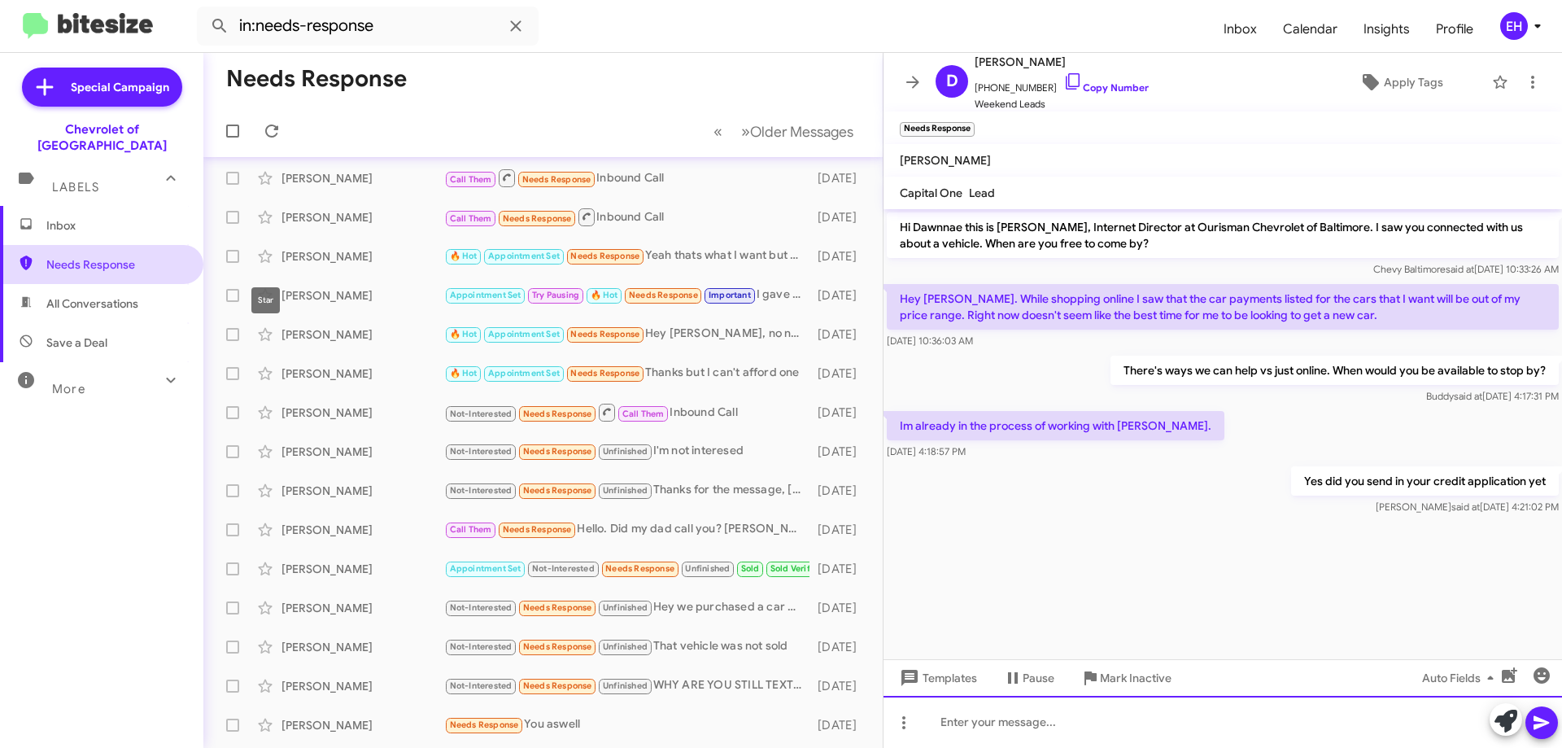
scroll to position [197, 0]
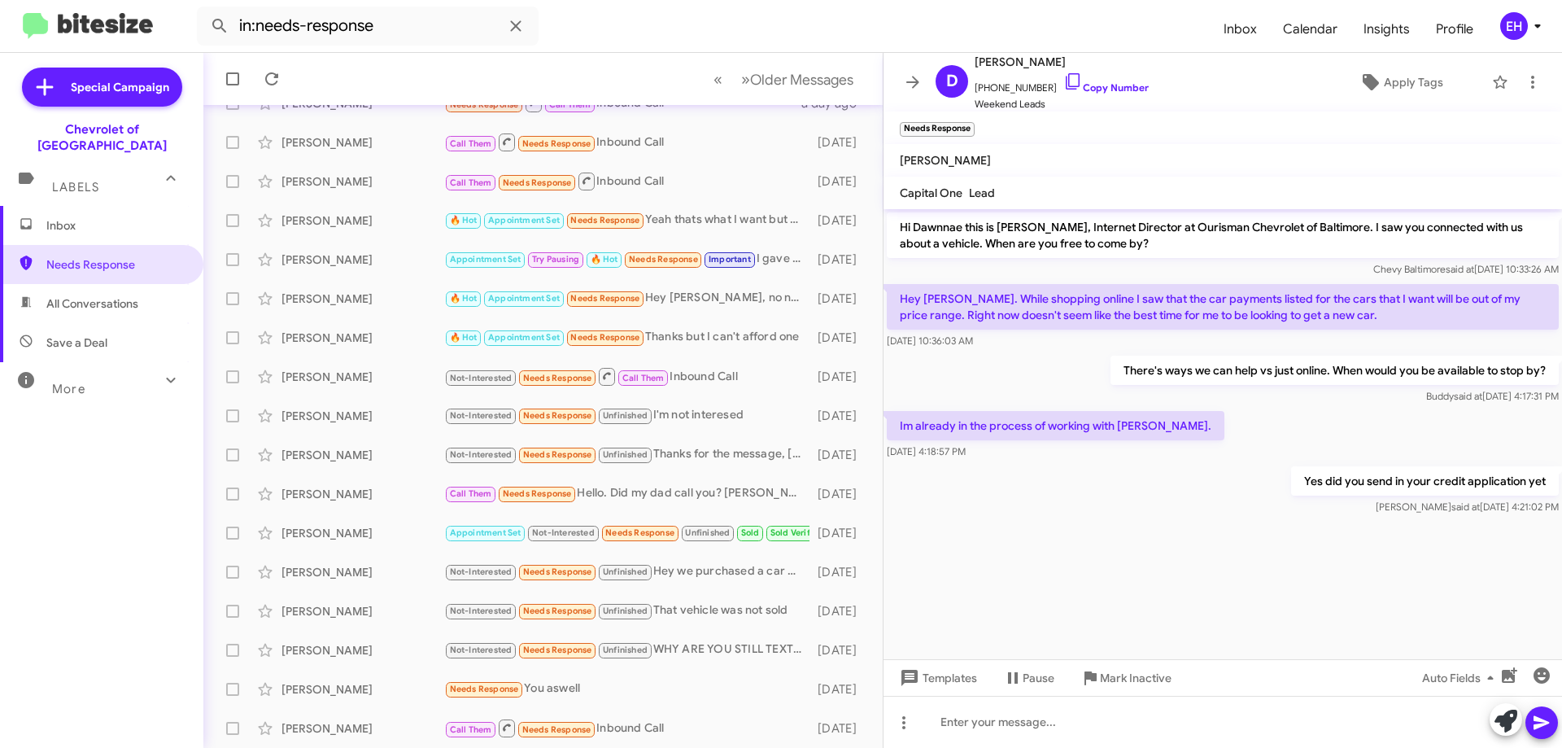
click at [89, 295] on span "All Conversations" at bounding box center [92, 303] width 92 height 16
type input "in:all-conversations"
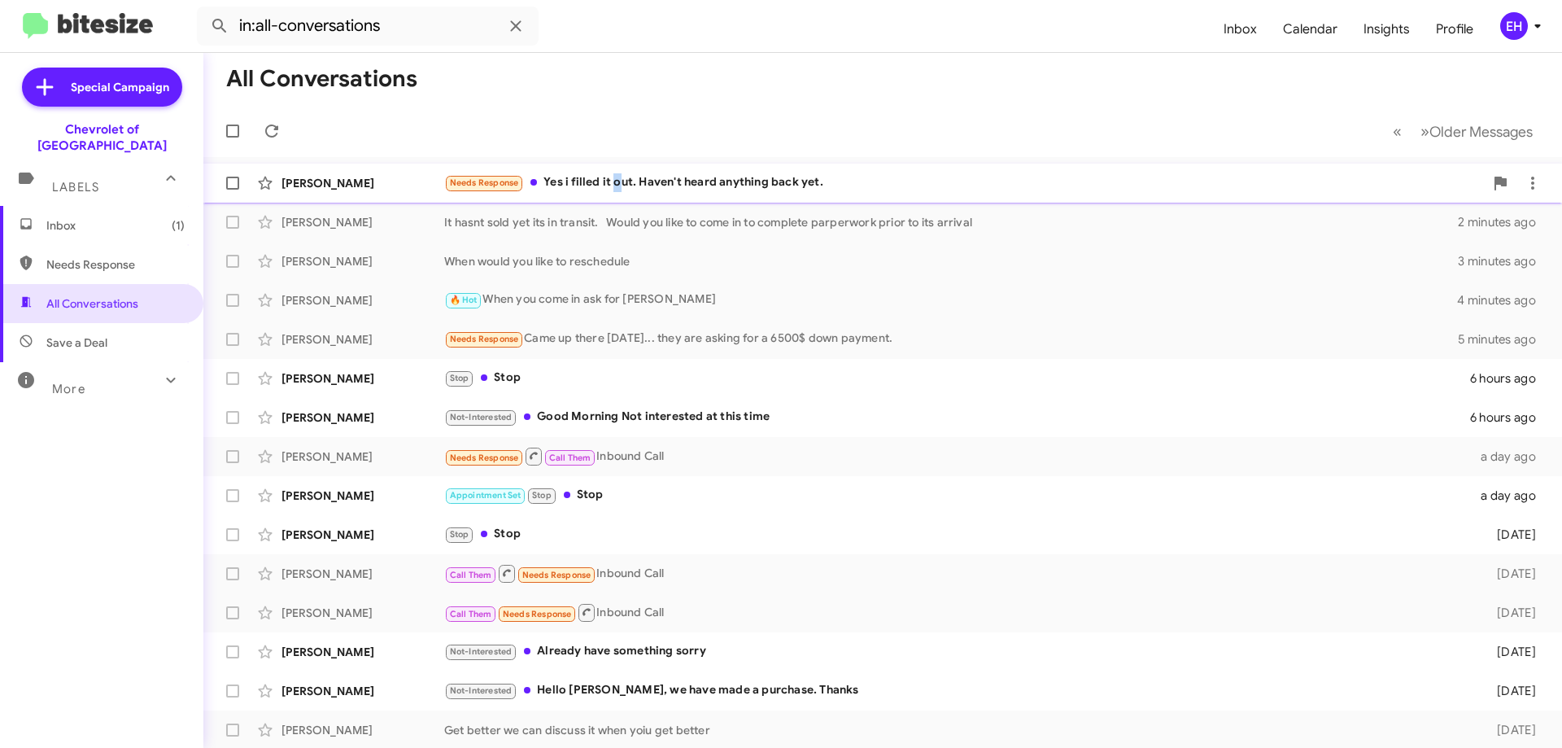
click at [616, 185] on div "Needs Response Yes i filled it out. Haven't heard anything back yet." at bounding box center [964, 182] width 1040 height 19
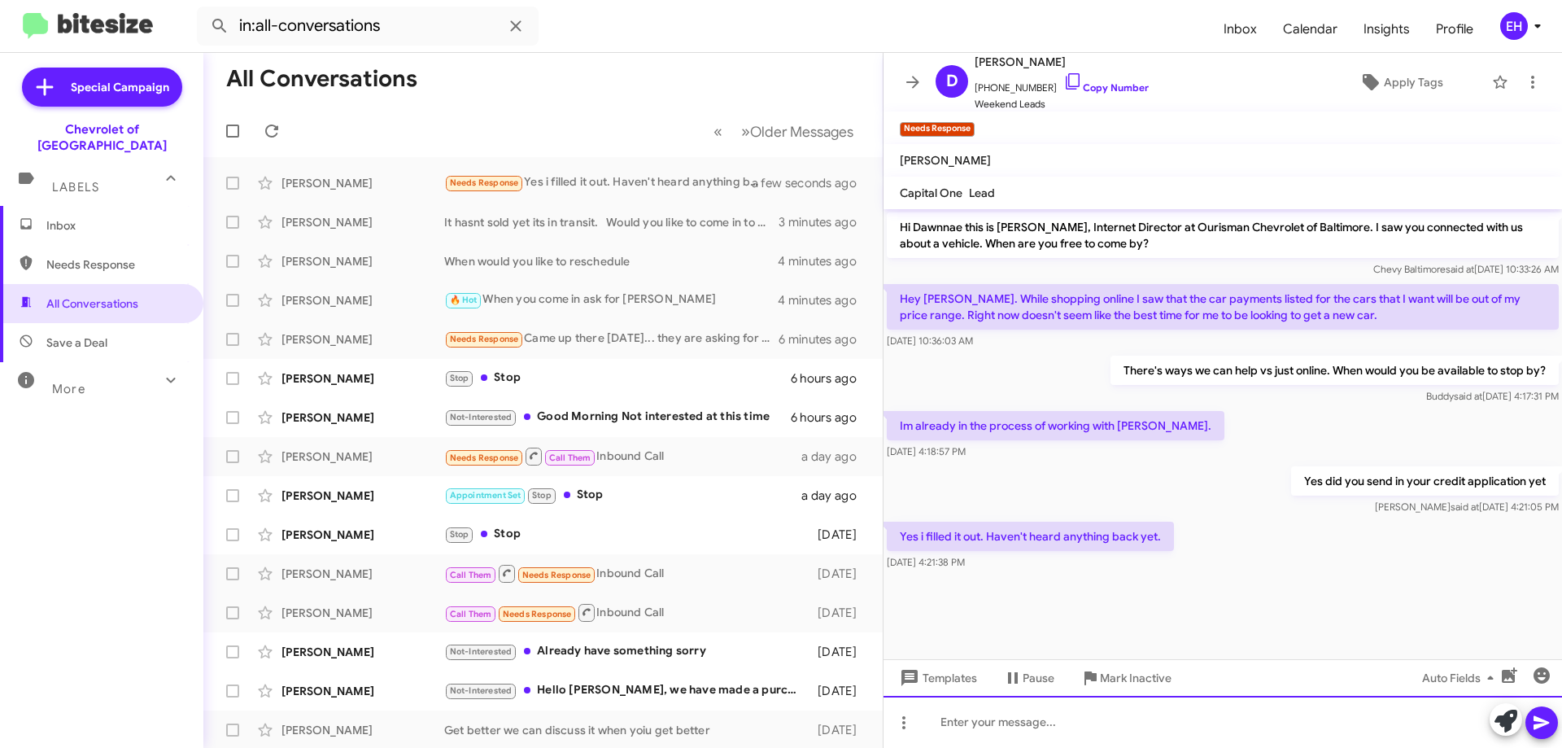
click at [977, 700] on div at bounding box center [1222, 722] width 678 height 52
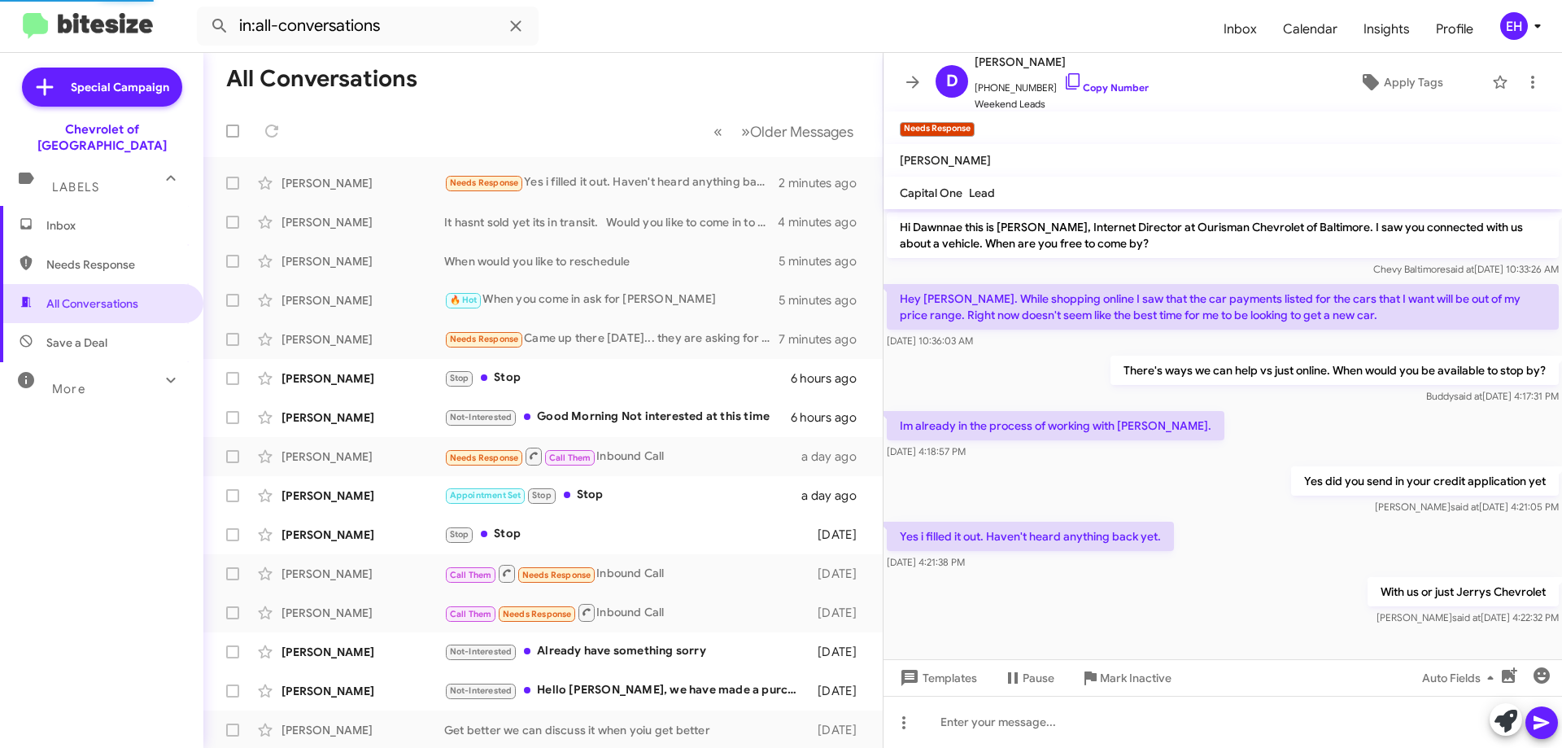
scroll to position [58, 0]
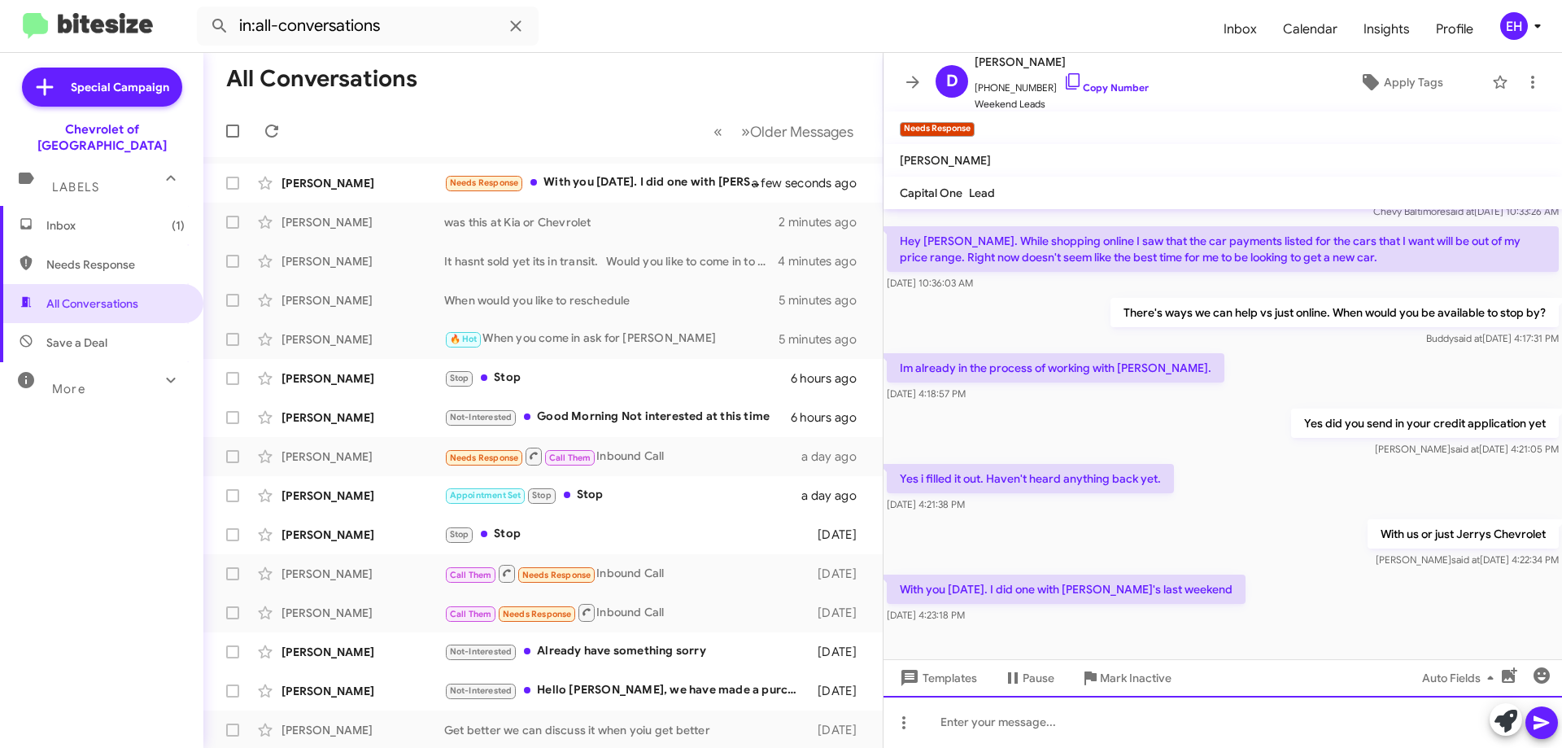
click at [1014, 725] on div at bounding box center [1222, 722] width 678 height 52
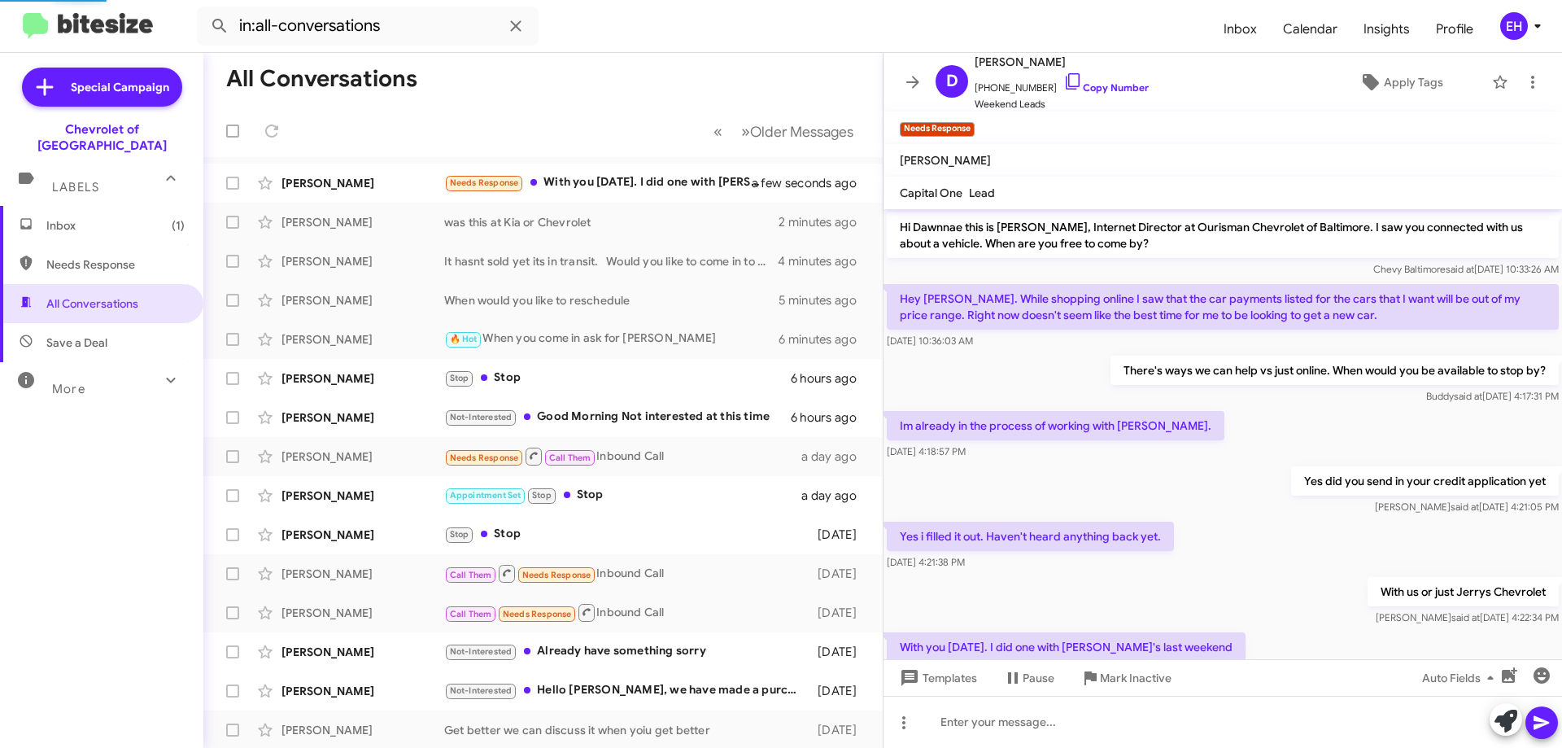
scroll to position [177, 0]
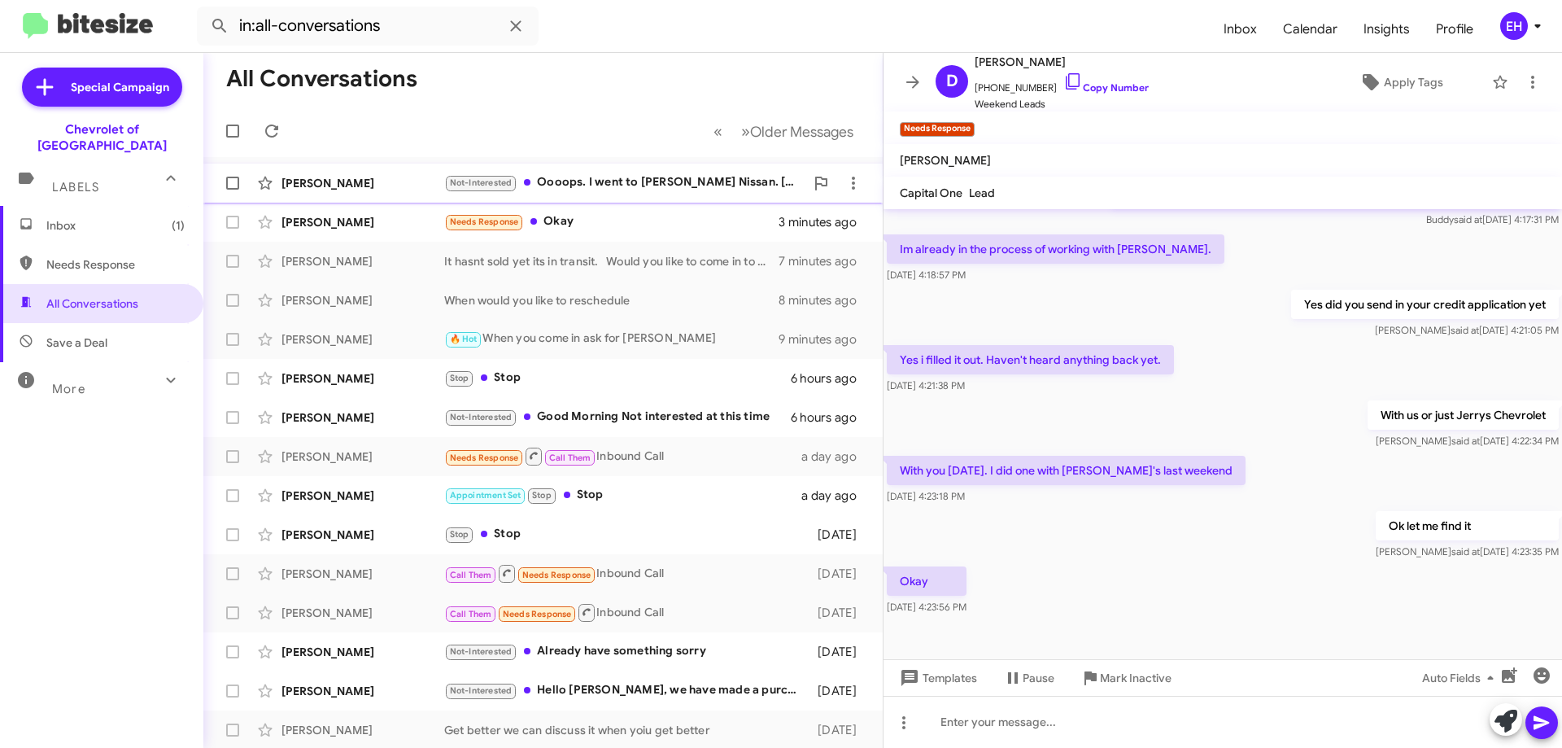
click at [641, 184] on div "Not-Interested Oooops. I went to [PERSON_NAME] Nissan. [GEOGRAPHIC_DATA]" at bounding box center [624, 182] width 360 height 19
